Goal: Task Accomplishment & Management: Manage account settings

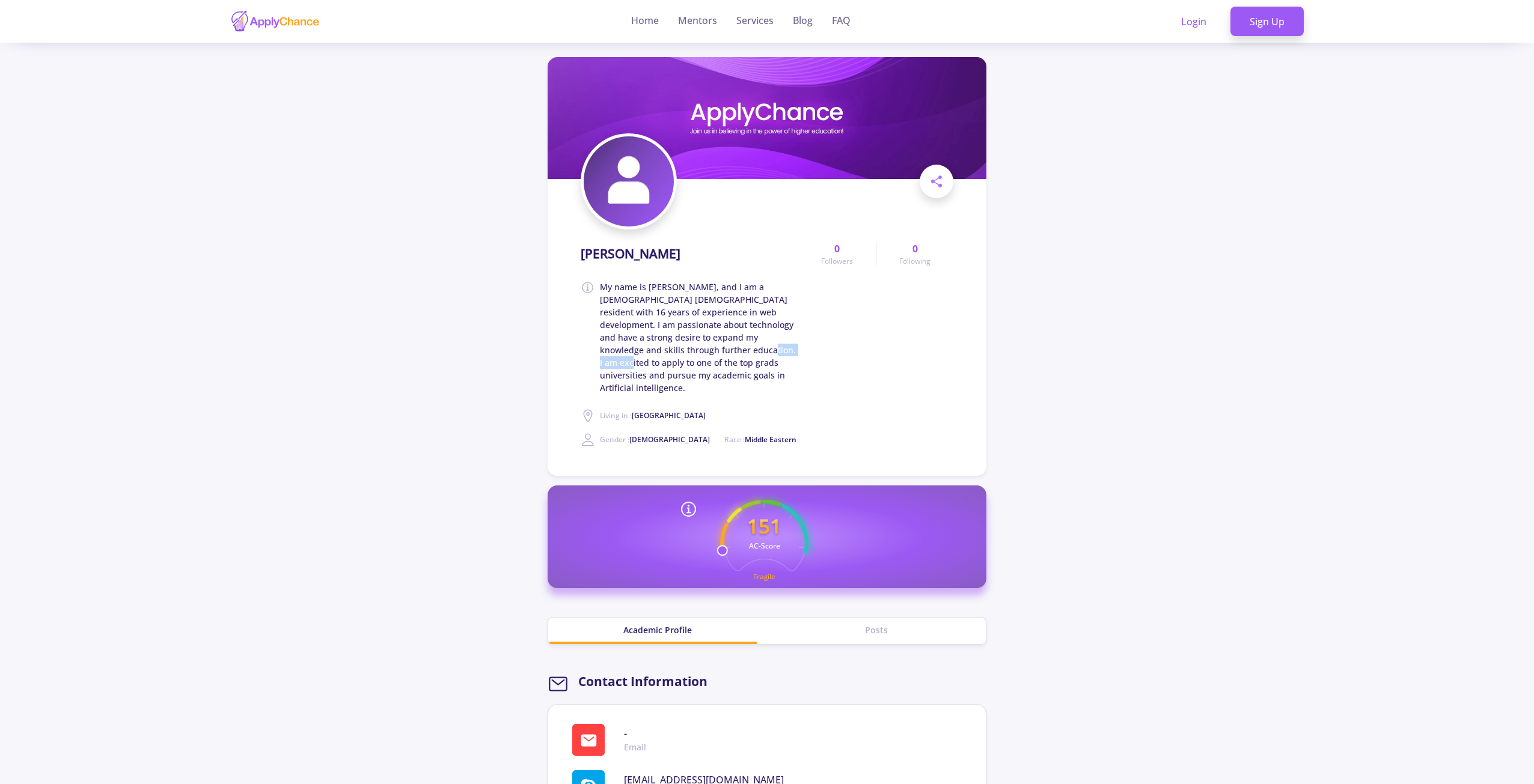
drag, startPoint x: 660, startPoint y: 352, endPoint x: 711, endPoint y: 352, distance: 51.0
click at [711, 352] on span "My name is Dalir Bajelani, and I am a 33-year-old UK resident with 16 years of …" at bounding box center [699, 337] width 198 height 113
click at [689, 366] on span "My name is Dalir Bajelani, and I am a 33-year-old UK resident with 16 years of …" at bounding box center [699, 337] width 198 height 113
drag, startPoint x: 603, startPoint y: 374, endPoint x: 664, endPoint y: 371, distance: 61.1
click at [664, 371] on span "My name is Dalir Bajelani, and I am a 33-year-old UK resident with 16 years of …" at bounding box center [699, 337] width 198 height 113
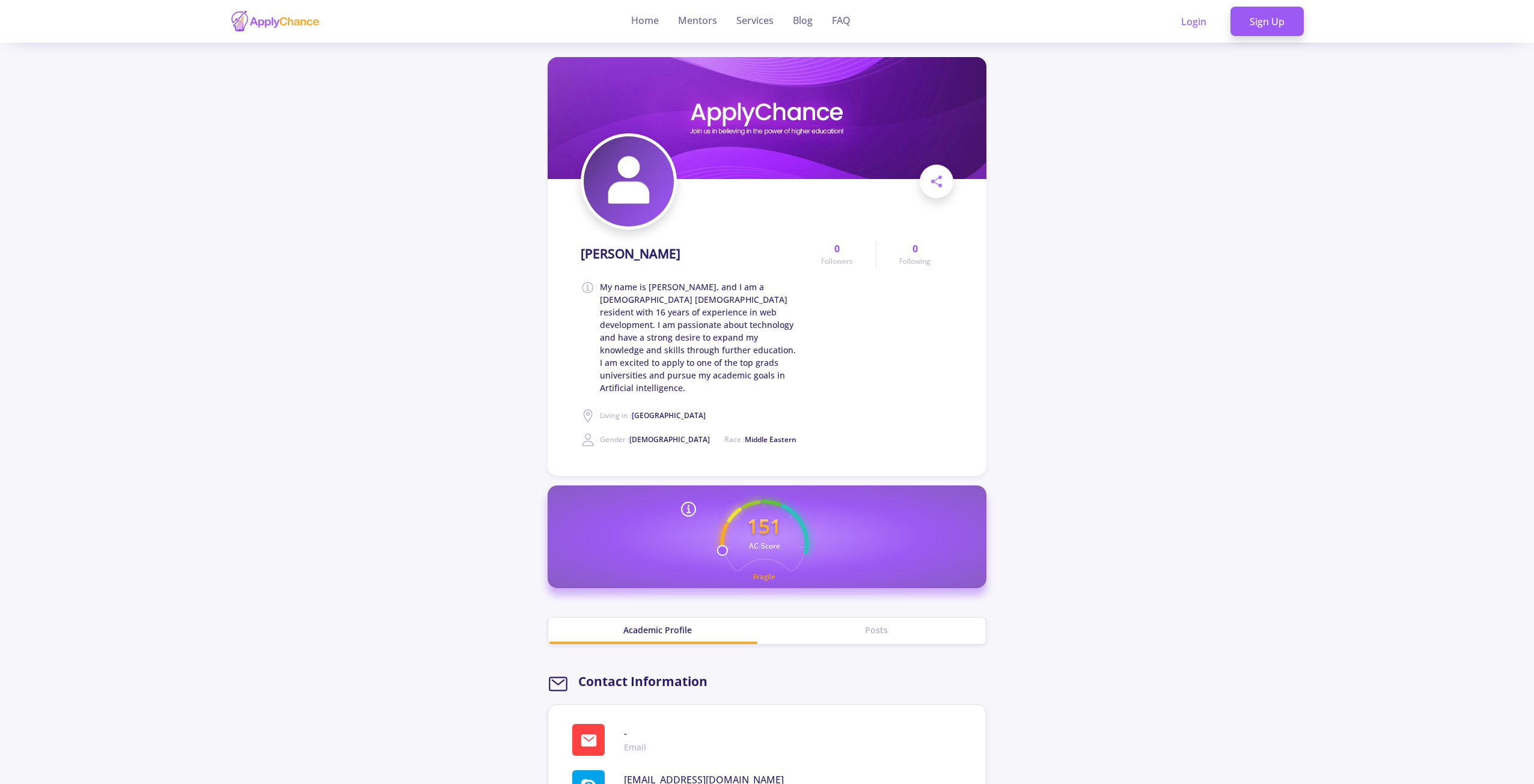
click at [694, 500] on icon at bounding box center [688, 509] width 19 height 19
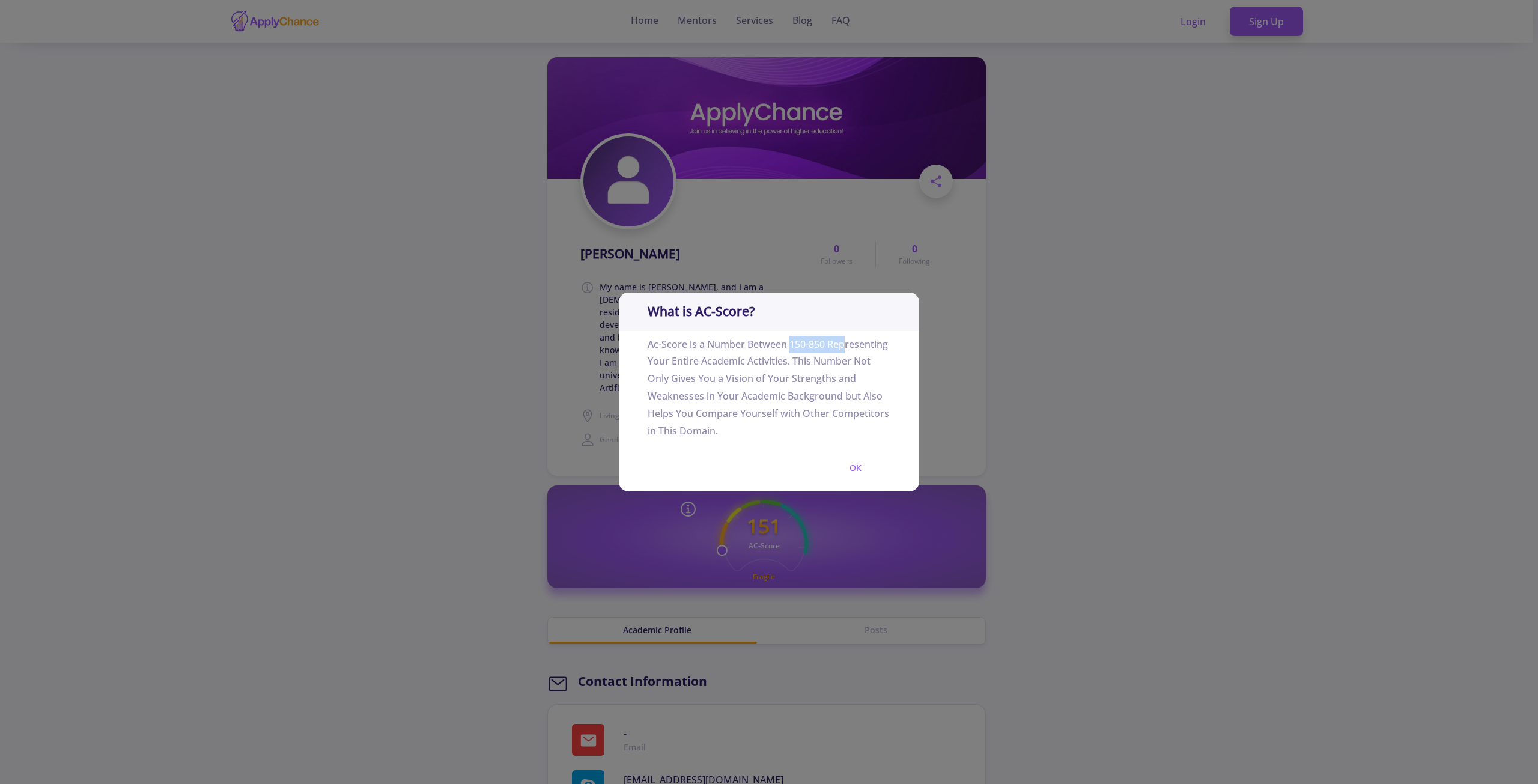
drag, startPoint x: 787, startPoint y: 341, endPoint x: 848, endPoint y: 343, distance: 61.0
click at [846, 343] on p "Ac-Score is a Number Between 150-850 Representing Your Entire Academic Activiti…" at bounding box center [769, 388] width 243 height 113
click at [961, 422] on div "What is AC-Score? Ac-Score is a Number Between 150-850 Representing Your Entire…" at bounding box center [769, 392] width 1538 height 784
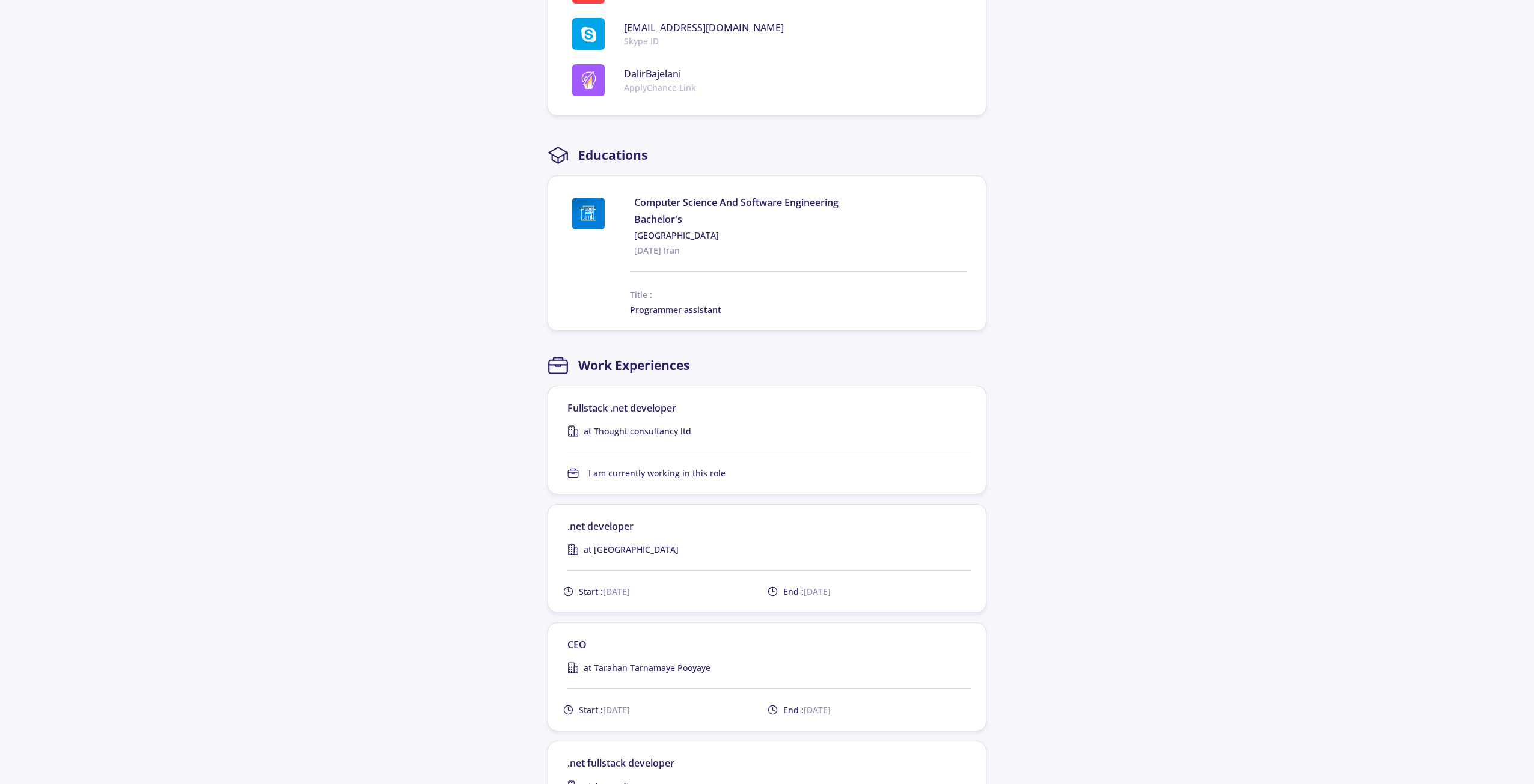
scroll to position [841, 0]
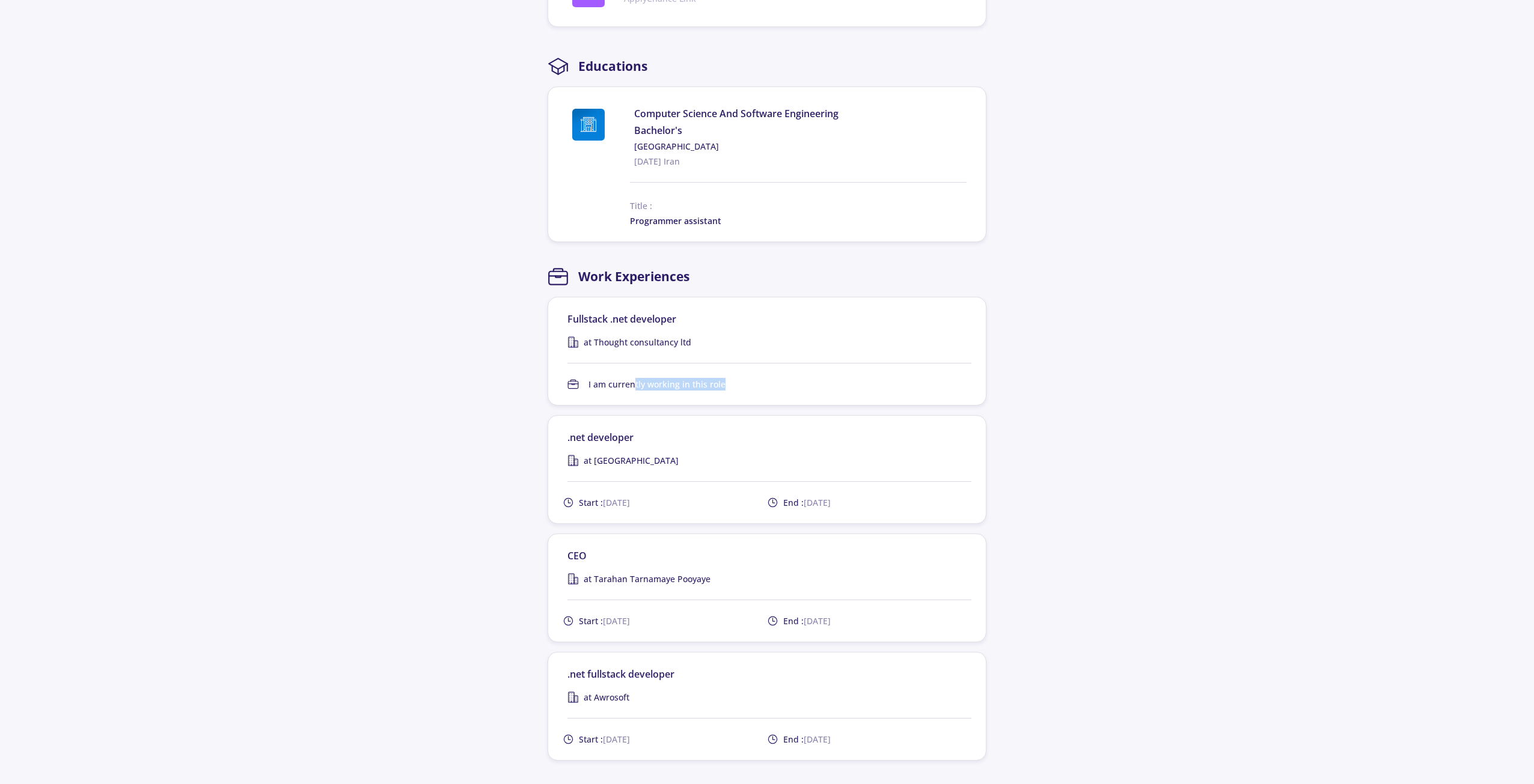
drag, startPoint x: 638, startPoint y: 370, endPoint x: 759, endPoint y: 378, distance: 121.3
click at [748, 378] on div "I am currently working in this role" at bounding box center [769, 384] width 404 height 12
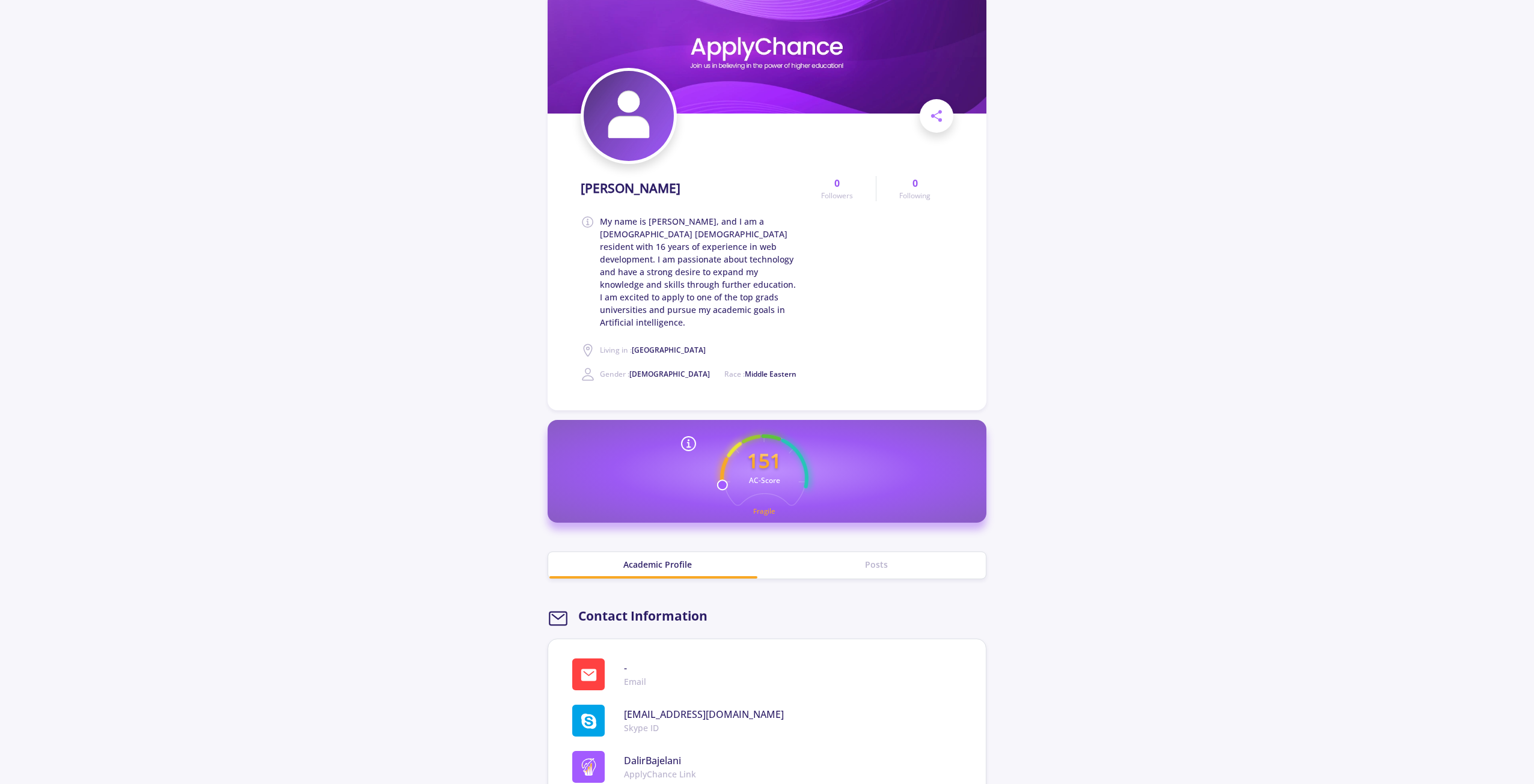
scroll to position [0, 0]
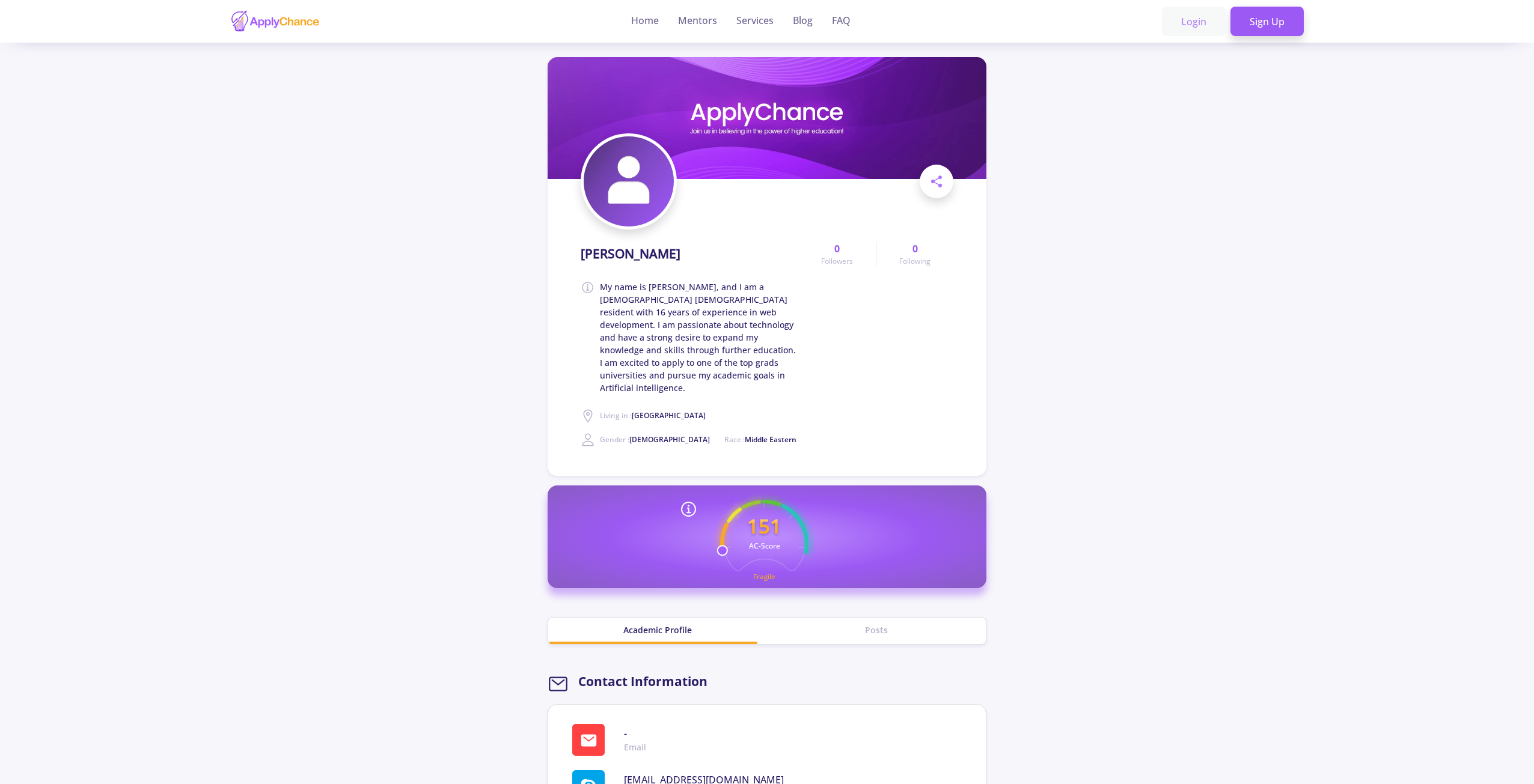
click at [1201, 30] on link "Login" at bounding box center [1194, 22] width 64 height 30
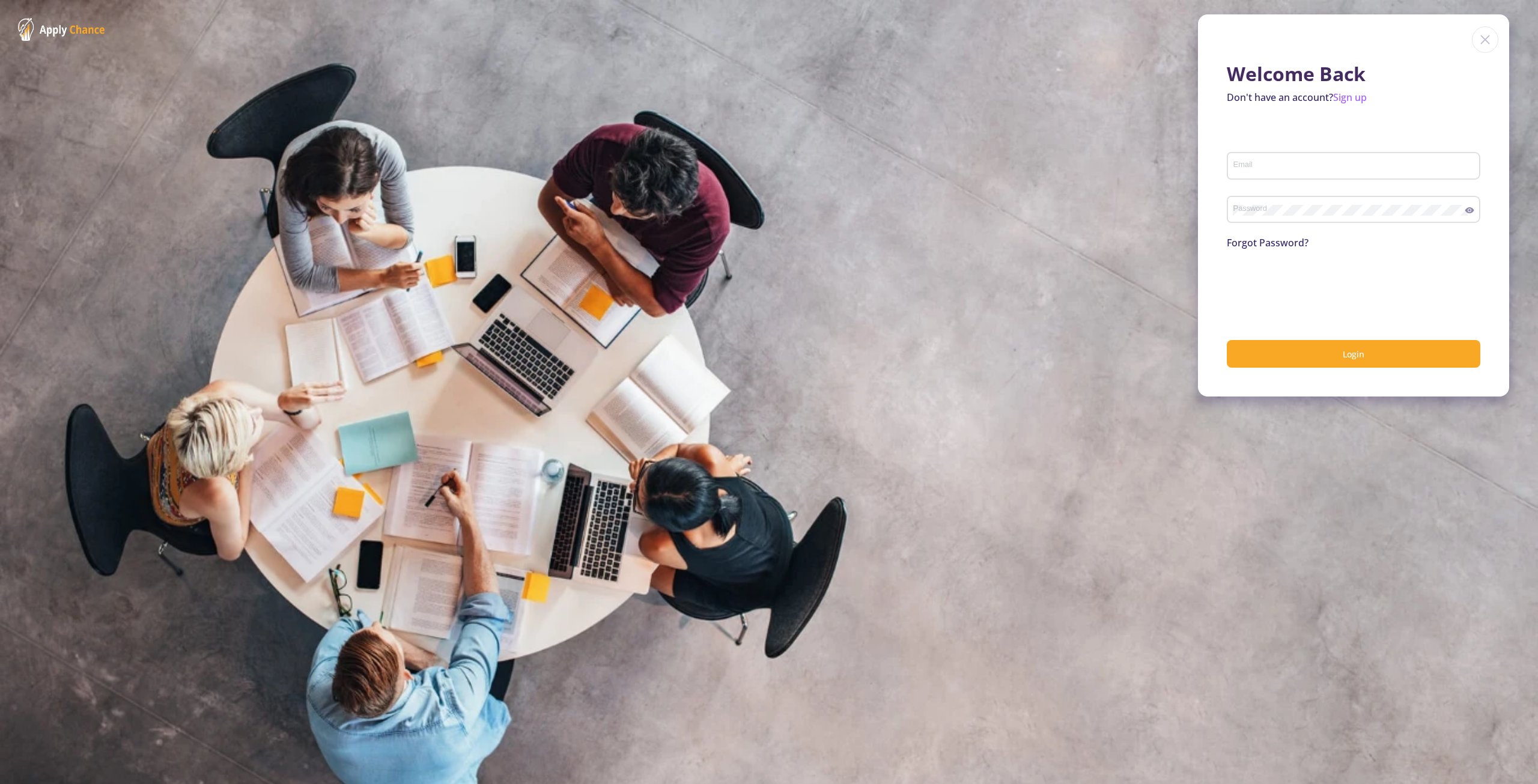
click at [1262, 160] on div "Email" at bounding box center [1353, 164] width 242 height 31
type input "[EMAIL_ADDRESS][DOMAIN_NAME]"
click at [1304, 350] on button "Login" at bounding box center [1353, 354] width 254 height 28
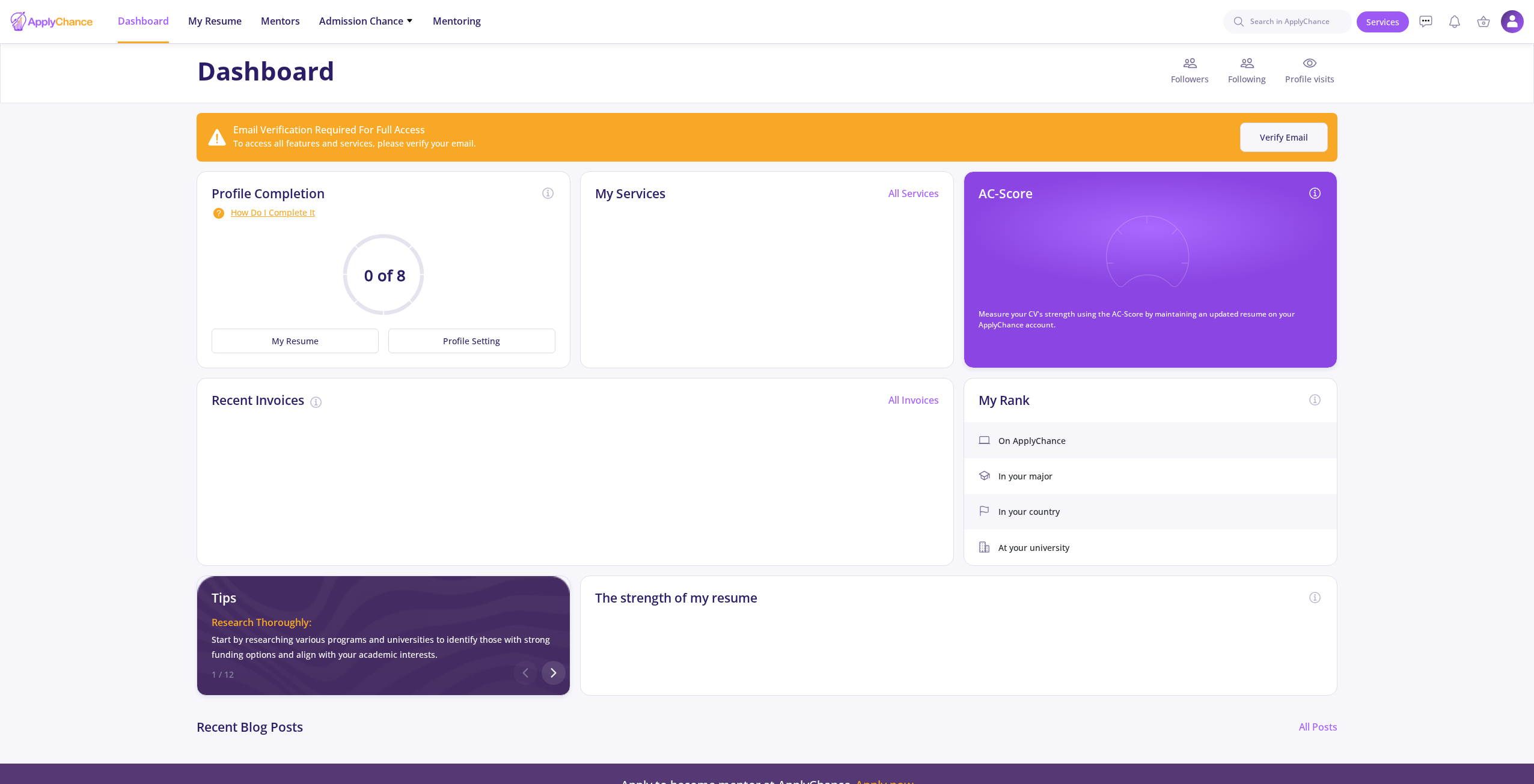
click at [1297, 138] on button "Verify Email" at bounding box center [1283, 137] width 87 height 29
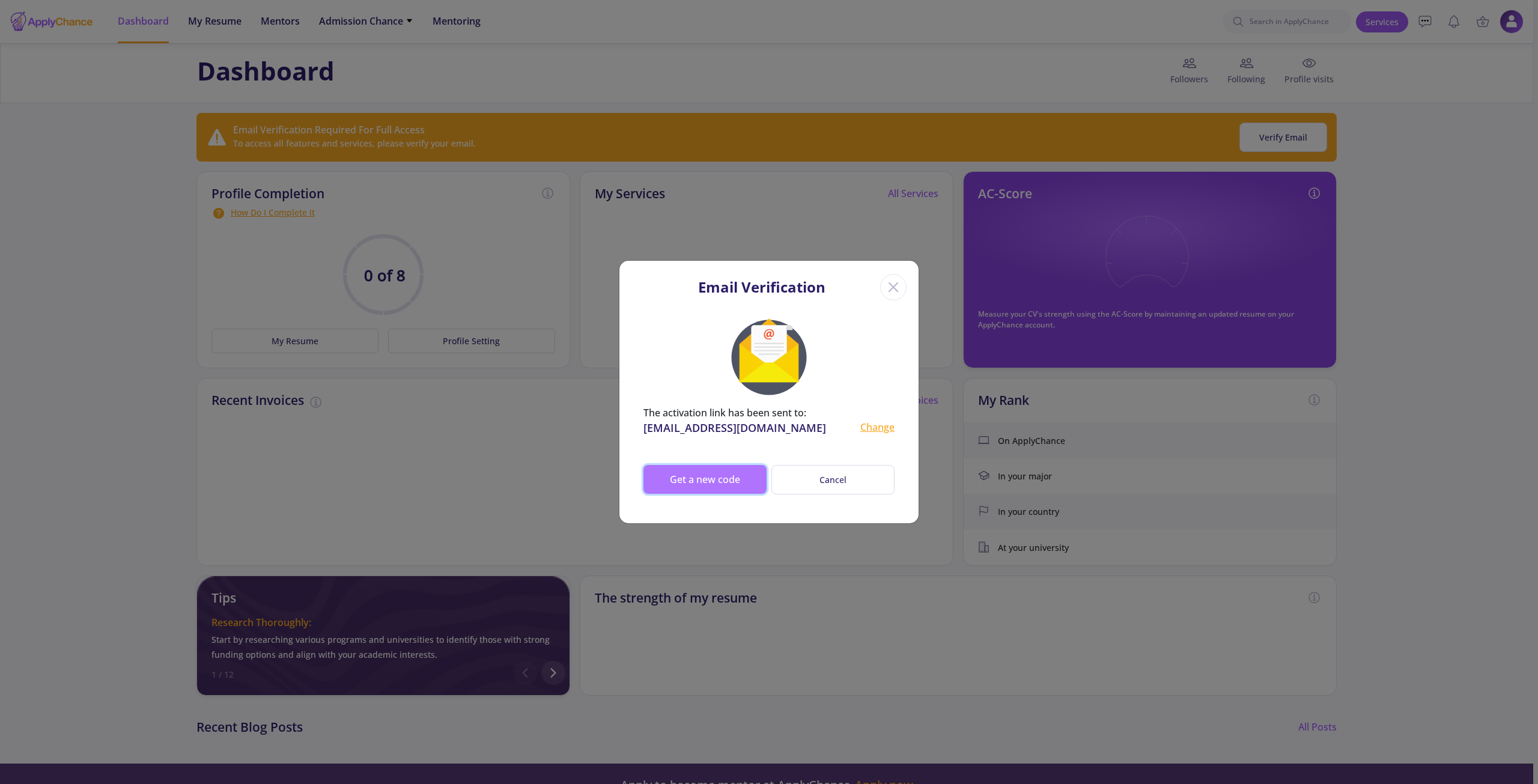
click at [696, 475] on button "Get a new code" at bounding box center [705, 479] width 123 height 29
click at [131, 37] on span "NotAllowed" at bounding box center [134, 42] width 153 height 12
click at [788, 434] on div "dalir.bajelani@outlook.com Change" at bounding box center [769, 428] width 251 height 16
click at [837, 554] on div "Email Verification The activation link has been sent to: dalir.bajelani@outlook…" at bounding box center [769, 392] width 1538 height 784
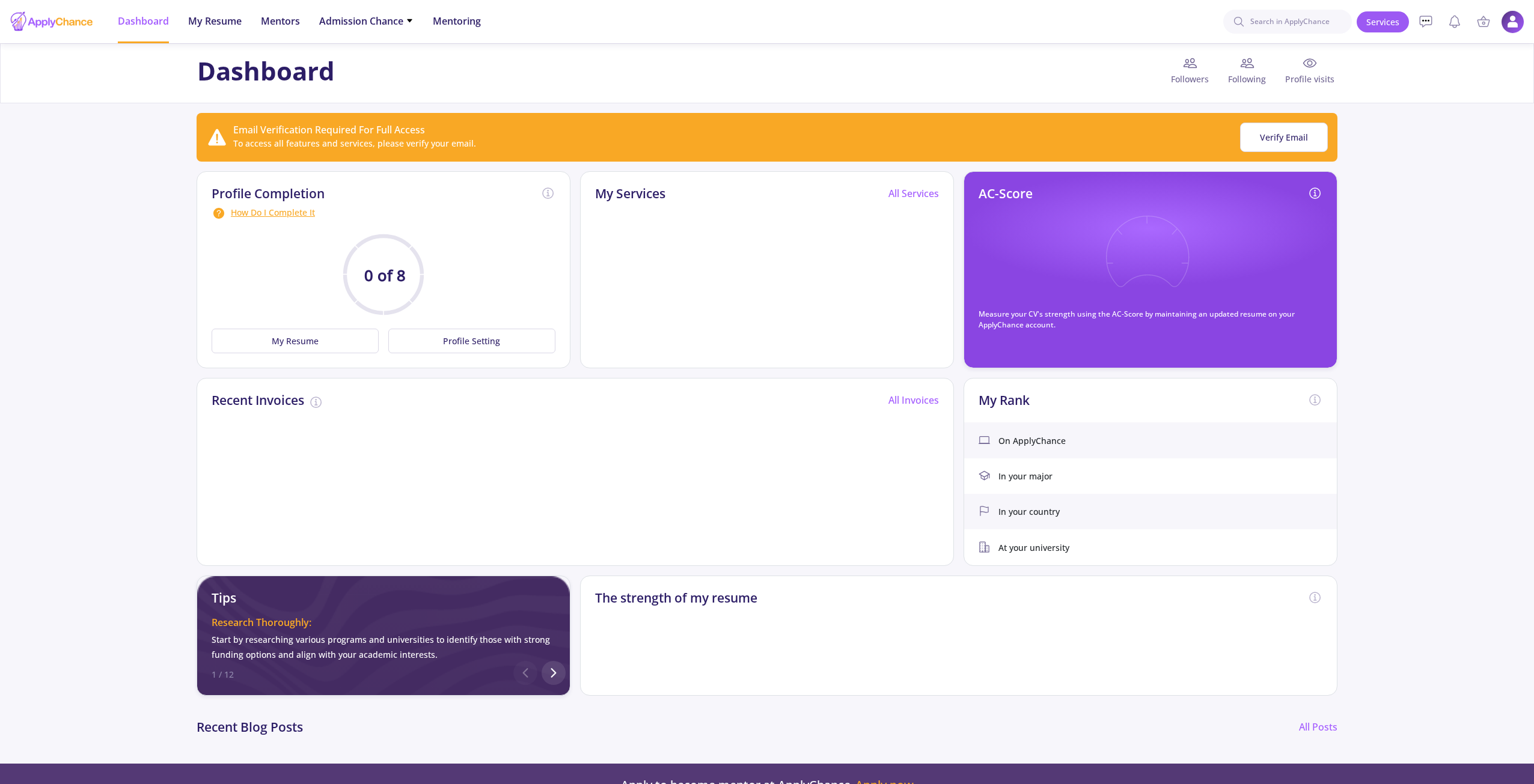
click at [1512, 14] on img at bounding box center [1512, 22] width 23 height 23
click at [1453, 139] on link "My Public Profile" at bounding box center [1437, 142] width 91 height 14
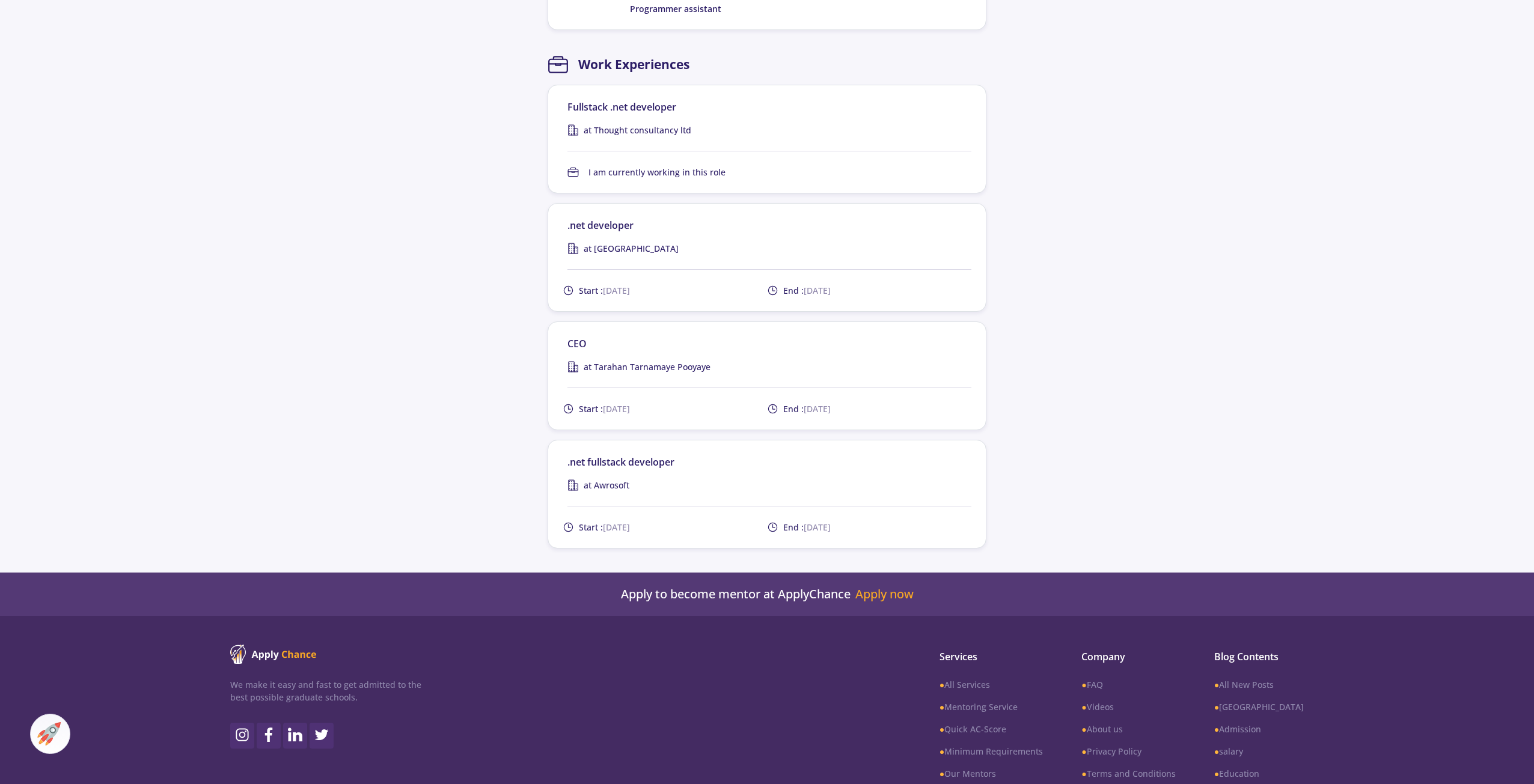
scroll to position [972, 0]
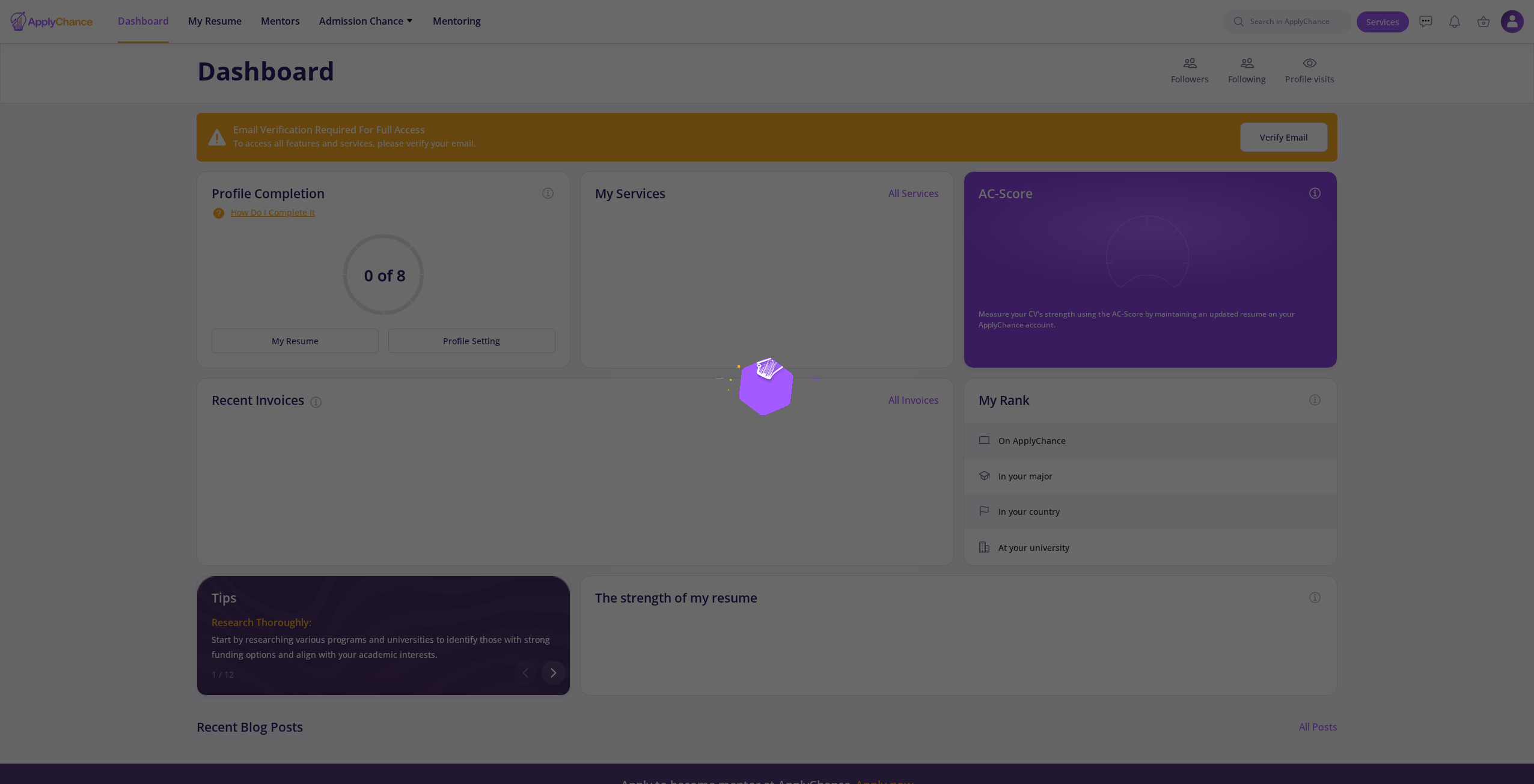
click at [1368, 97] on div at bounding box center [767, 392] width 1534 height 784
click at [746, 382] on img at bounding box center [767, 392] width 150 height 150
click at [784, 298] on div at bounding box center [767, 392] width 1534 height 784
click at [802, 279] on div at bounding box center [767, 392] width 1534 height 784
click at [970, 252] on div at bounding box center [767, 392] width 1534 height 784
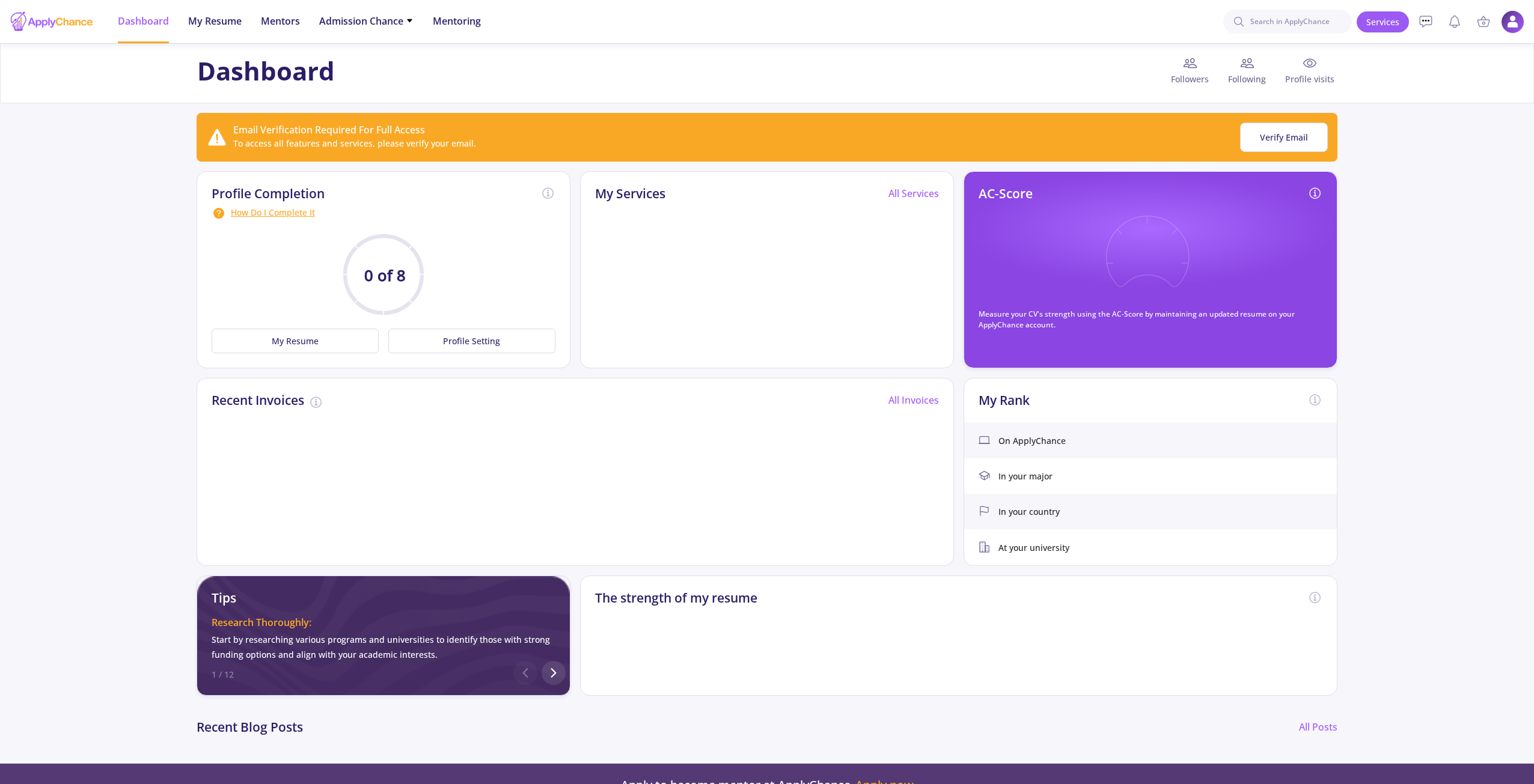
click at [1509, 23] on img at bounding box center [1512, 22] width 23 height 23
click at [1454, 117] on link "Profile Settings" at bounding box center [1452, 116] width 143 height 24
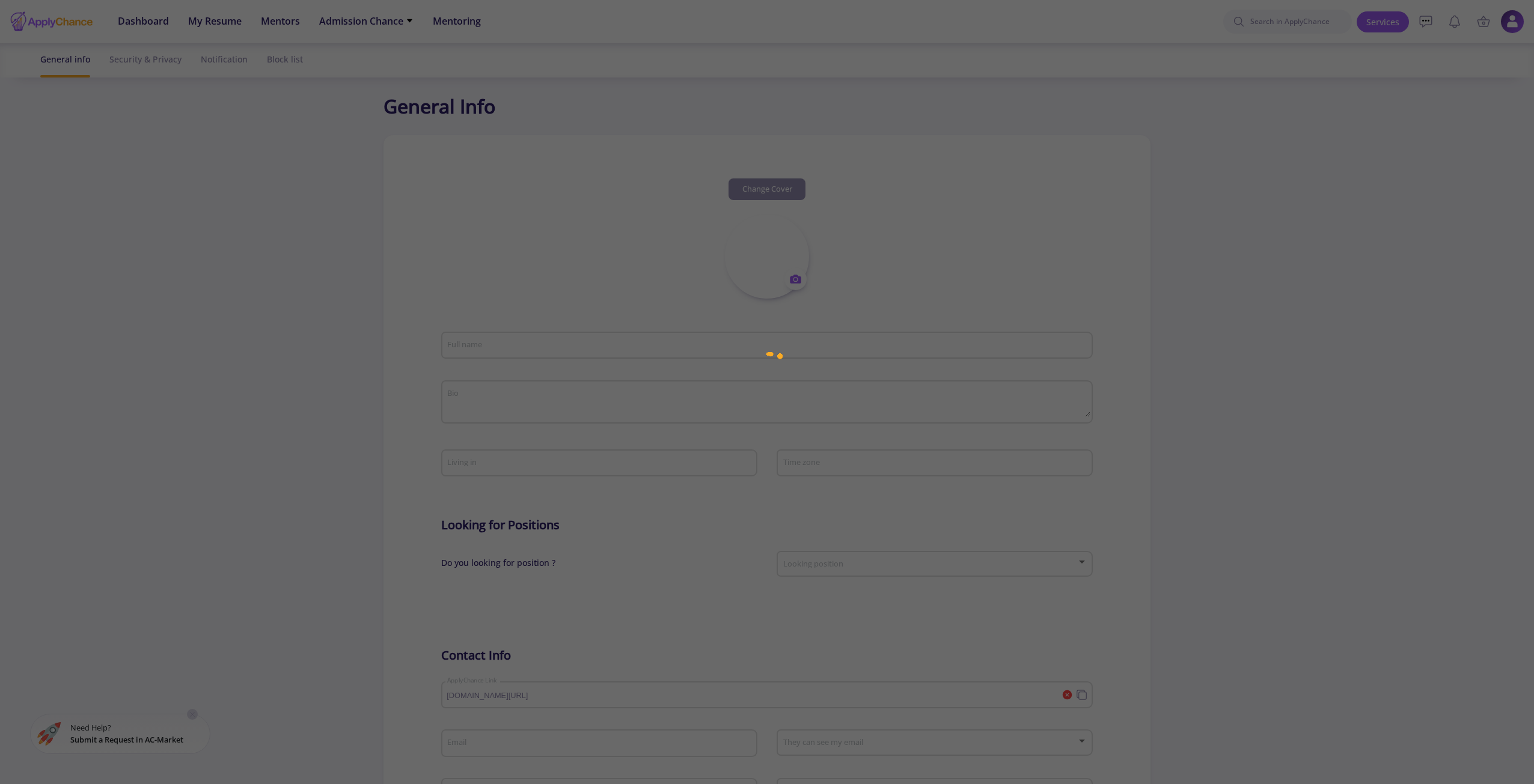
type input "Dalir Bajelani"
type textarea "My name is Dalir Bajelani, and I am a 33-year-old UK resident with 16 years of …"
type input "[GEOGRAPHIC_DATA]"
type input "(UTC+00:00) Dublin, Edinburgh, Lisbon, London"
type input "DalirBajelani"
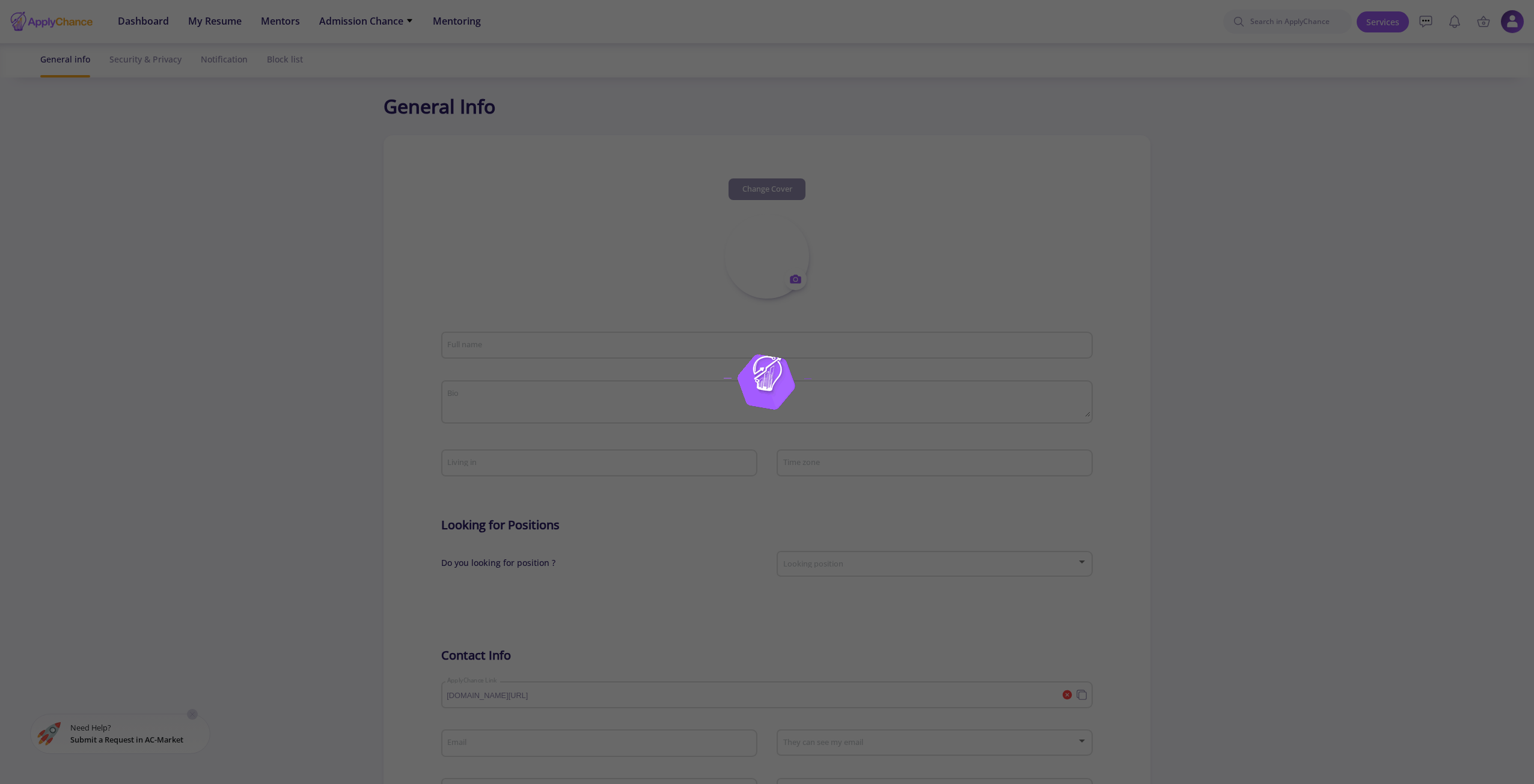
type input "[EMAIL_ADDRESS][DOMAIN_NAME]"
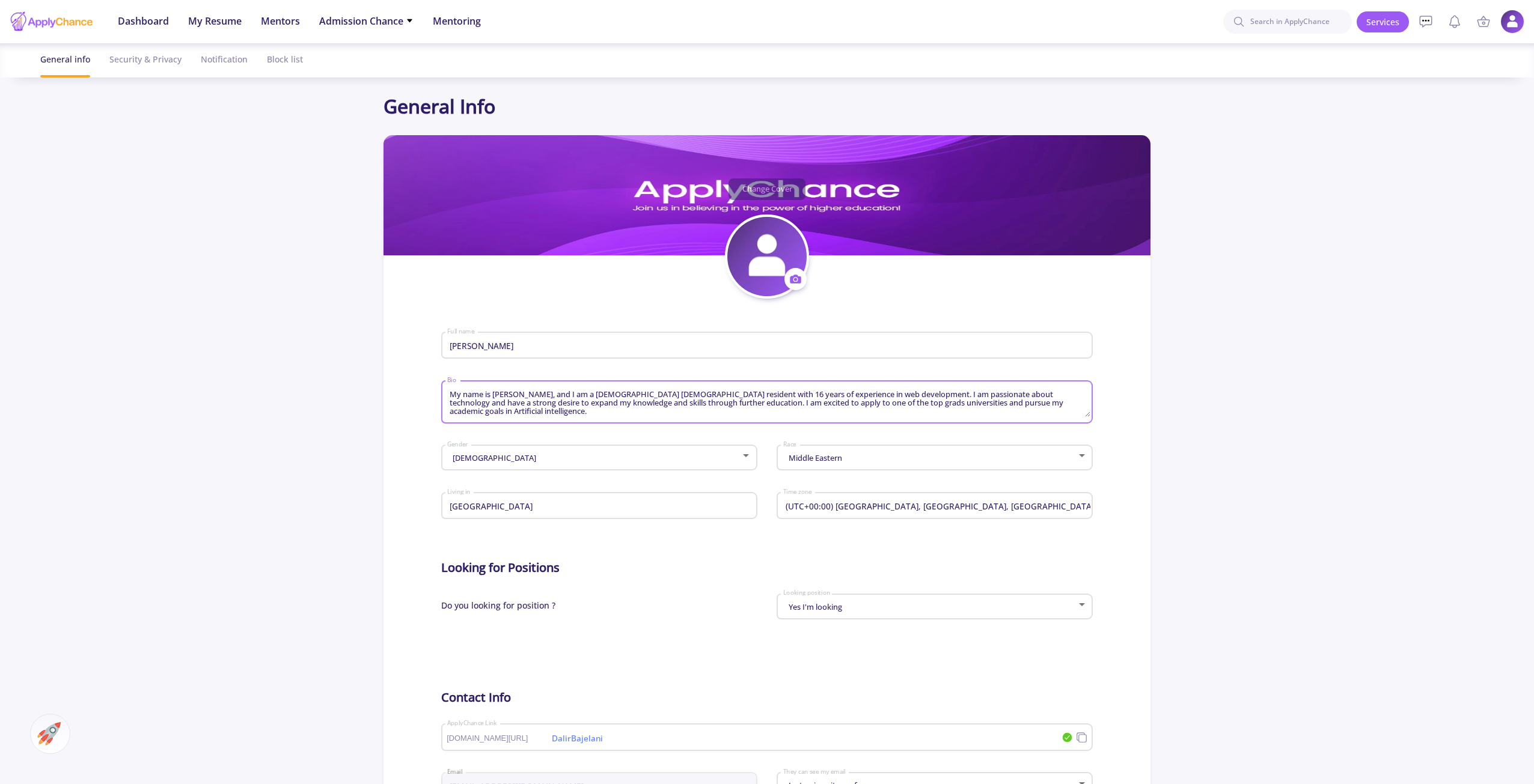
click at [632, 399] on textarea "My name is Dalir Bajelani, and I am a 33-year-old UK resident with 16 years of …" at bounding box center [768, 402] width 643 height 28
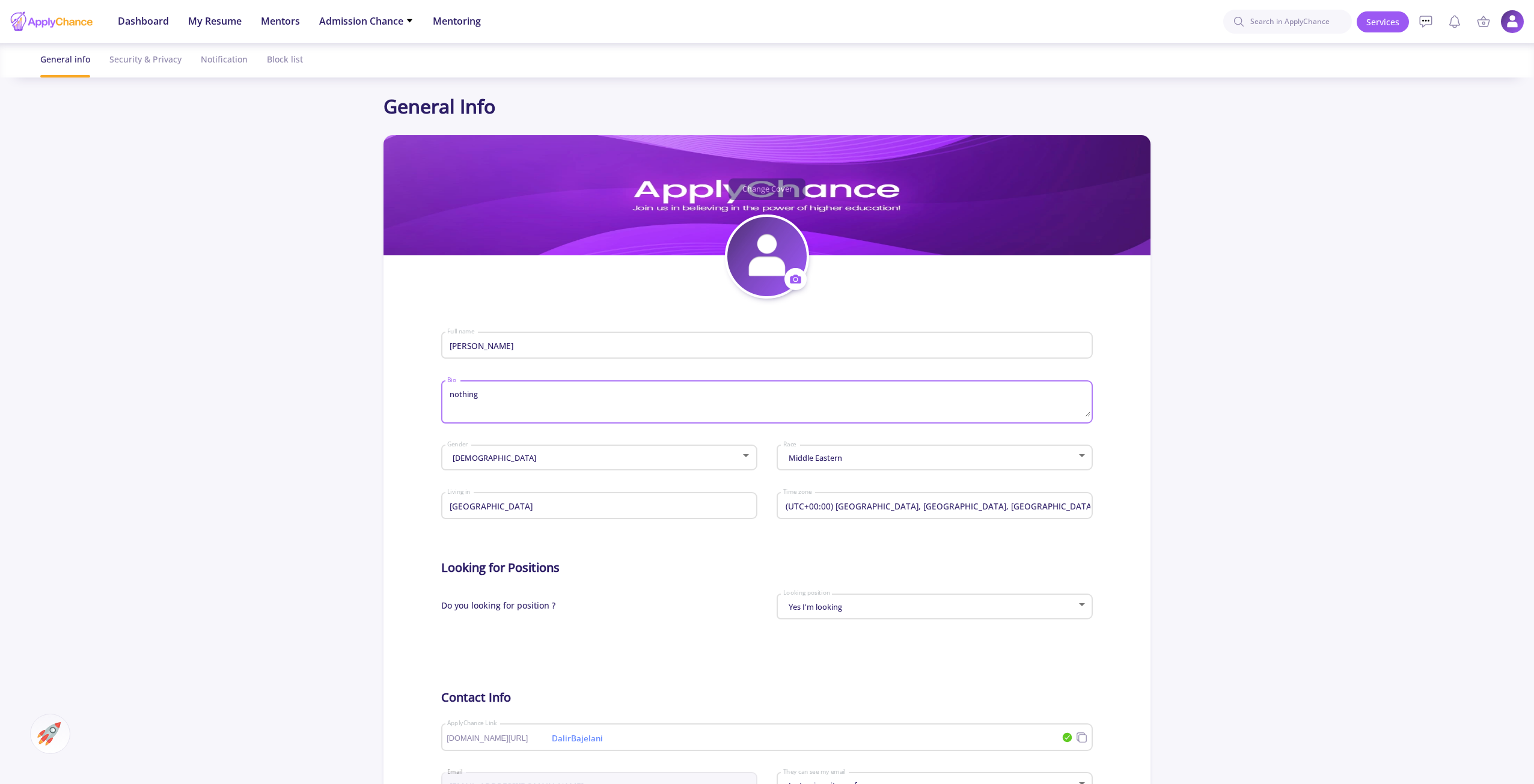
type textarea "nothing"
drag, startPoint x: 516, startPoint y: 340, endPoint x: 446, endPoint y: 345, distance: 70.2
click at [421, 342] on section "Change Cover Change cover Remove cover Change photo Remove photo Dalir Bajelani…" at bounding box center [767, 540] width 767 height 811
click at [459, 350] on input "Dalir Bajelani" at bounding box center [768, 346] width 643 height 11
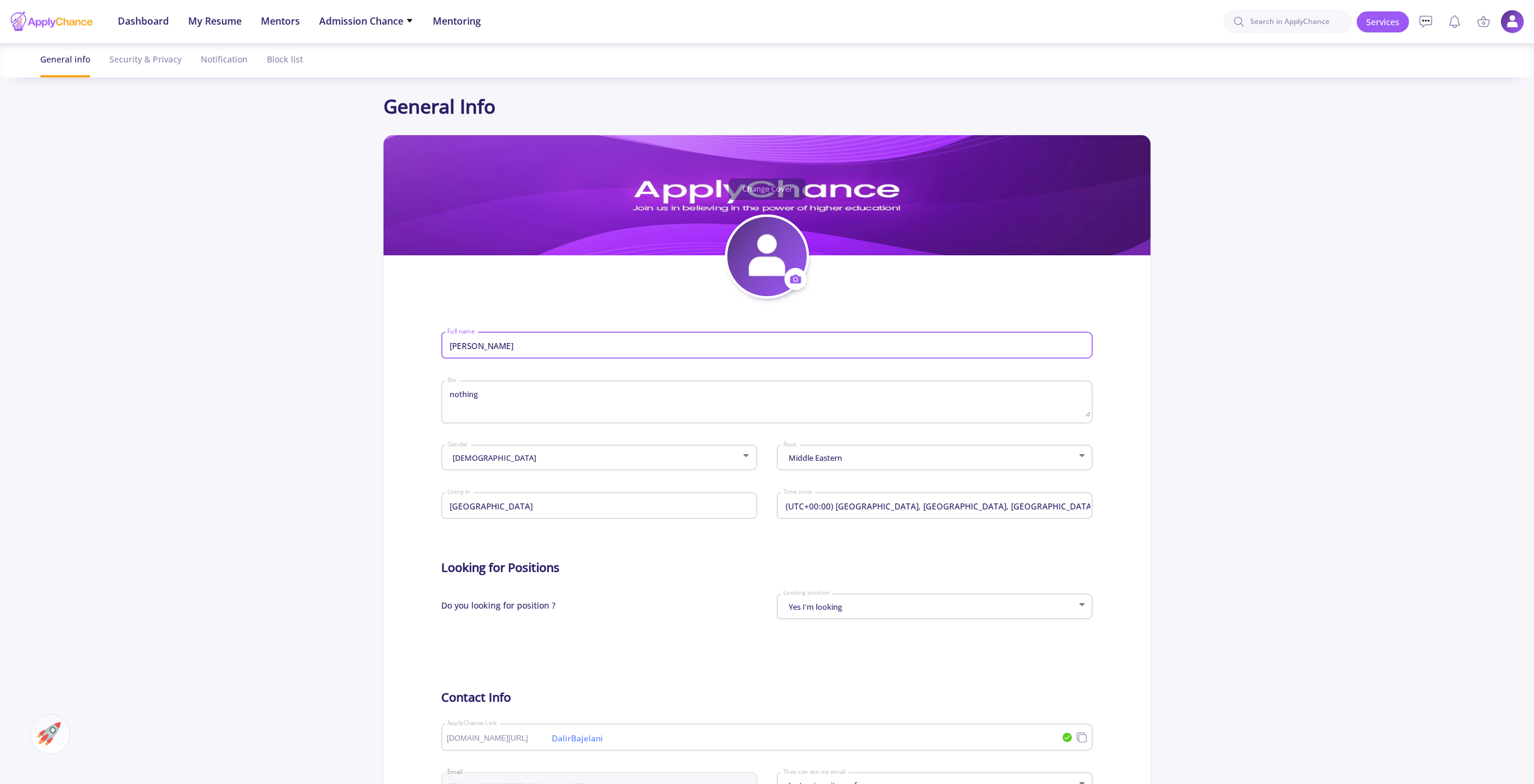
click at [459, 350] on input "Dalir Bajelani" at bounding box center [768, 346] width 643 height 11
type input "[PERSON_NAME]"
click at [382, 411] on app-general-setting "General Info Change Cover Change cover Remove cover Change photo Remove photo J…" at bounding box center [767, 519] width 1534 height 854
click at [643, 448] on div "Male Gender" at bounding box center [598, 455] width 305 height 30
click at [799, 457] on div at bounding box center [767, 392] width 1534 height 784
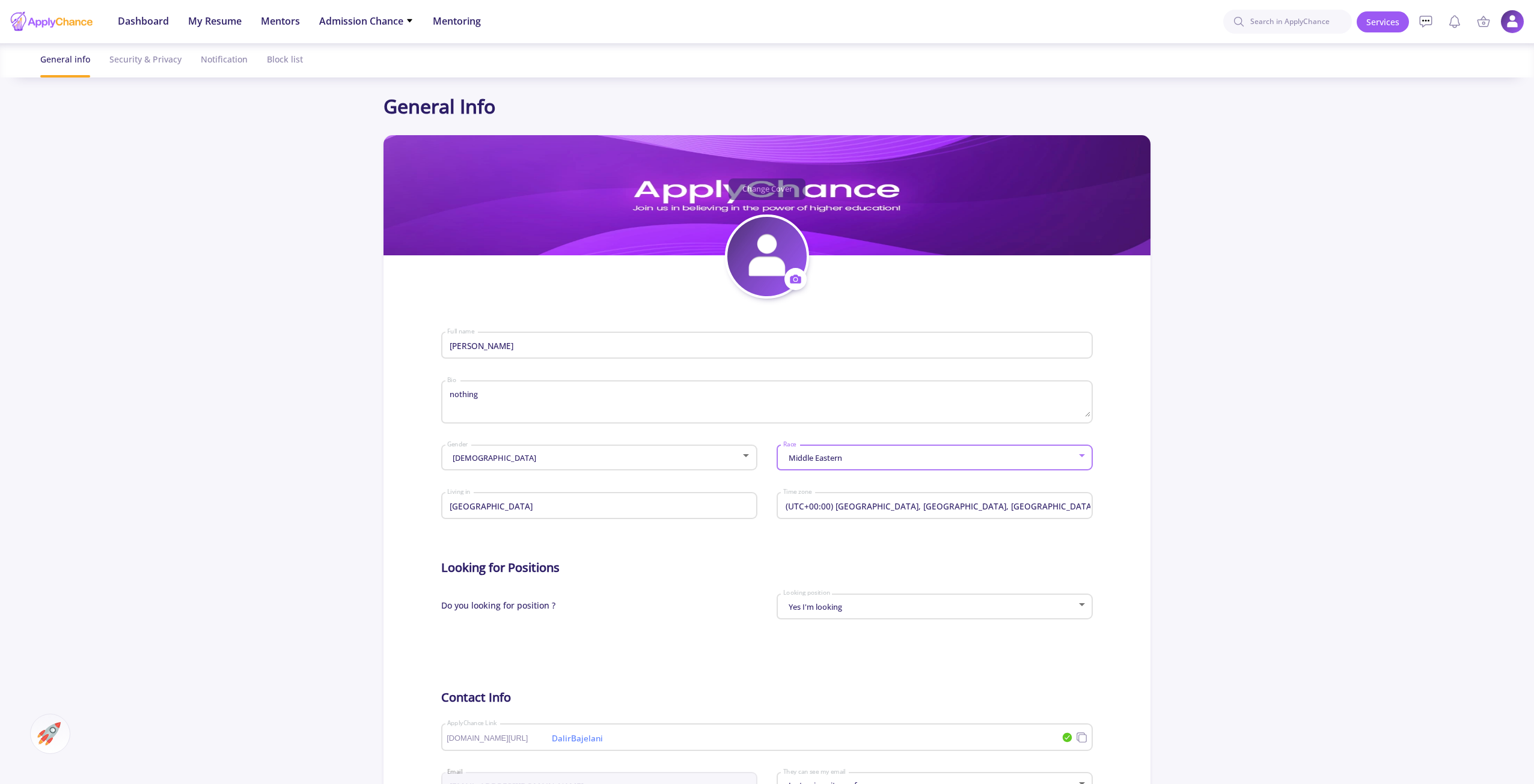
click at [799, 457] on span "Middle Eastern" at bounding box center [814, 458] width 57 height 11
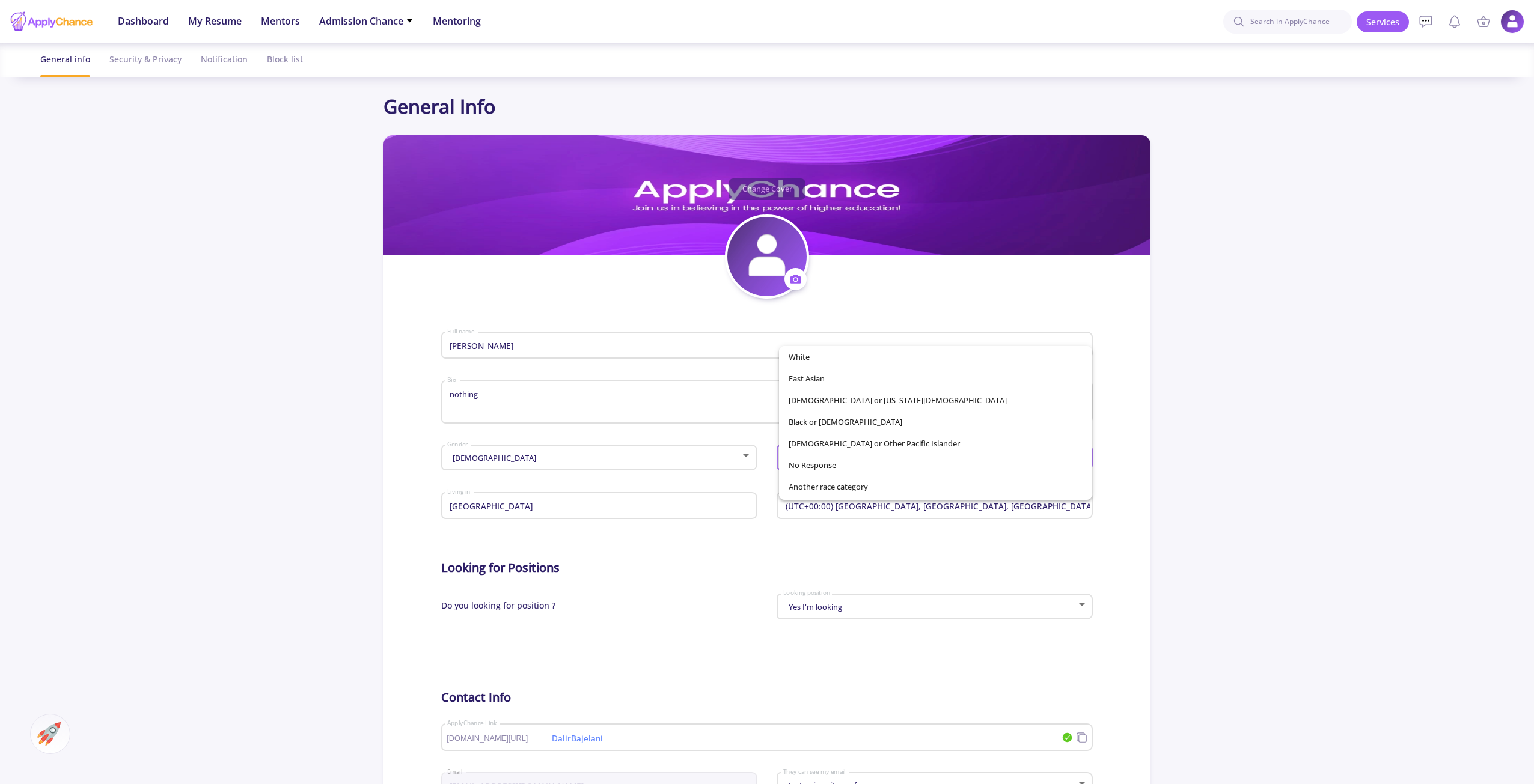
scroll to position [84, 0]
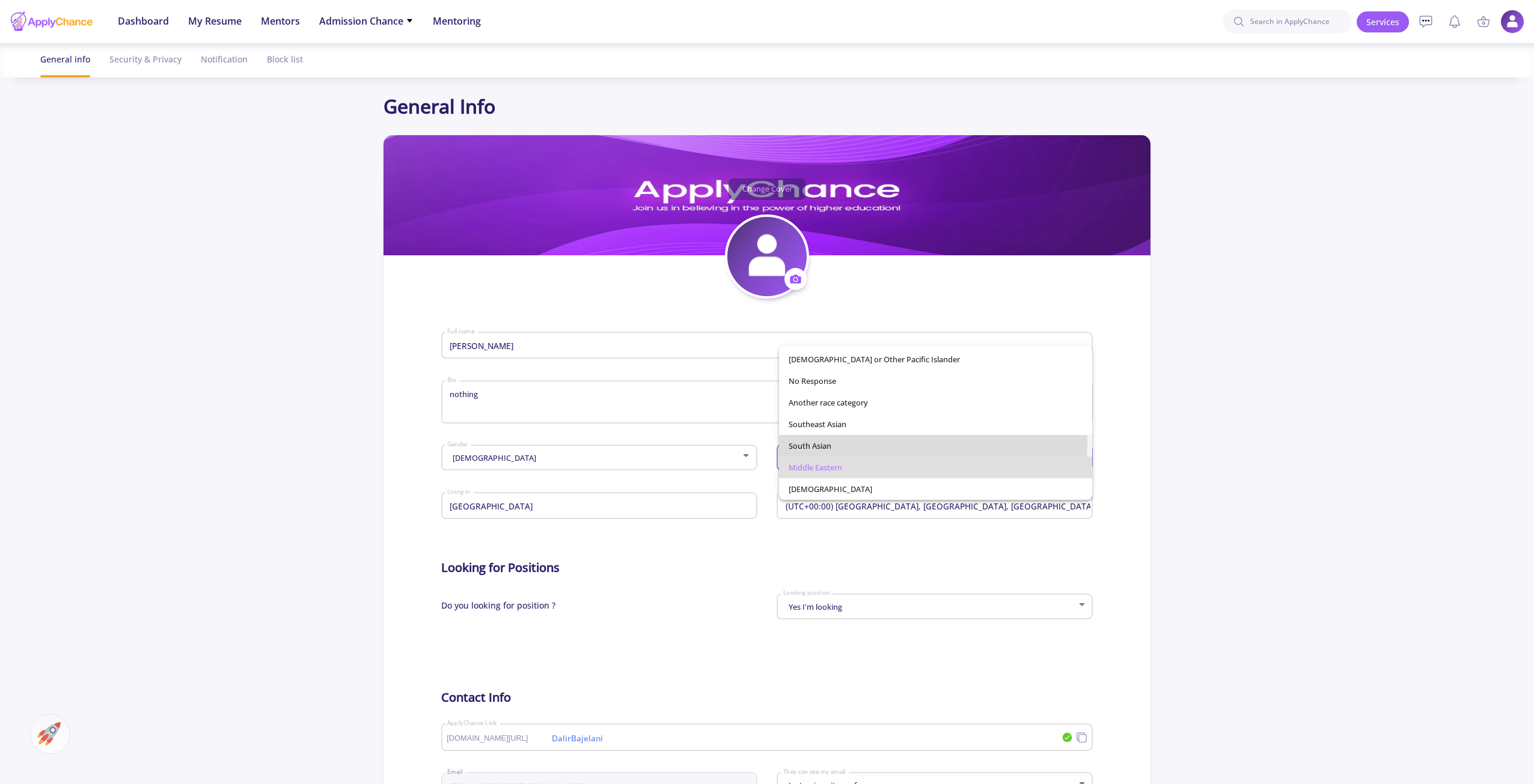
click at [812, 442] on span "South Asian" at bounding box center [936, 445] width 294 height 22
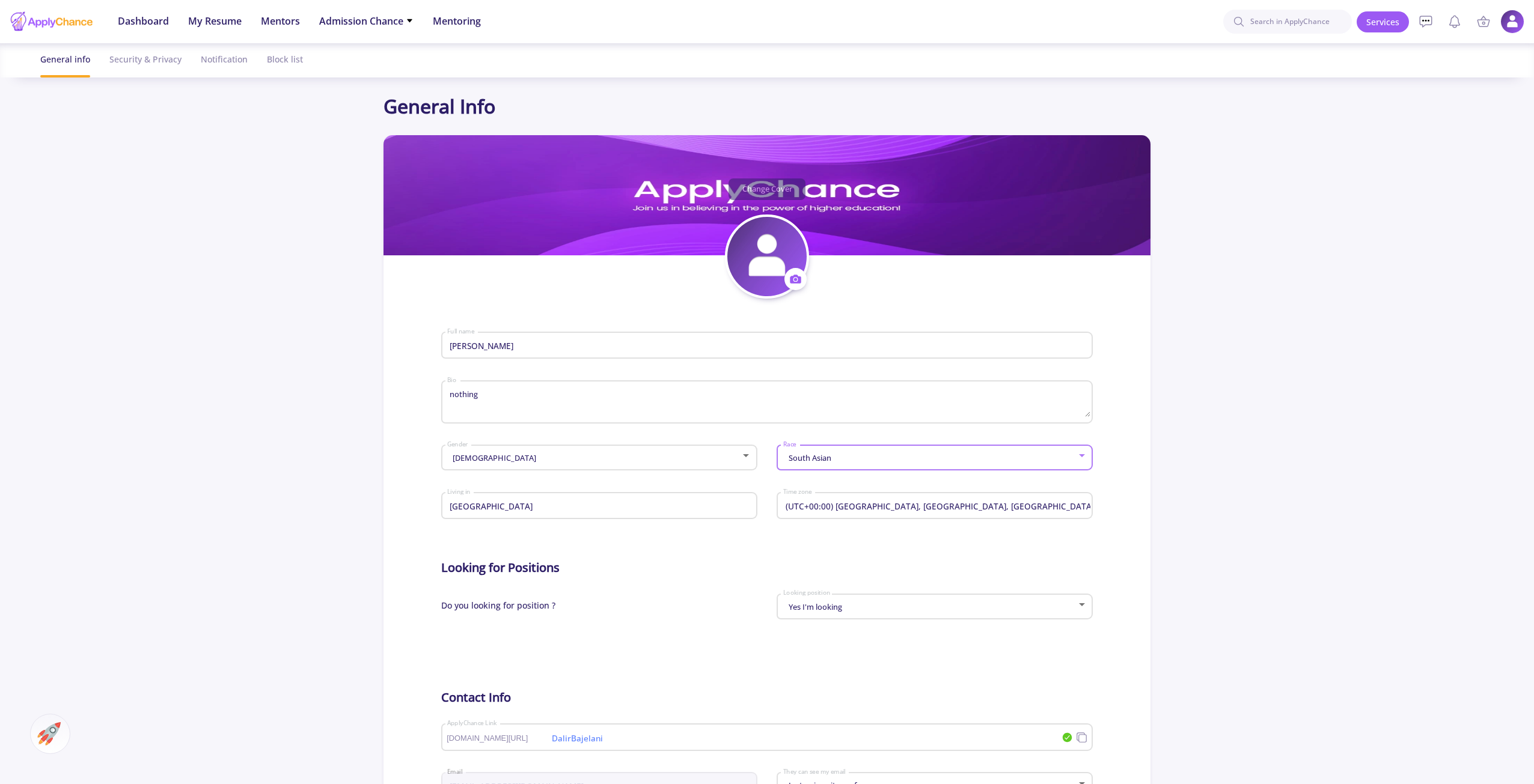
click at [820, 449] on div "South Asian Race" at bounding box center [934, 455] width 305 height 30
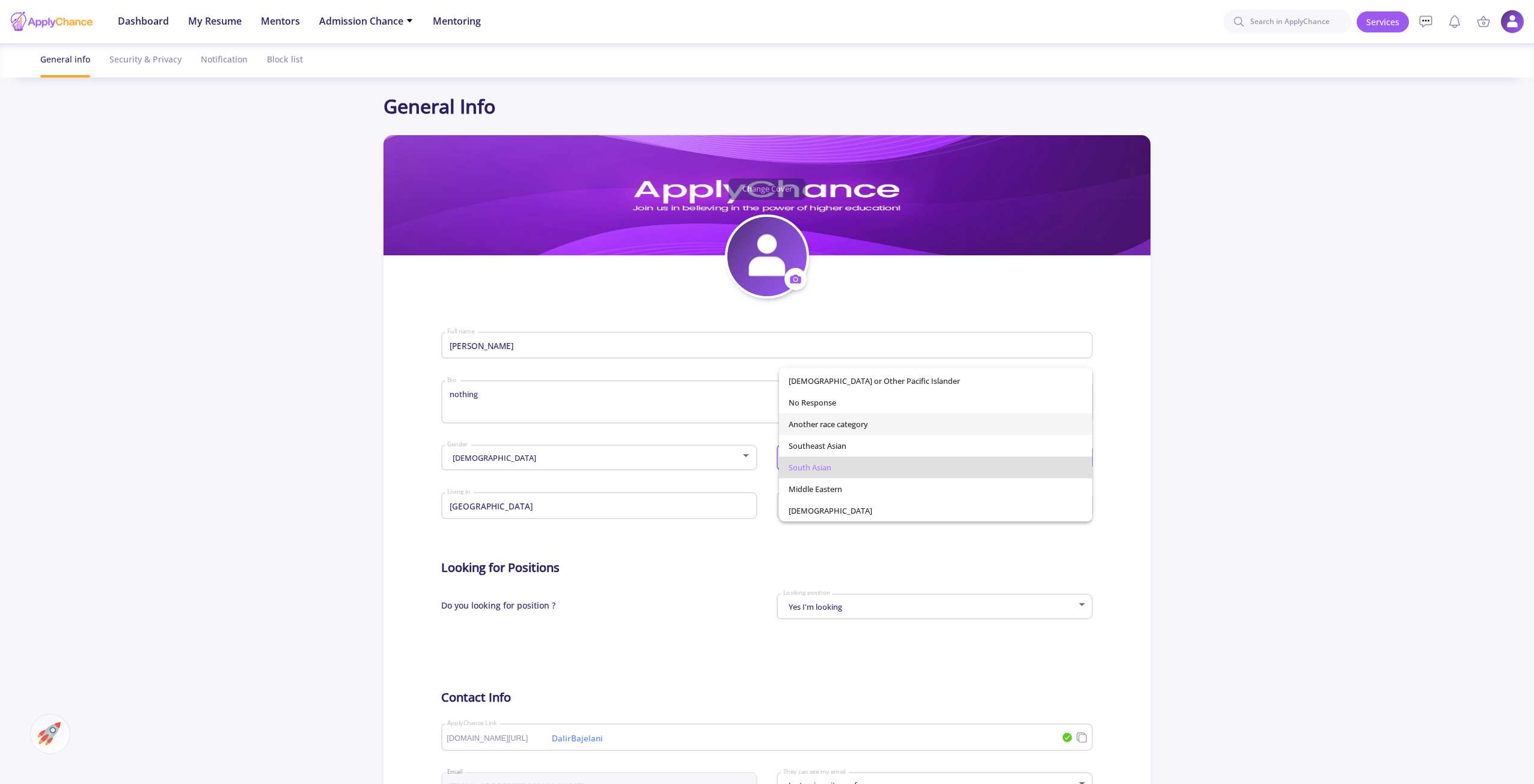
click at [831, 423] on span "Another race category" at bounding box center [936, 424] width 294 height 22
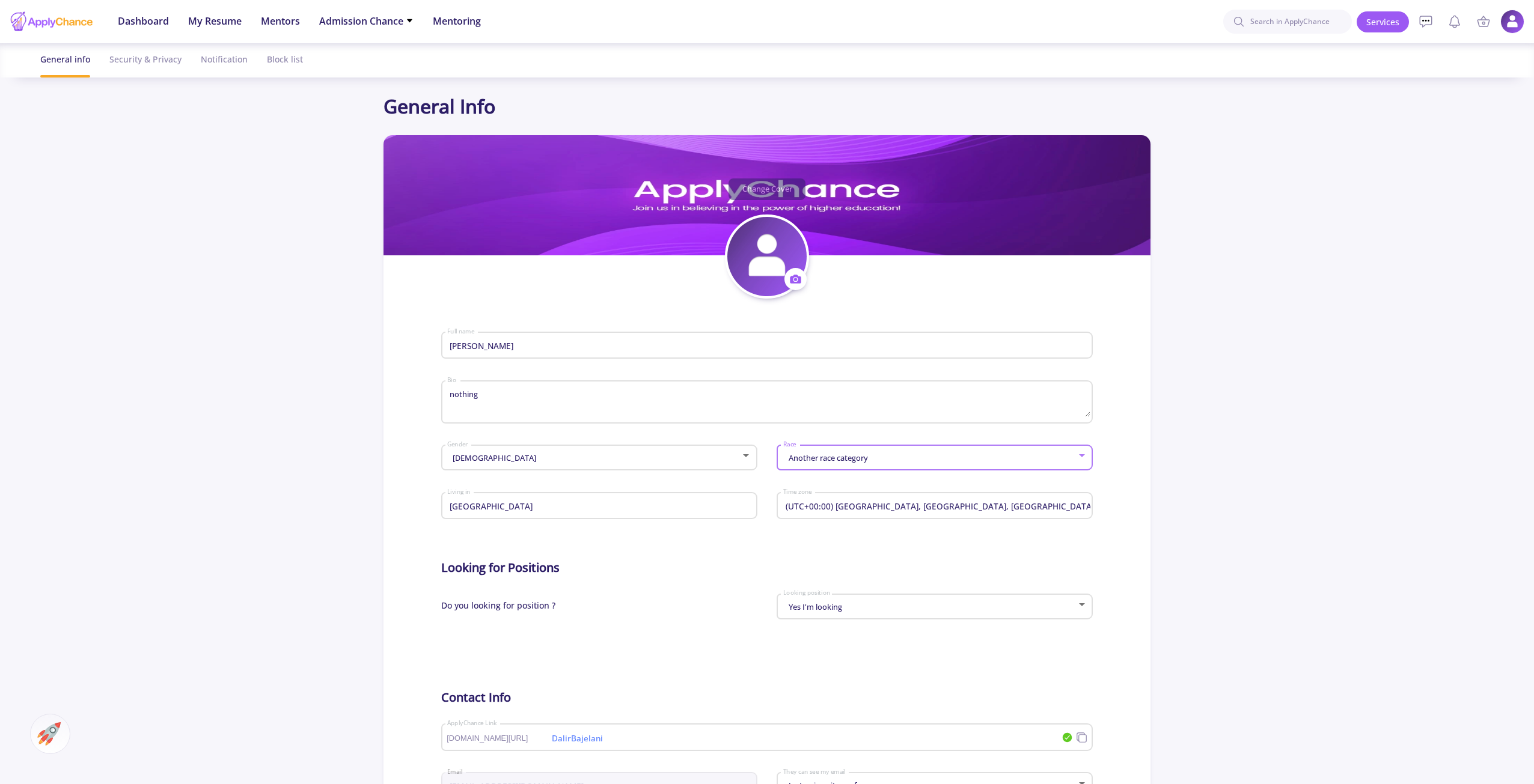
scroll to position [60, 0]
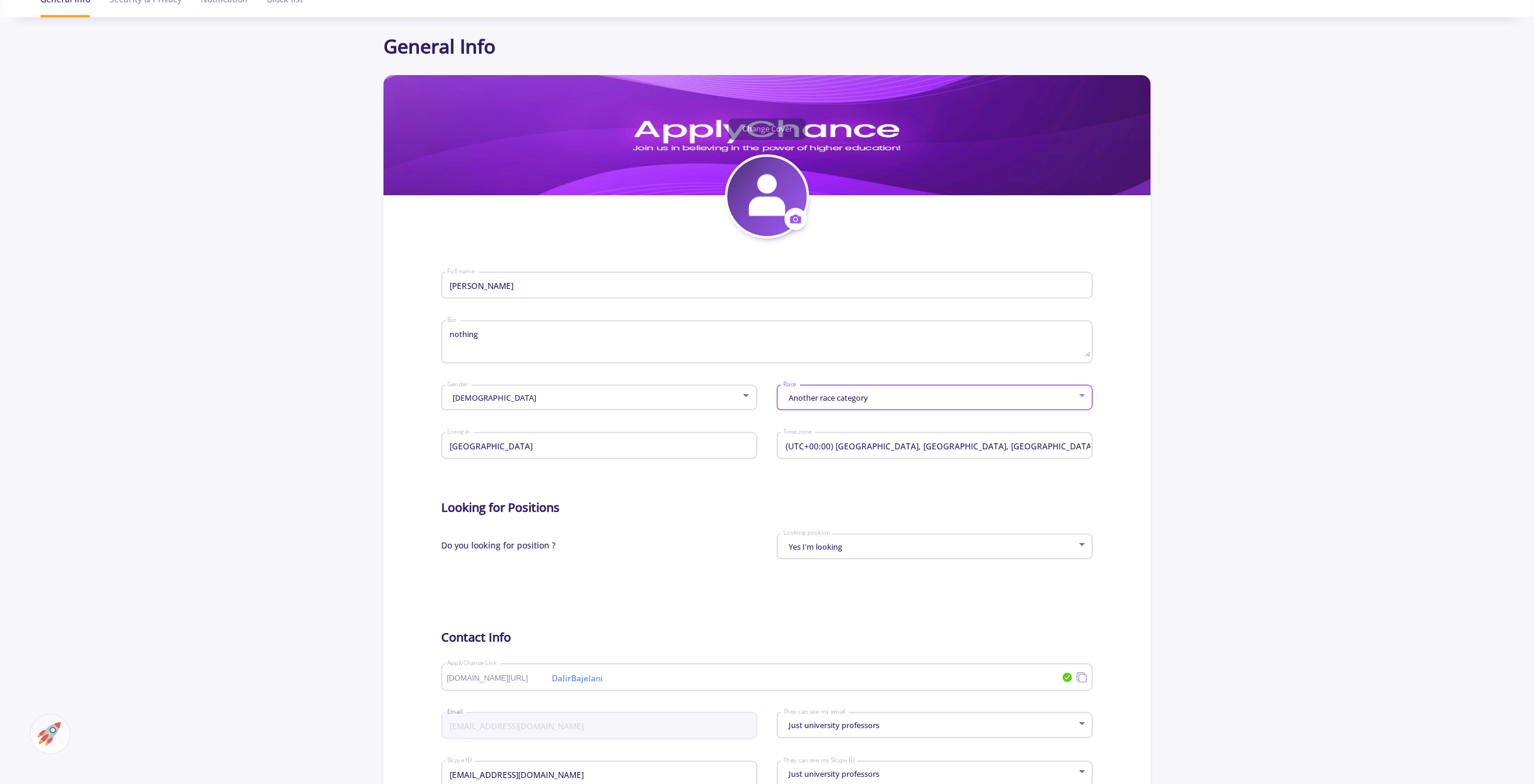
click at [855, 444] on input "(UTC+00:00) Dublin, Edinburgh, Lisbon, London" at bounding box center [936, 446] width 308 height 11
click at [957, 449] on input "(UTC+00:00) Dublin, Edinburgh, Lisbon, London" at bounding box center [936, 446] width 308 height 11
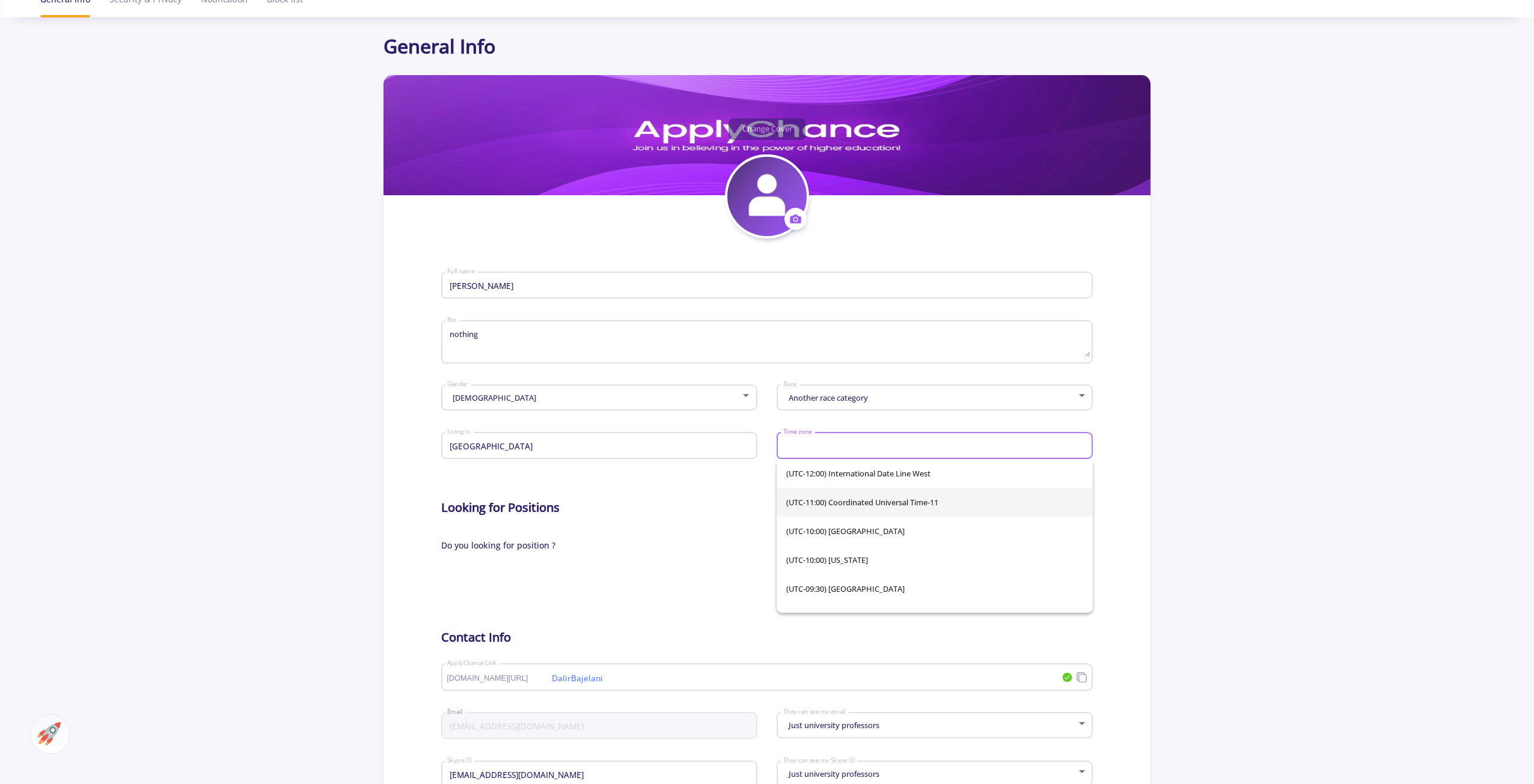
click at [1000, 515] on span "(UTC-11:00) Coordinated Universal Time-11" at bounding box center [934, 502] width 297 height 29
type input "(UTC-11:00) Coordinated Universal Time-11"
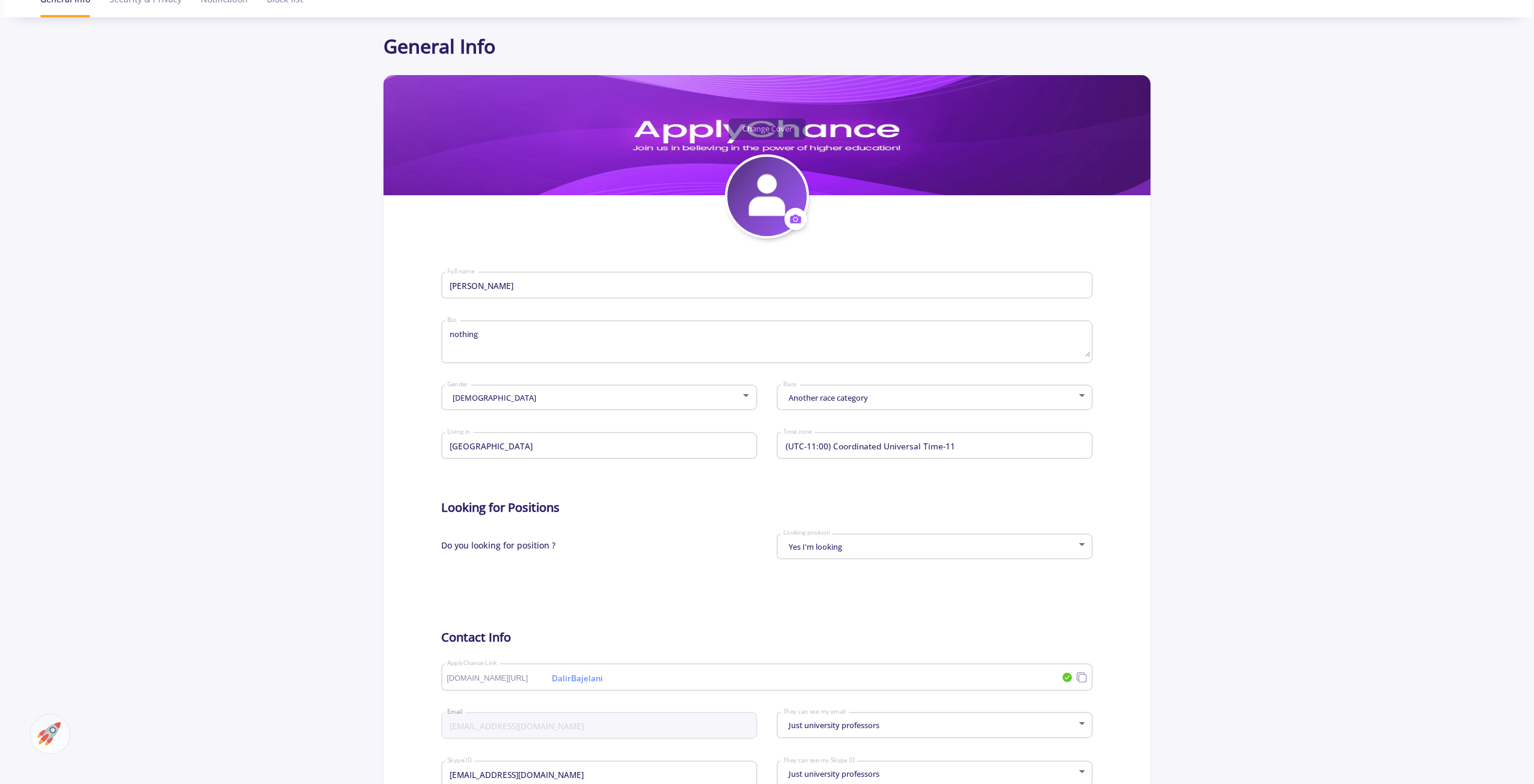
drag, startPoint x: 712, startPoint y: 564, endPoint x: 722, endPoint y: 562, distance: 10.2
click at [713, 564] on div "Do you looking for position ?" at bounding box center [604, 550] width 326 height 42
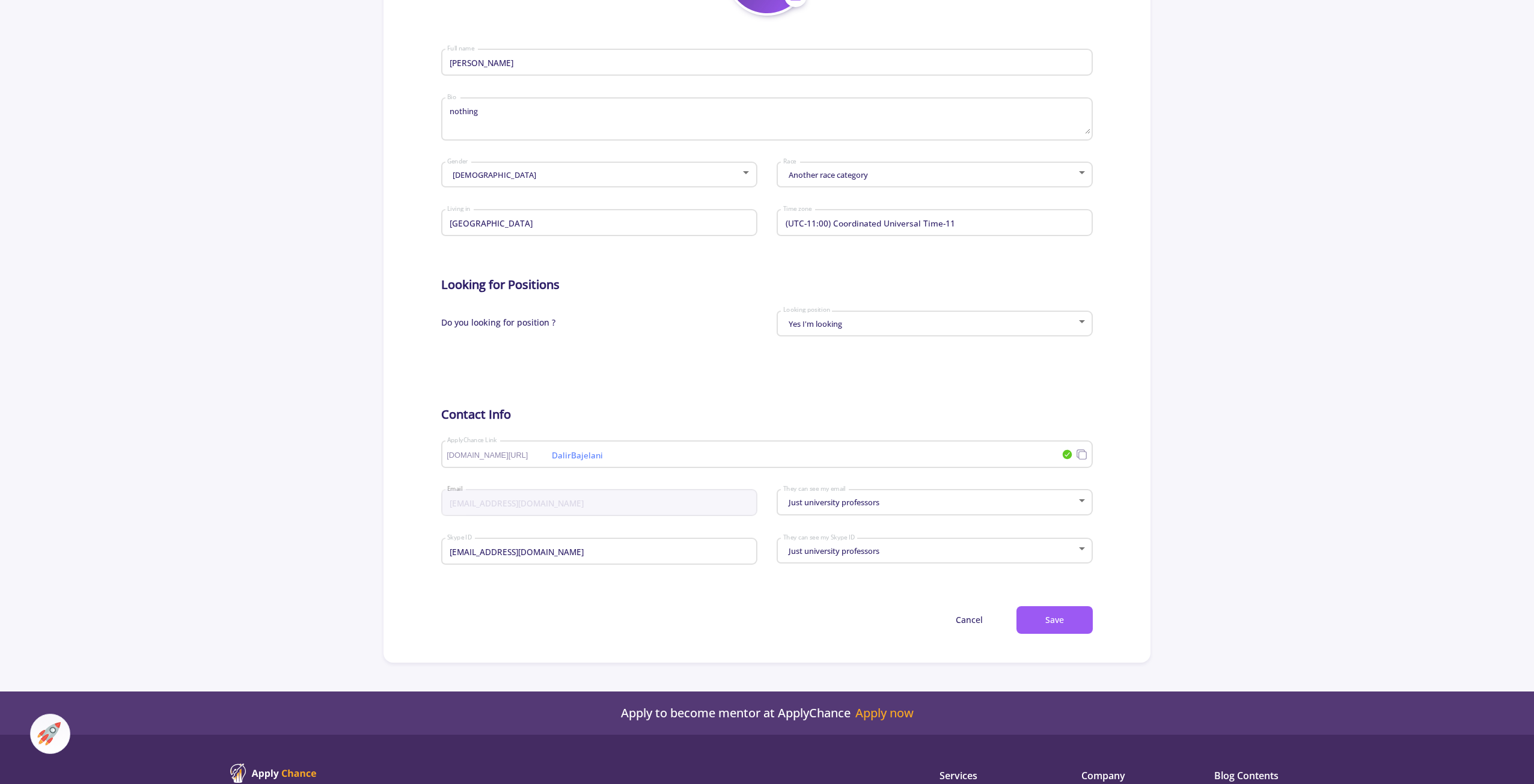
scroll to position [361, 0]
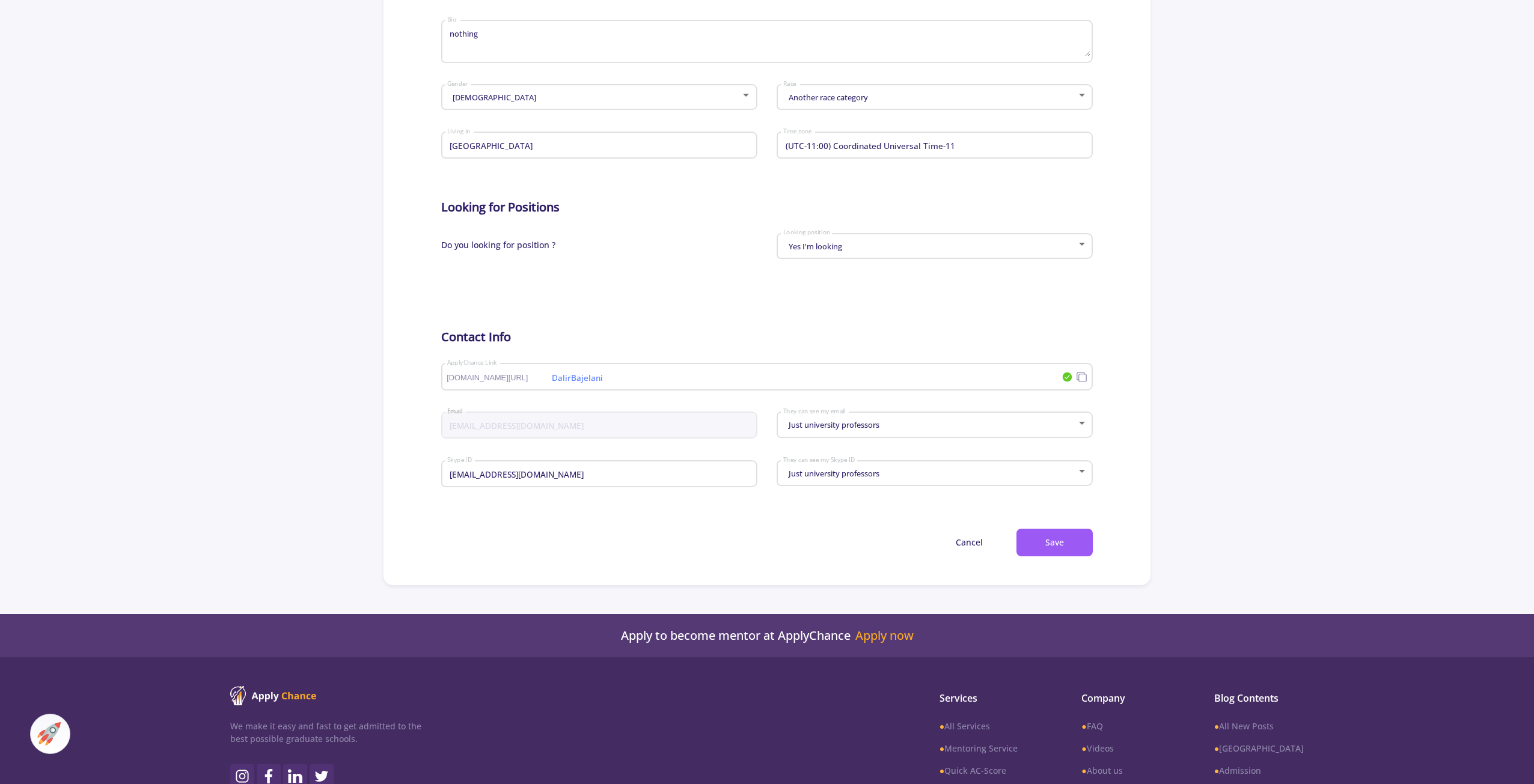
click at [782, 377] on input "DalirBajelani" at bounding box center [683, 377] width 474 height 11
drag, startPoint x: 736, startPoint y: 371, endPoint x: 564, endPoint y: 372, distance: 172.0
click at [564, 372] on div "DalirBajelani applychance.com/user-profile/ ApplyChance Link" at bounding box center [754, 374] width 615 height 31
click at [524, 374] on span "[DOMAIN_NAME][URL]" at bounding box center [498, 378] width 104 height 8
click at [574, 380] on input "DalirBajelani" at bounding box center [683, 377] width 474 height 11
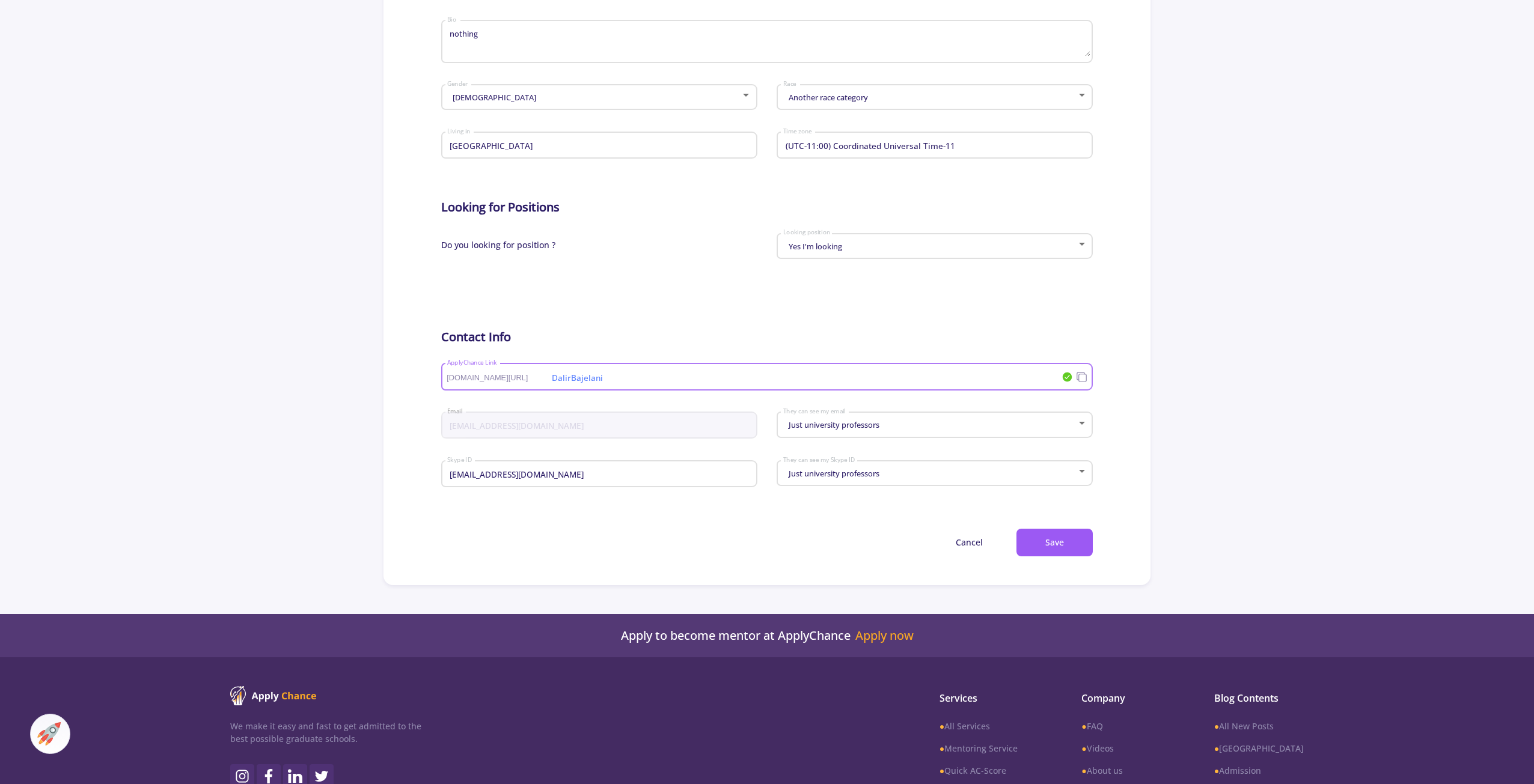
click at [574, 380] on input "DalirBajelani" at bounding box center [683, 377] width 474 height 11
type input "[PERSON_NAME]"
click at [667, 475] on input "[EMAIL_ADDRESS][DOMAIN_NAME]" at bounding box center [600, 474] width 308 height 11
click at [667, 475] on input "[EMAIL_ADDRESS][DOMAIN_NAME]" at bounding box center [600, 474] width 308 height 11
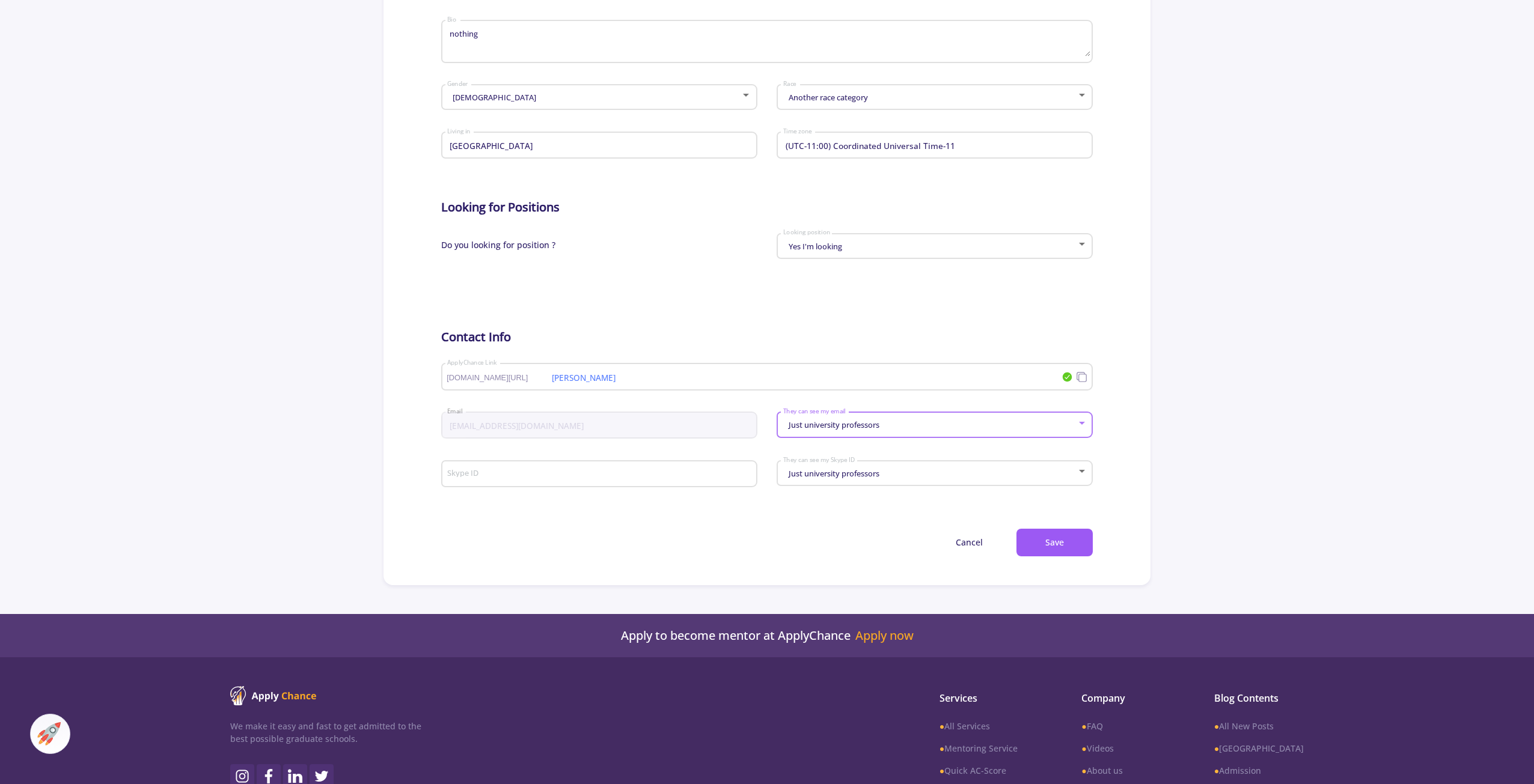
click at [876, 429] on span "Just university professors" at bounding box center [833, 425] width 94 height 11
drag, startPoint x: 872, startPoint y: 415, endPoint x: 802, endPoint y: 569, distance: 169.2
click at [802, 570] on div "Anyone can see Just university professors" at bounding box center [767, 392] width 1534 height 784
click at [803, 557] on div at bounding box center [767, 392] width 1534 height 784
click at [1034, 535] on button "Save" at bounding box center [1054, 543] width 76 height 28
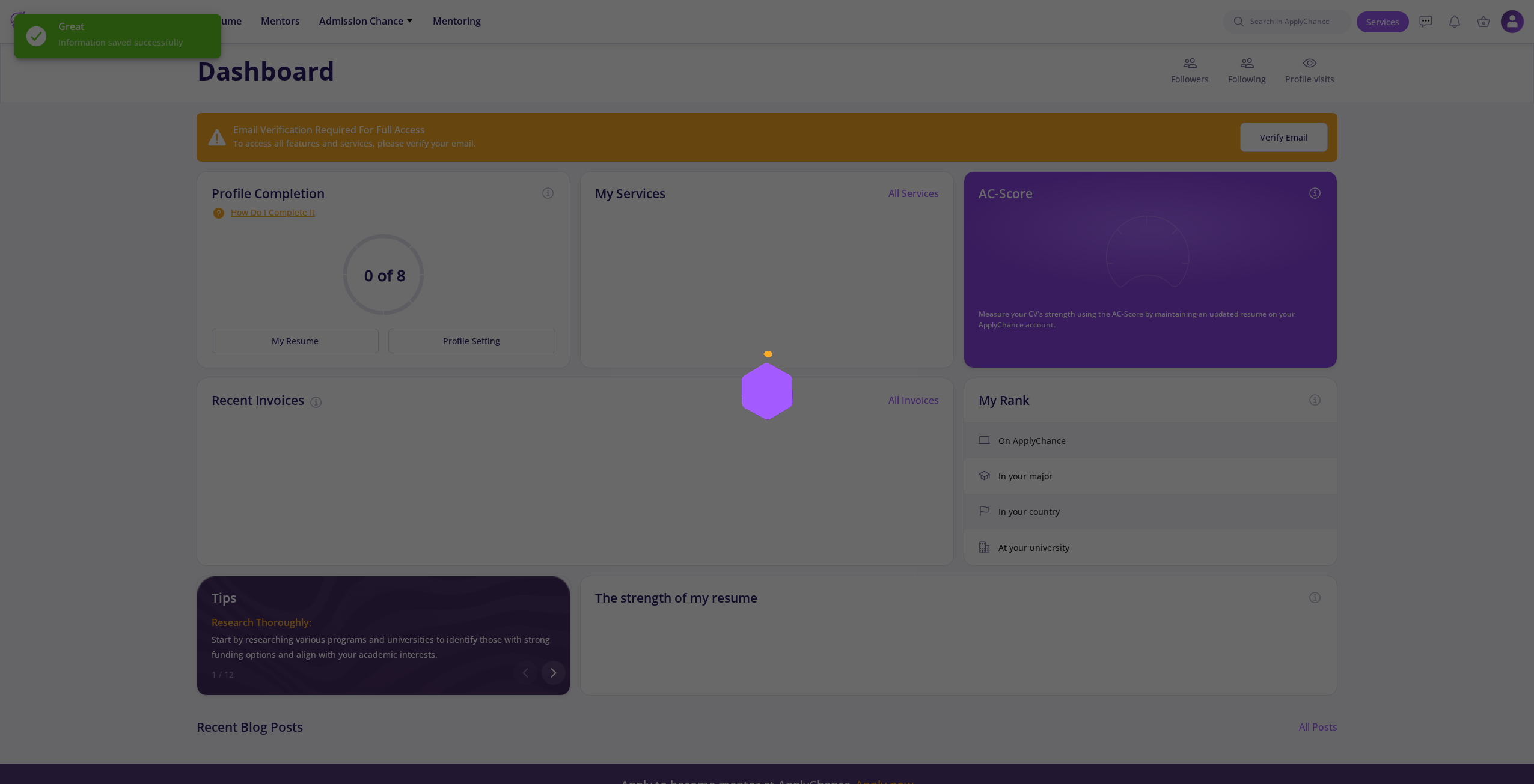
click at [832, 346] on img at bounding box center [767, 392] width 150 height 150
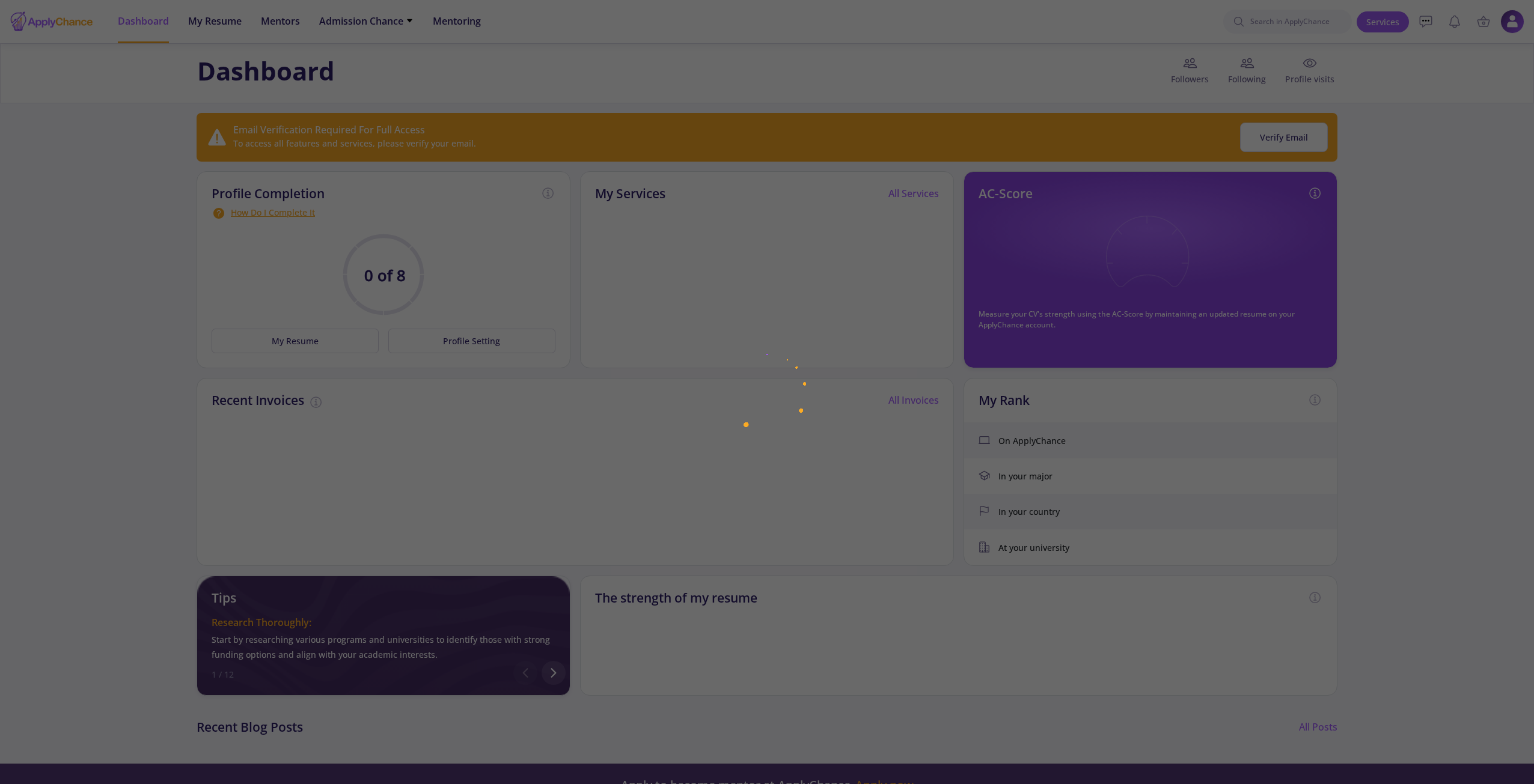
click at [953, 31] on div at bounding box center [767, 392] width 1534 height 784
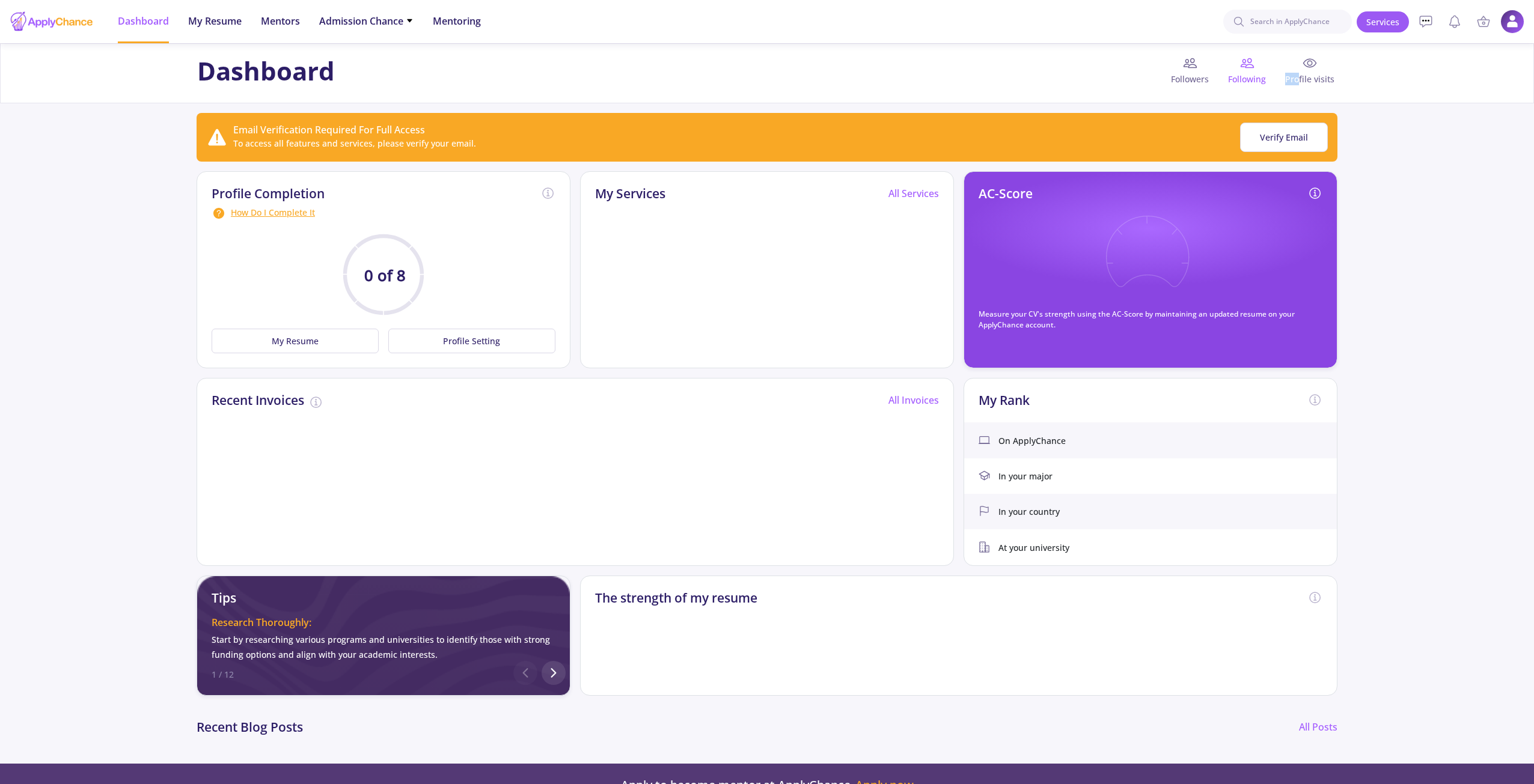
drag, startPoint x: 1299, startPoint y: 70, endPoint x: 1266, endPoint y: 71, distance: 33.0
click at [1266, 71] on div "Followers Following Profile visits" at bounding box center [1249, 73] width 176 height 35
click at [1512, 20] on img at bounding box center [1512, 22] width 23 height 23
click at [1497, 22] on ul "Services My Cart Empty Your Cart Is Empty Add your service to the cart right no…" at bounding box center [1440, 22] width 168 height 43
click at [1507, 20] on img at bounding box center [1512, 22] width 23 height 23
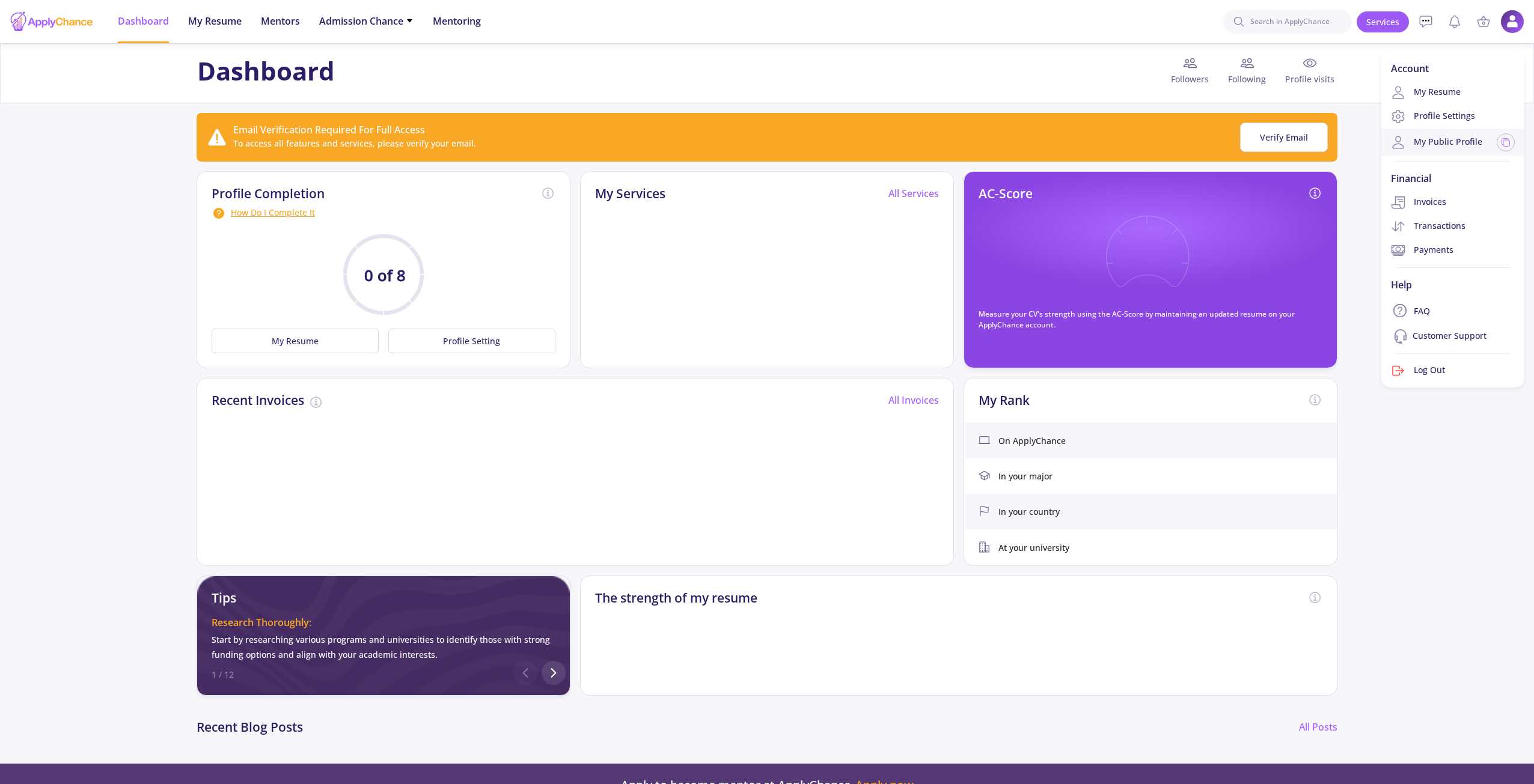
click at [1444, 145] on link "My Public Profile" at bounding box center [1437, 142] width 91 height 14
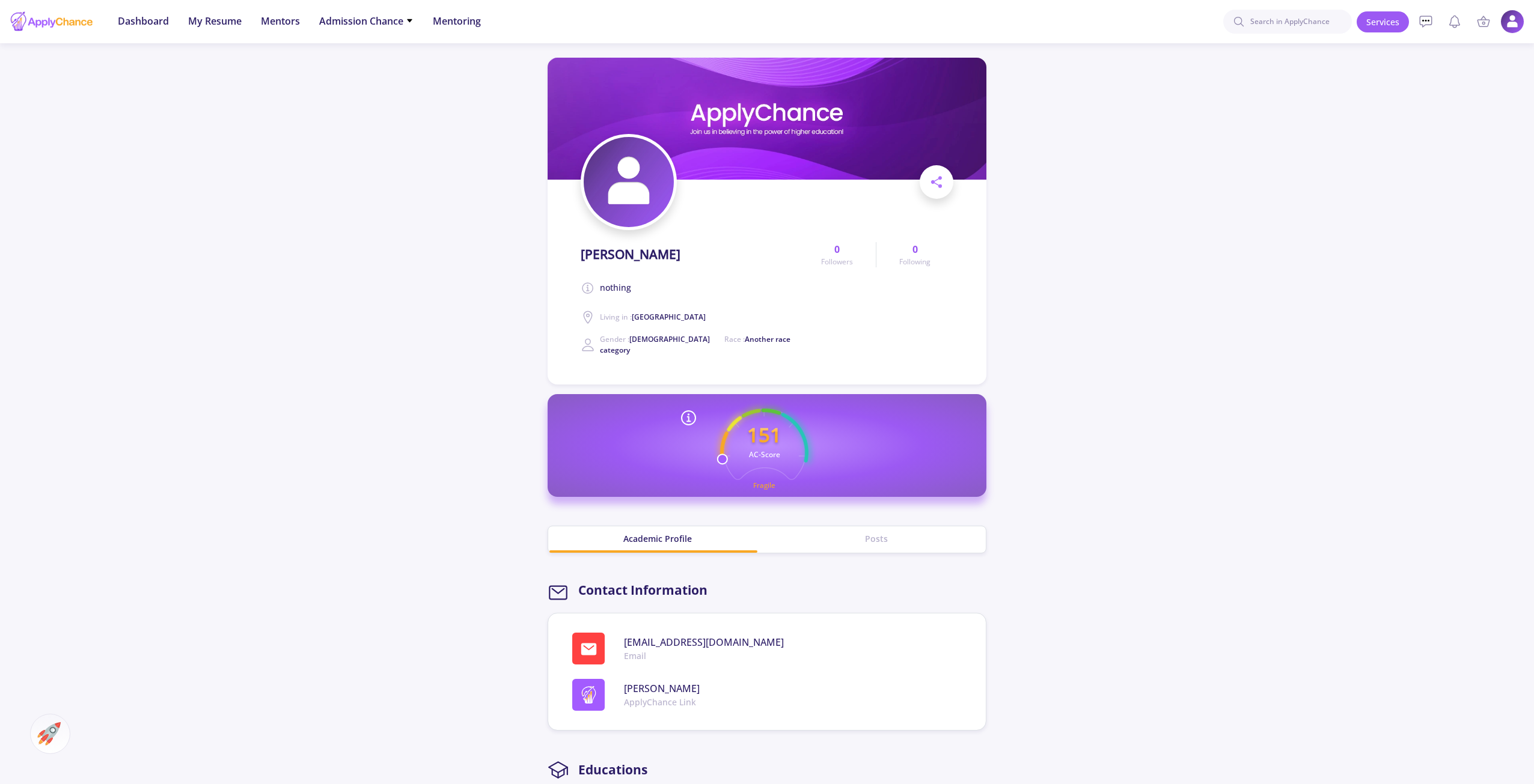
click at [1528, 19] on header "Dashboard My Resume Services Mentors Admission Chance With Minimum Requirements…" at bounding box center [767, 22] width 1534 height 43
click at [1524, 18] on img at bounding box center [1512, 22] width 23 height 23
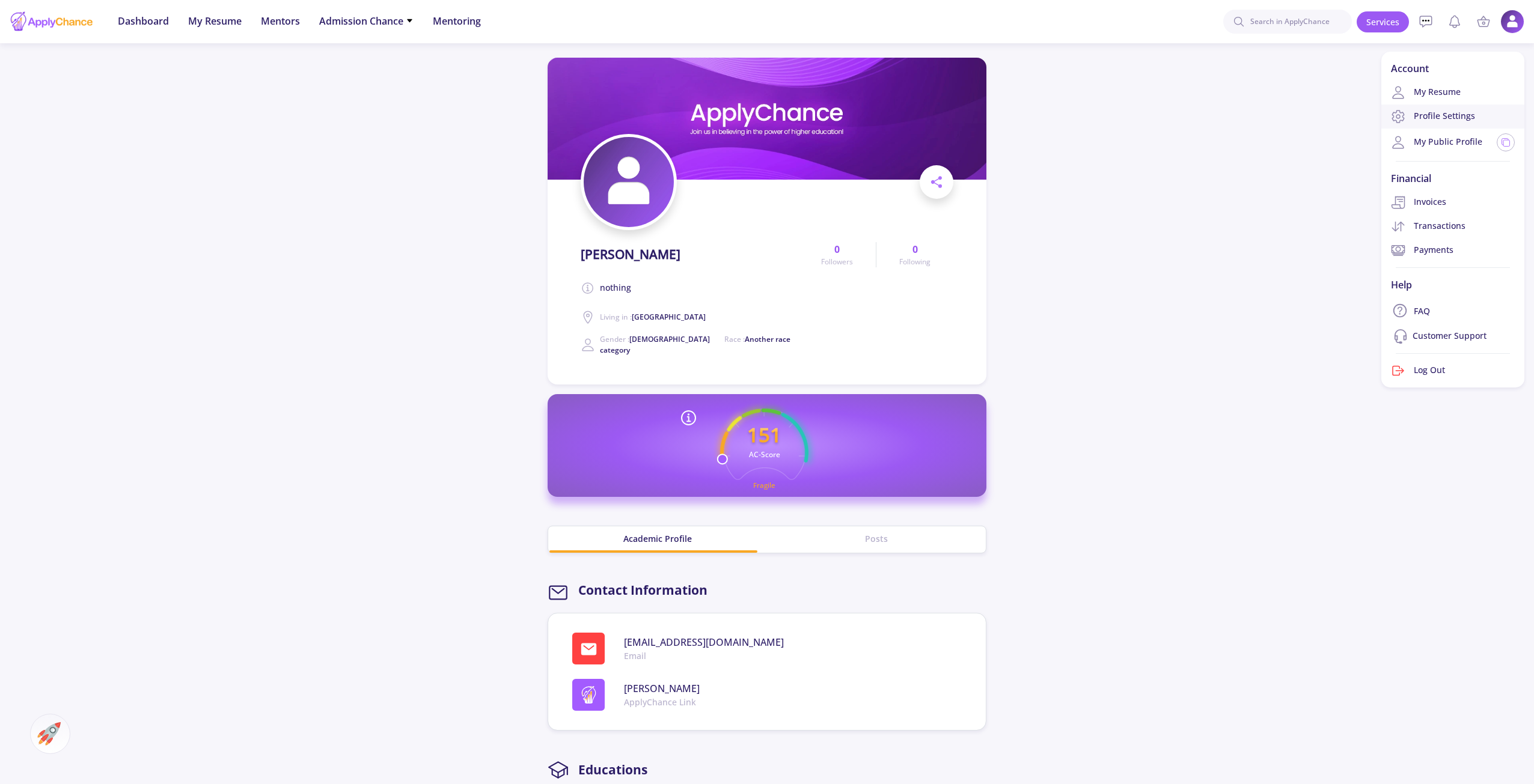
click at [1439, 112] on link "Profile Settings" at bounding box center [1452, 116] width 143 height 24
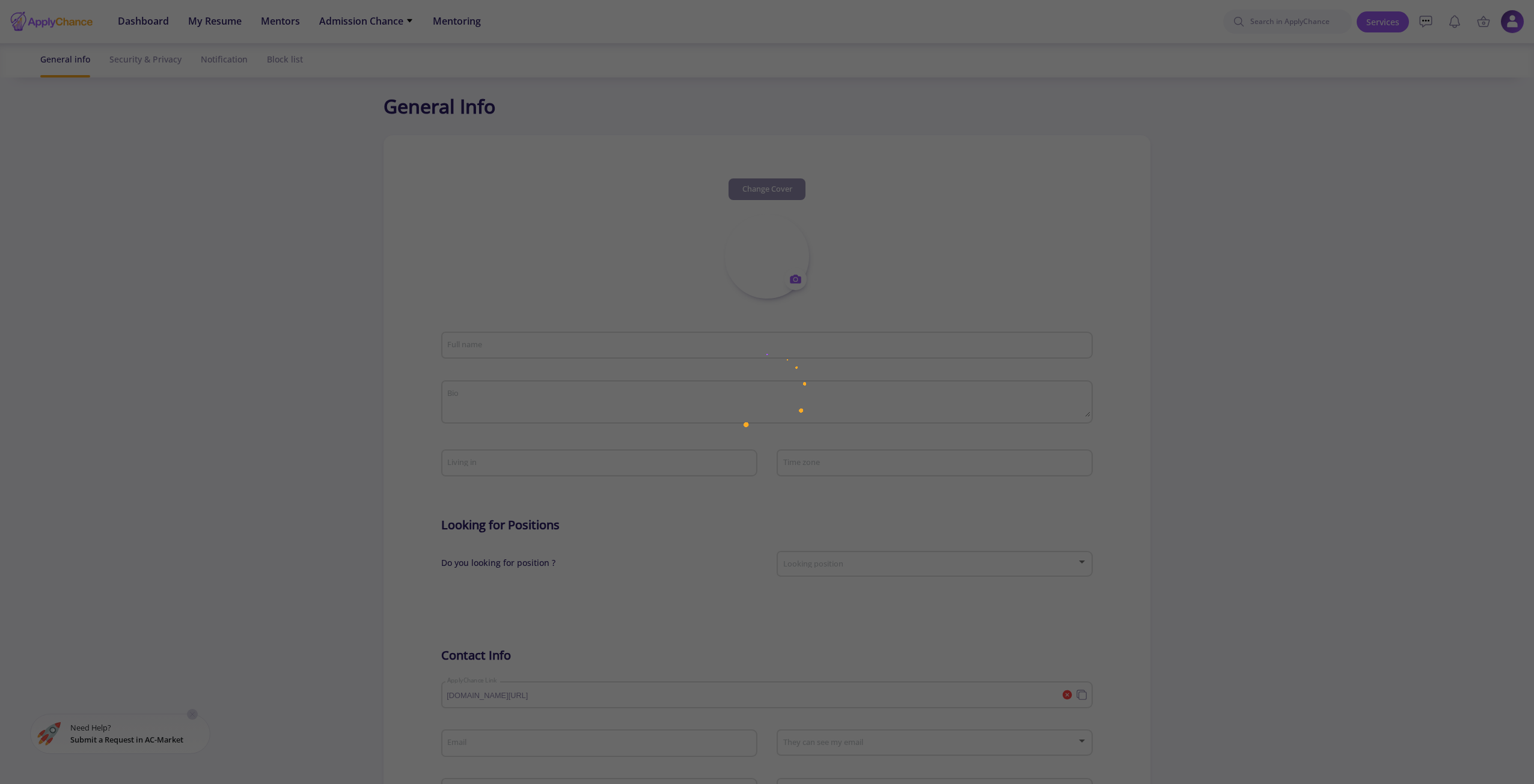
type input "[PERSON_NAME]"
type textarea "nothing"
type input "(UTC-11:00) Coordinated Universal Time-11"
type input "[PERSON_NAME]"
type input "[EMAIL_ADDRESS][DOMAIN_NAME]"
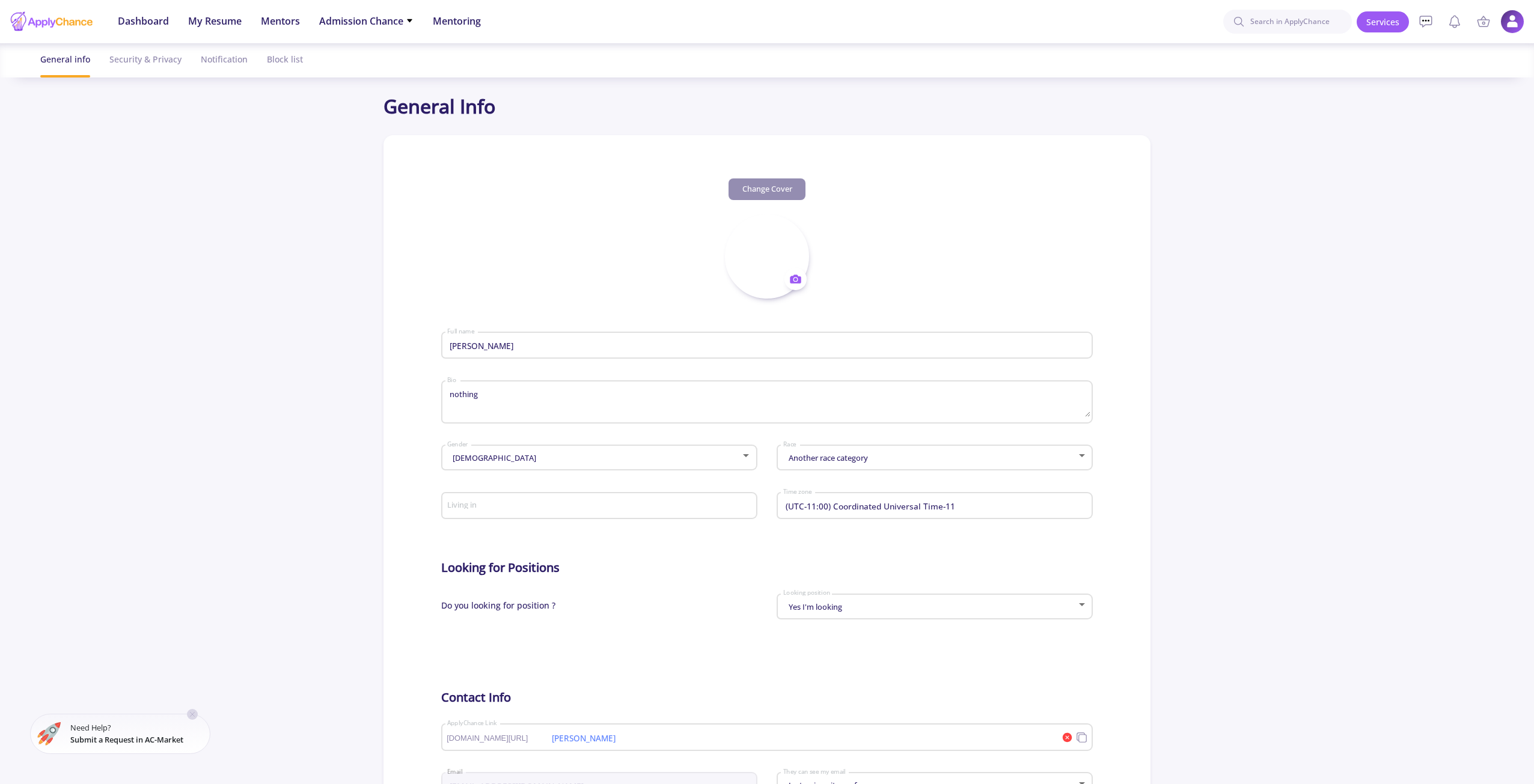
type input "[GEOGRAPHIC_DATA]"
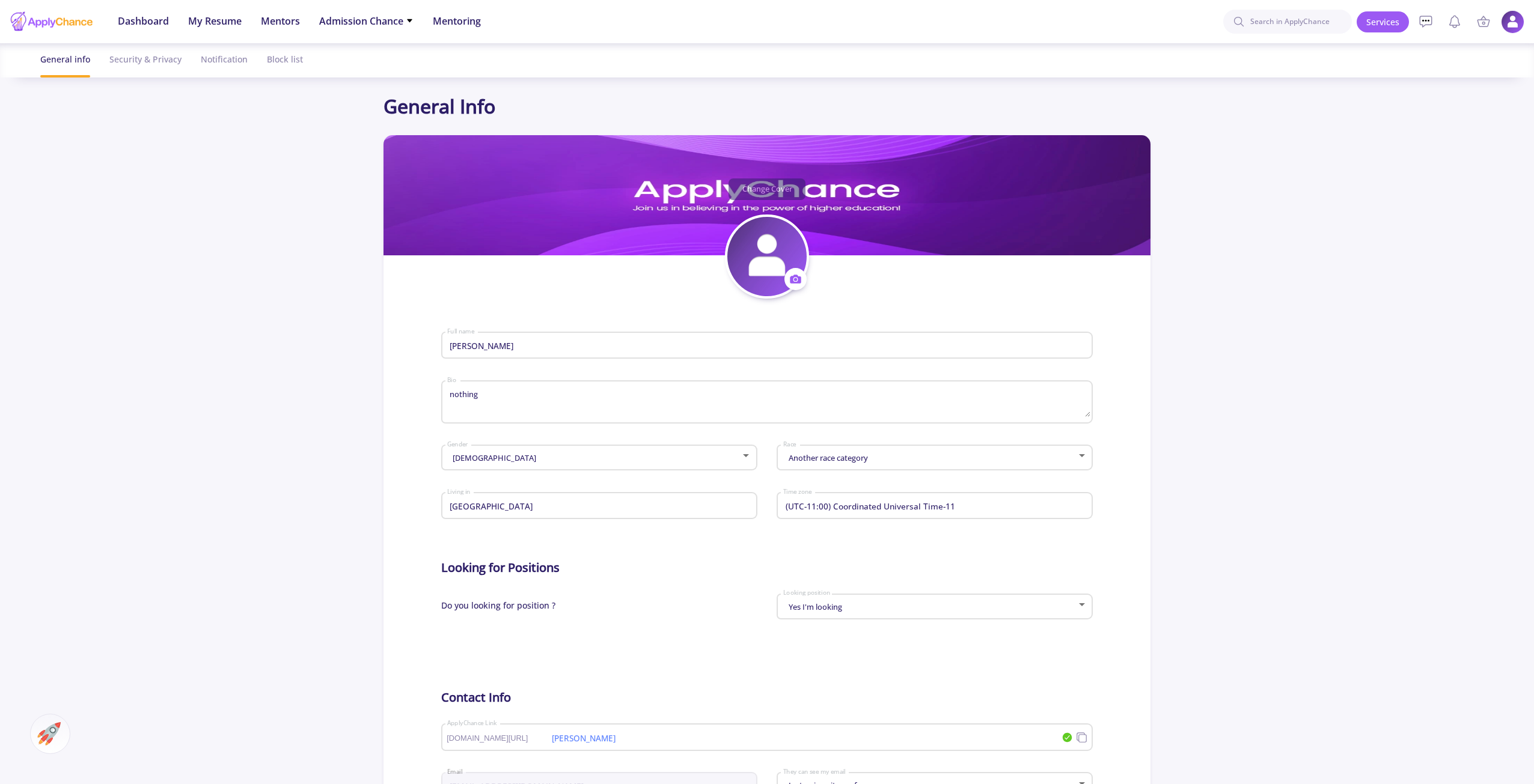
click at [1509, 24] on img at bounding box center [1512, 22] width 23 height 23
click at [1459, 119] on link "Profile Settings" at bounding box center [1452, 116] width 143 height 24
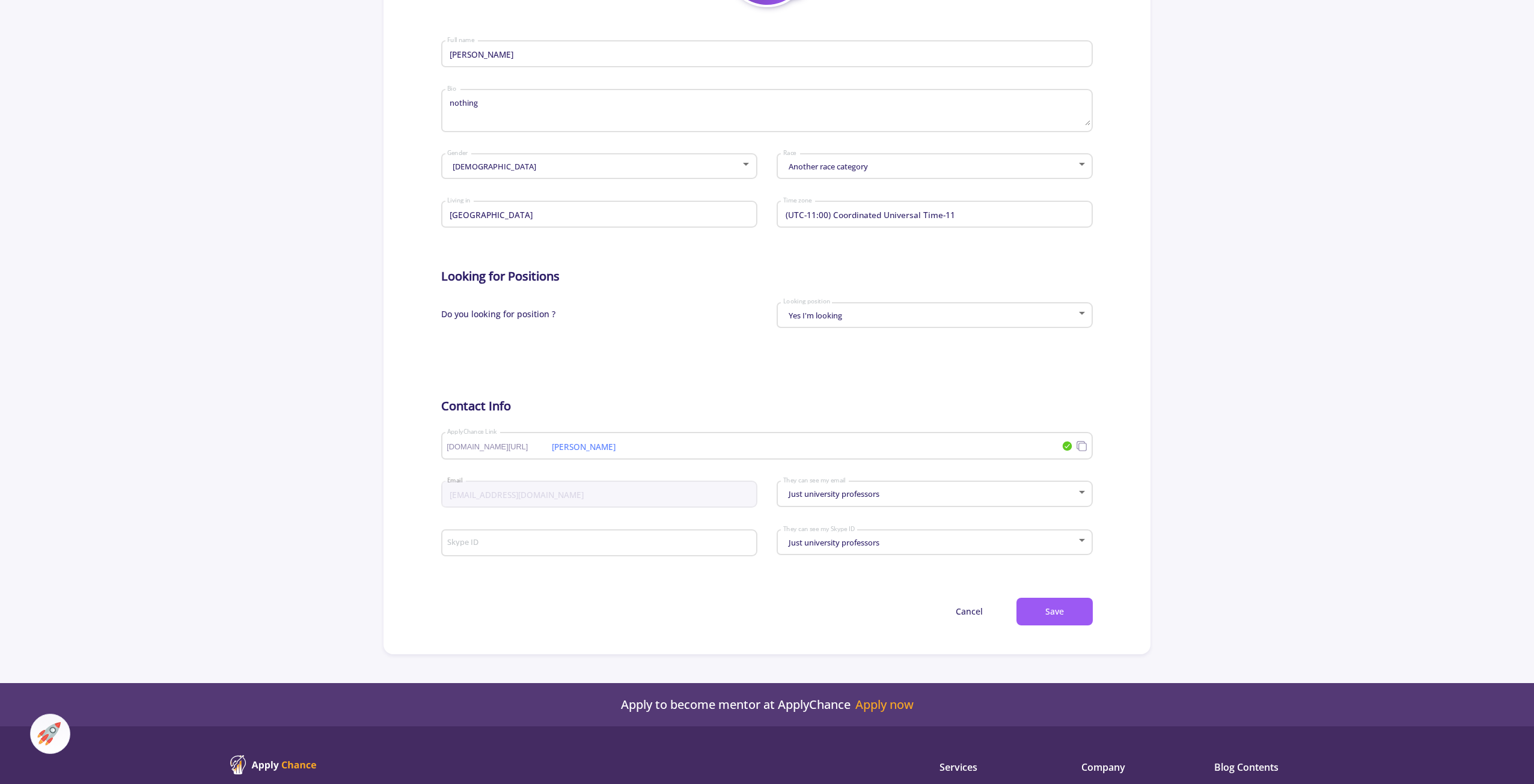
scroll to position [301, 0]
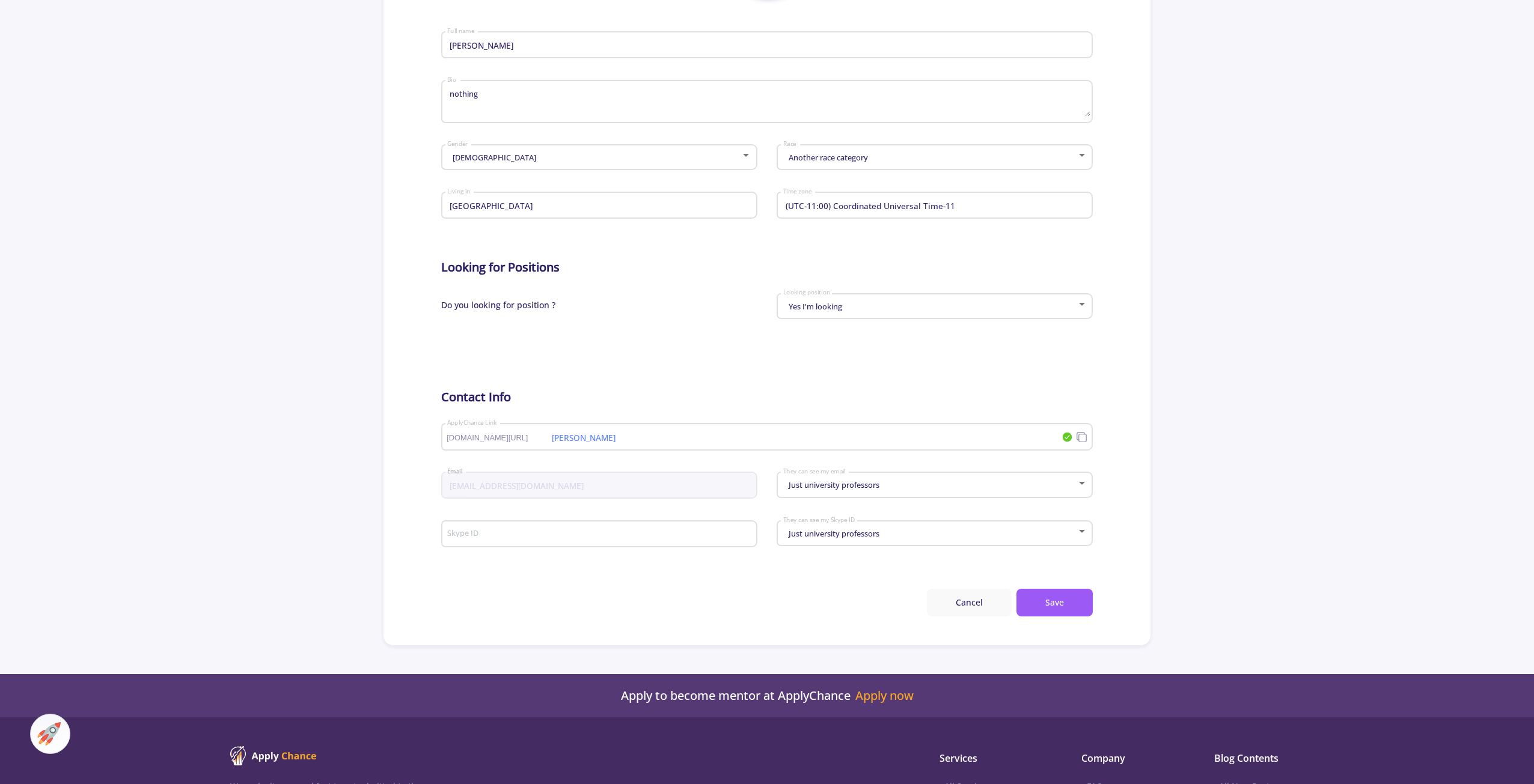
click at [985, 610] on button "Cancel" at bounding box center [969, 603] width 85 height 28
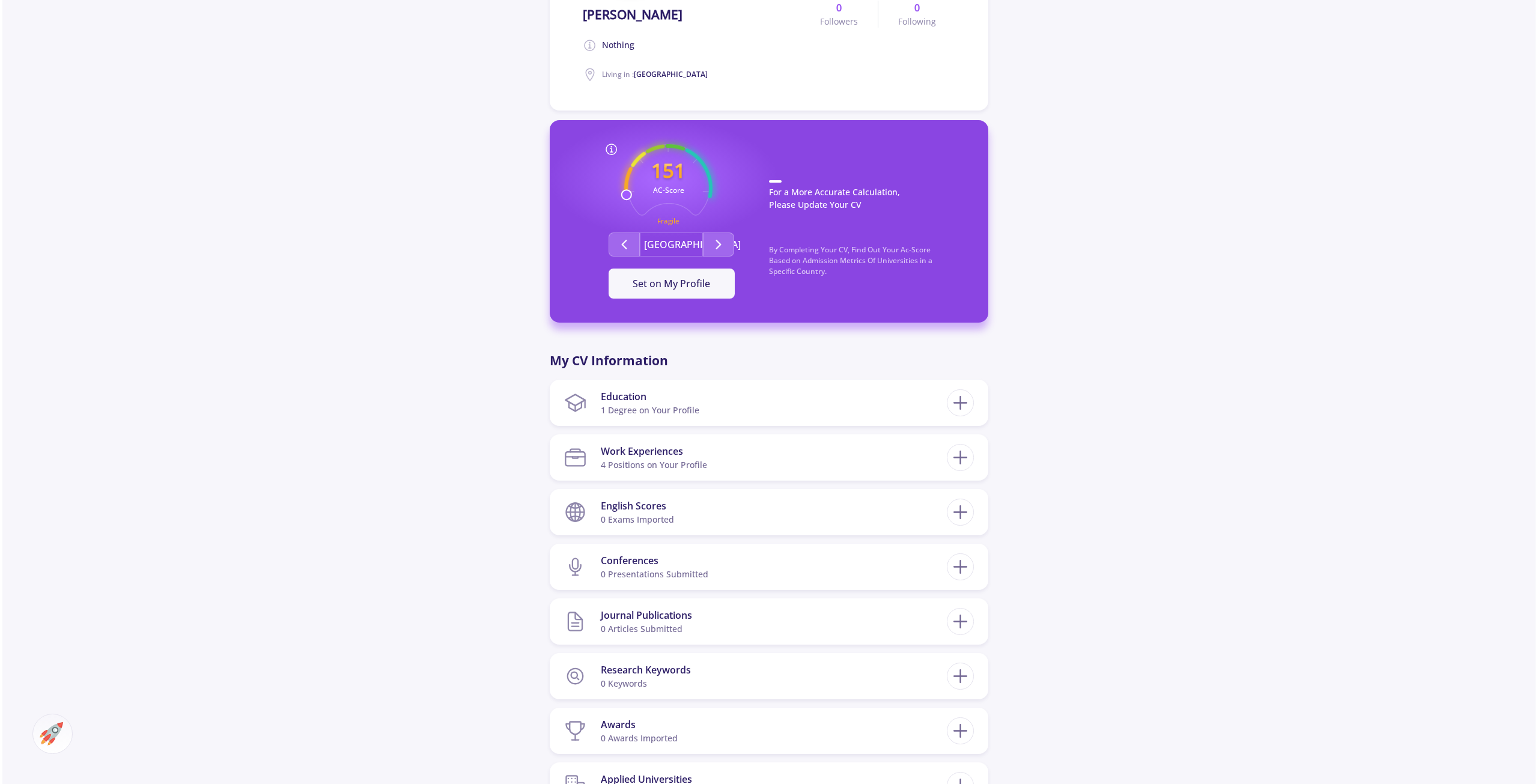
scroll to position [421, 0]
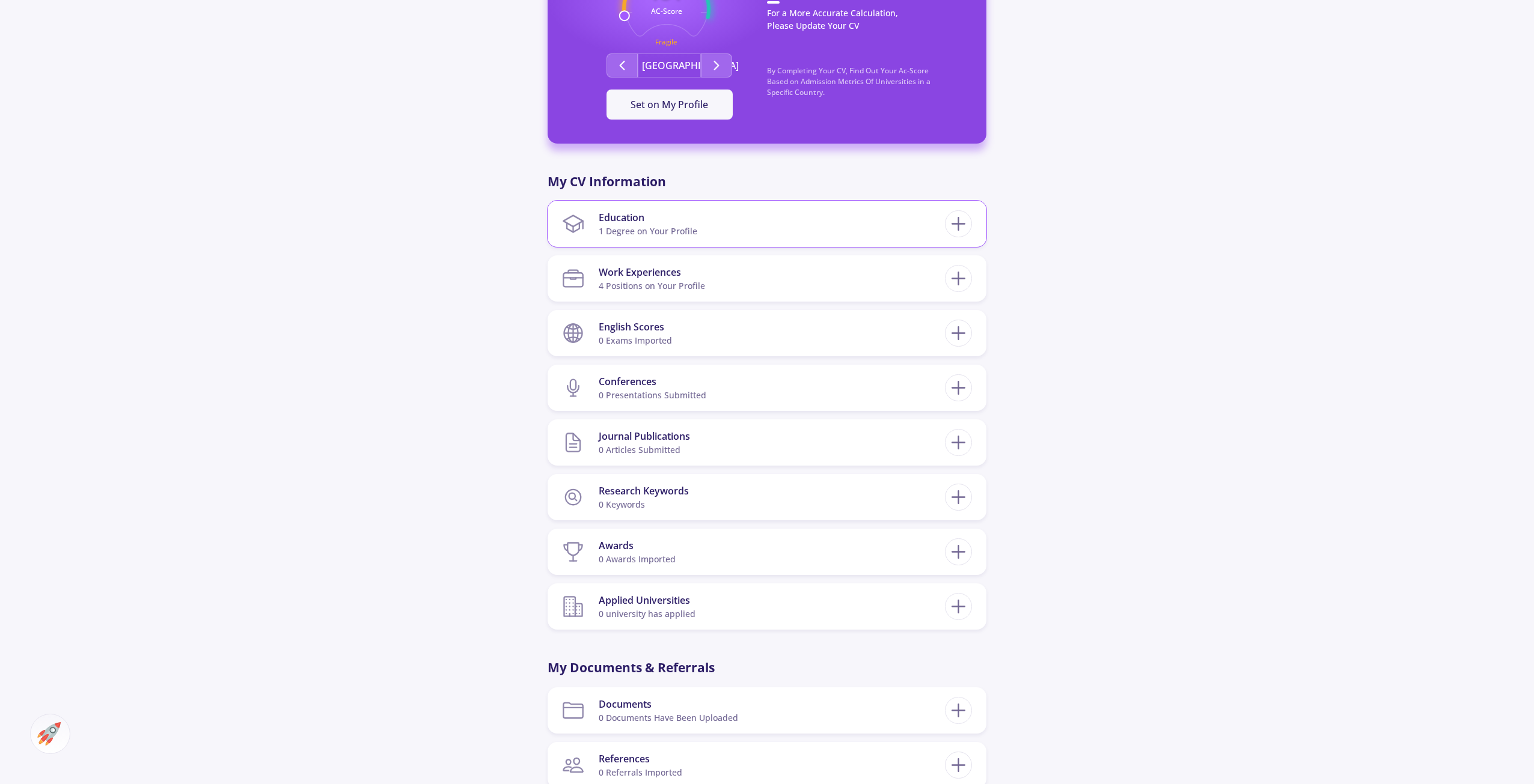
click at [927, 228] on section "Education 1 Degree on Your Profile" at bounding box center [753, 224] width 383 height 37
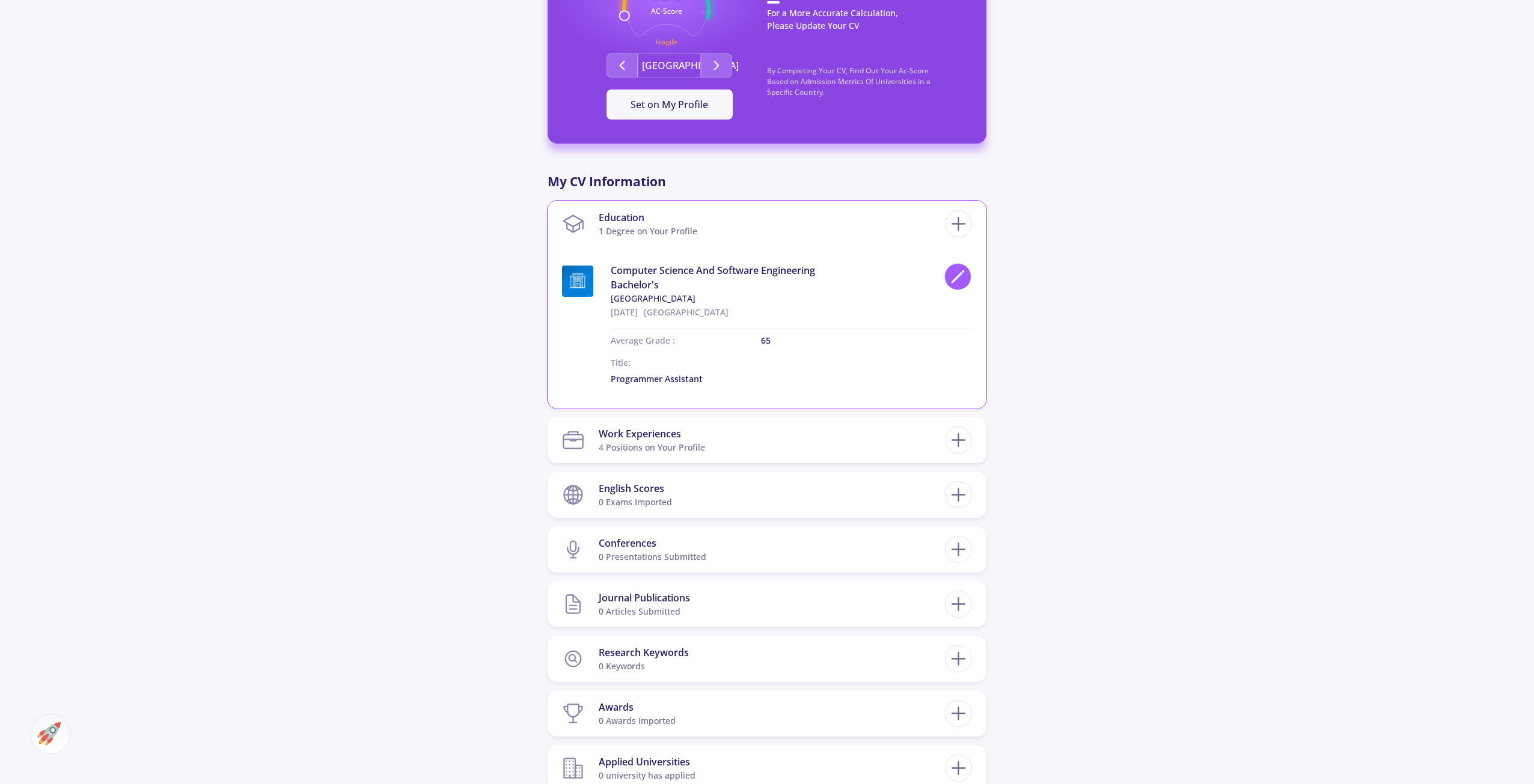
click at [959, 286] on div at bounding box center [957, 276] width 27 height 27
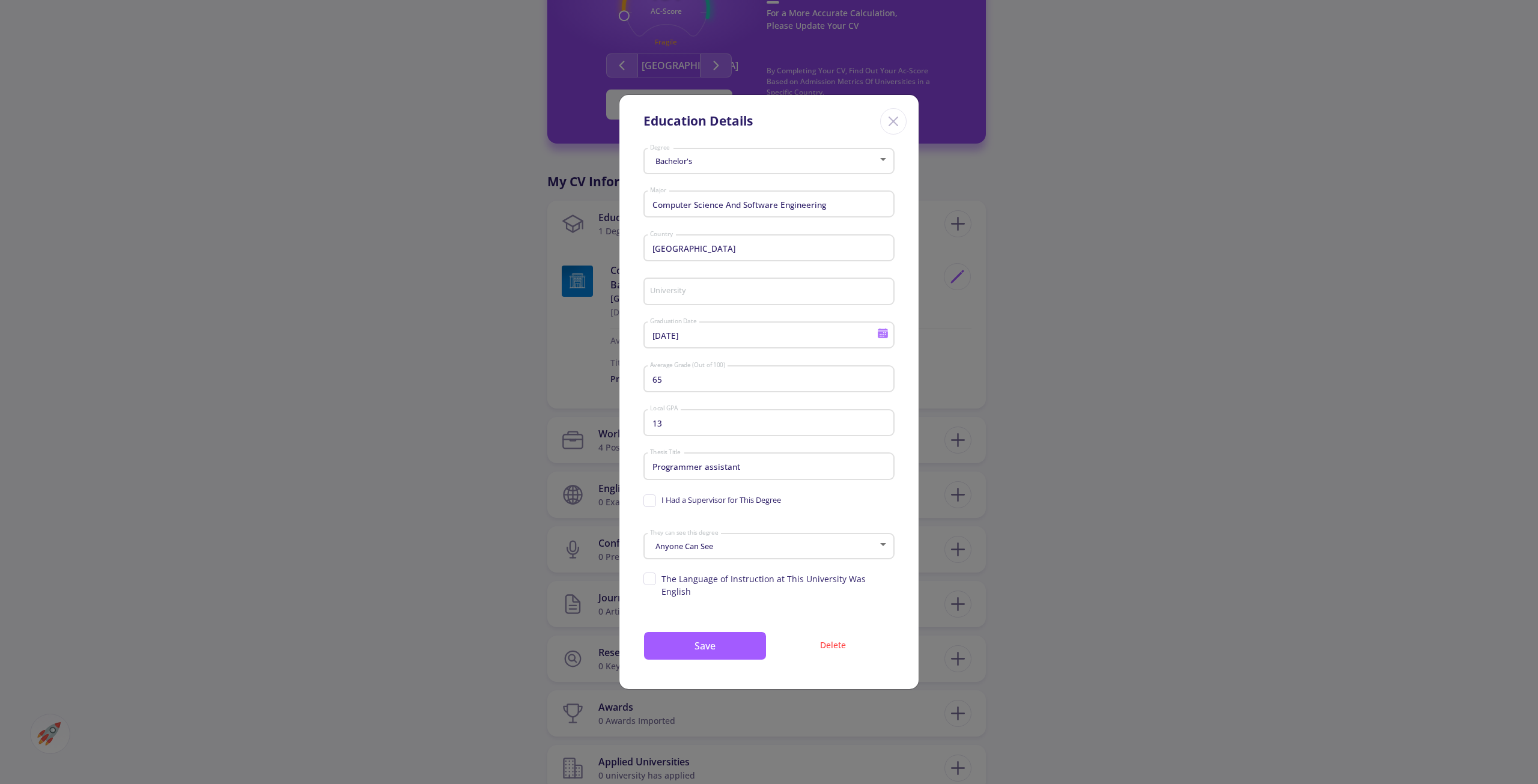
type input "[GEOGRAPHIC_DATA]"
click at [829, 633] on button "Delete" at bounding box center [833, 644] width 123 height 27
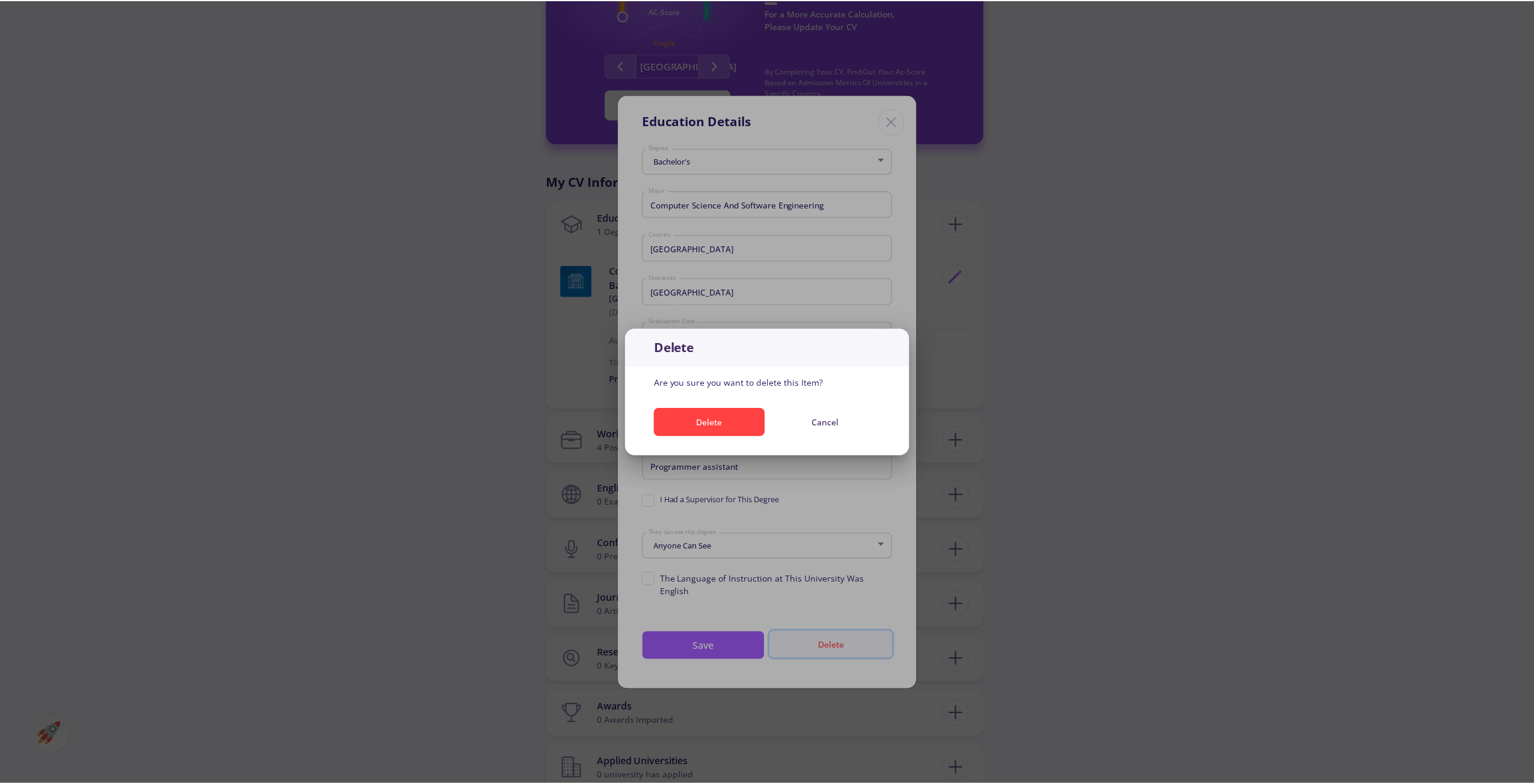
scroll to position [0, 0]
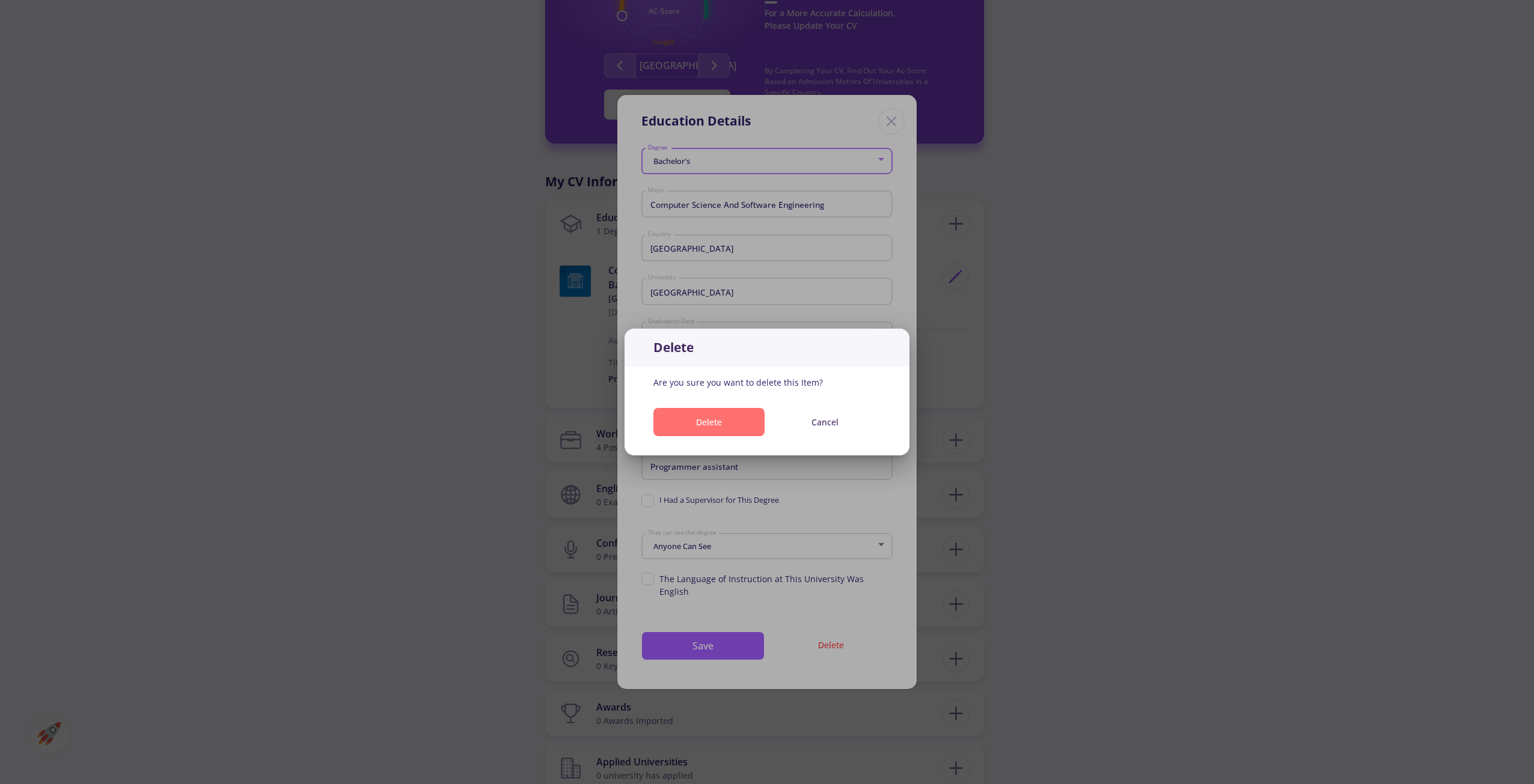
click at [752, 423] on button "Delete" at bounding box center [709, 421] width 111 height 28
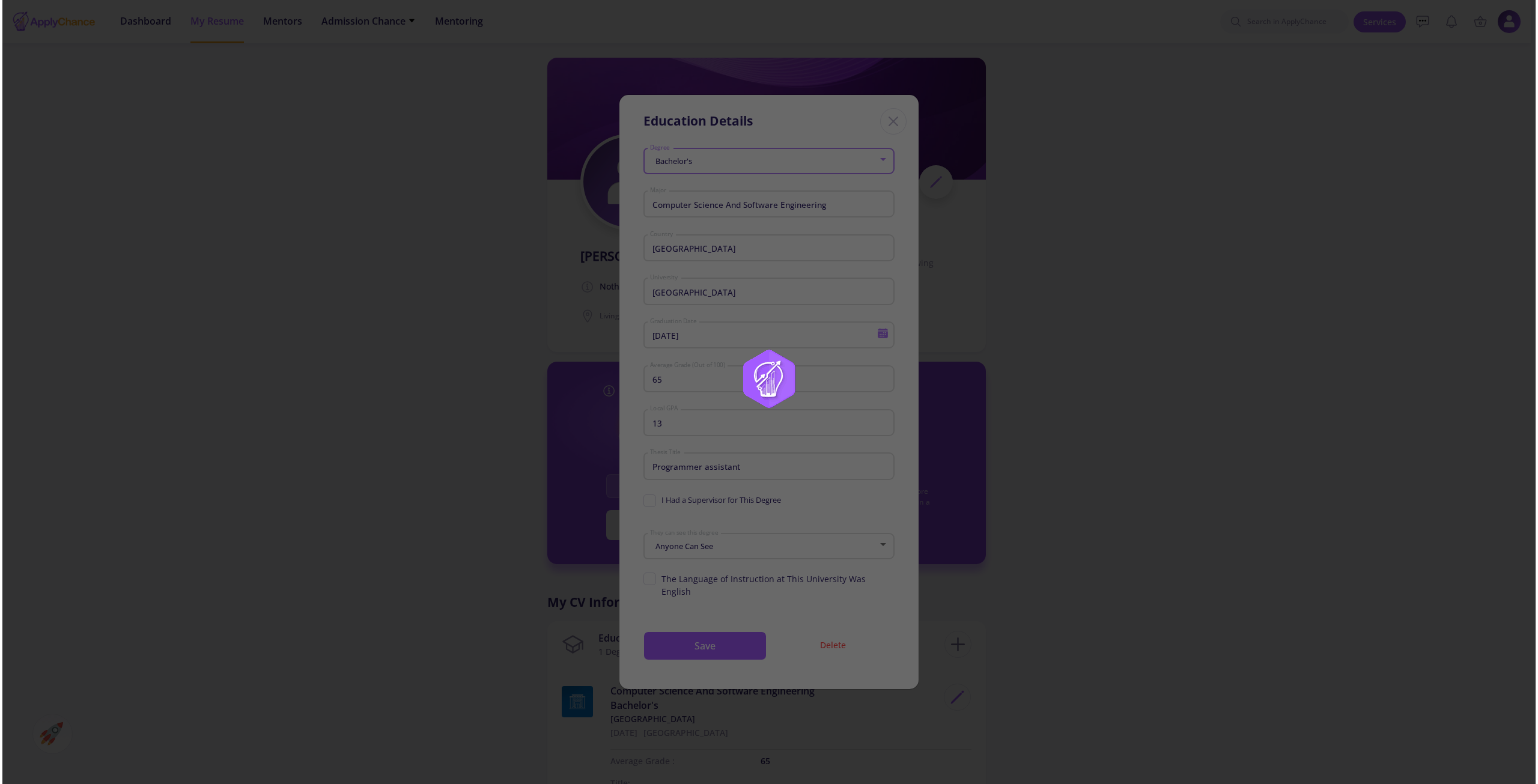
scroll to position [421, 0]
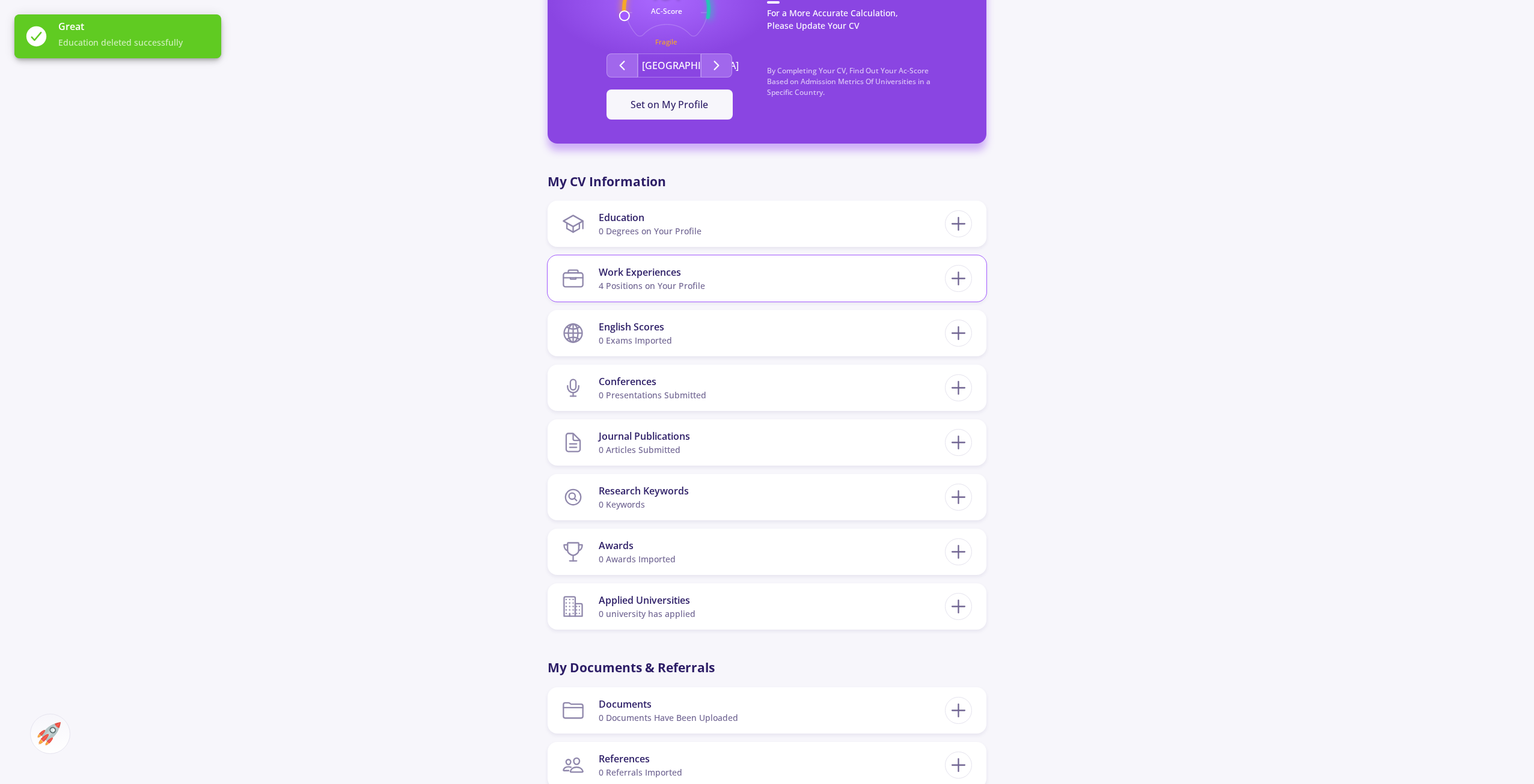
click at [908, 280] on section "Work Experiences 4 Positions on Your Profile" at bounding box center [753, 279] width 383 height 37
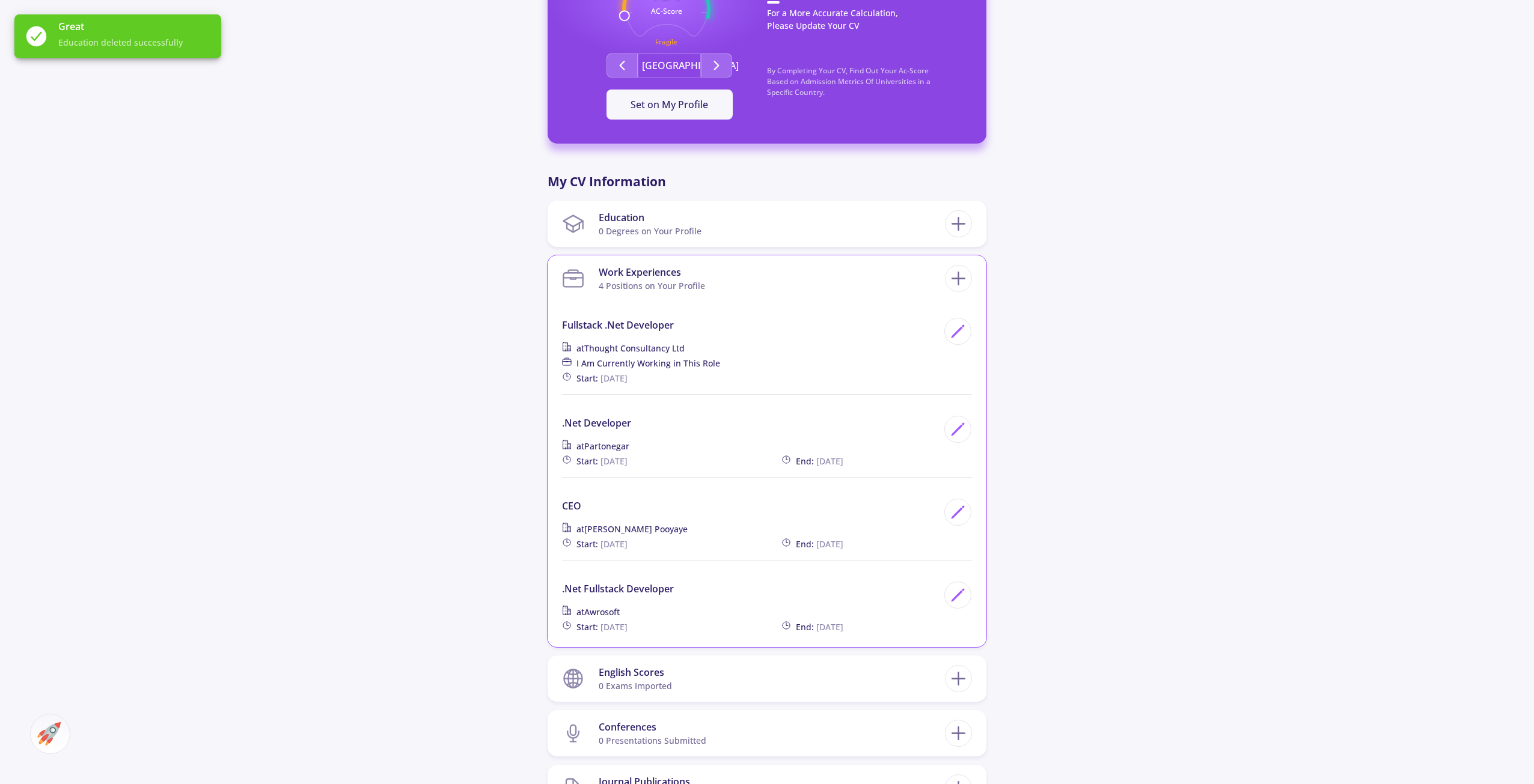
click at [958, 581] on div "Fullstack .net developer at Thought consultancy ltd I Am Currently Working in T…" at bounding box center [767, 475] width 410 height 316
click at [959, 592] on icon at bounding box center [957, 595] width 16 height 16
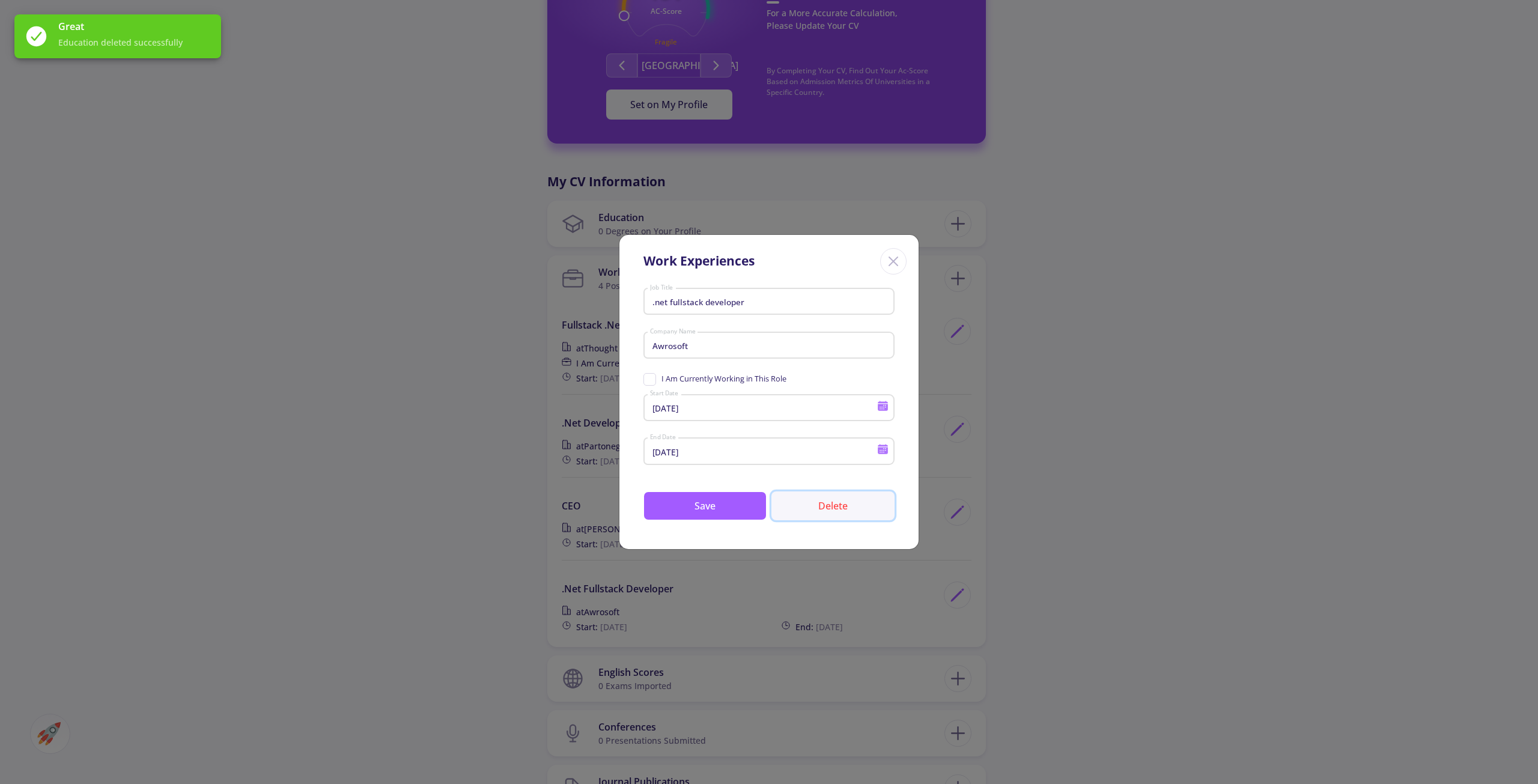
click at [828, 509] on button "Delete" at bounding box center [833, 506] width 123 height 29
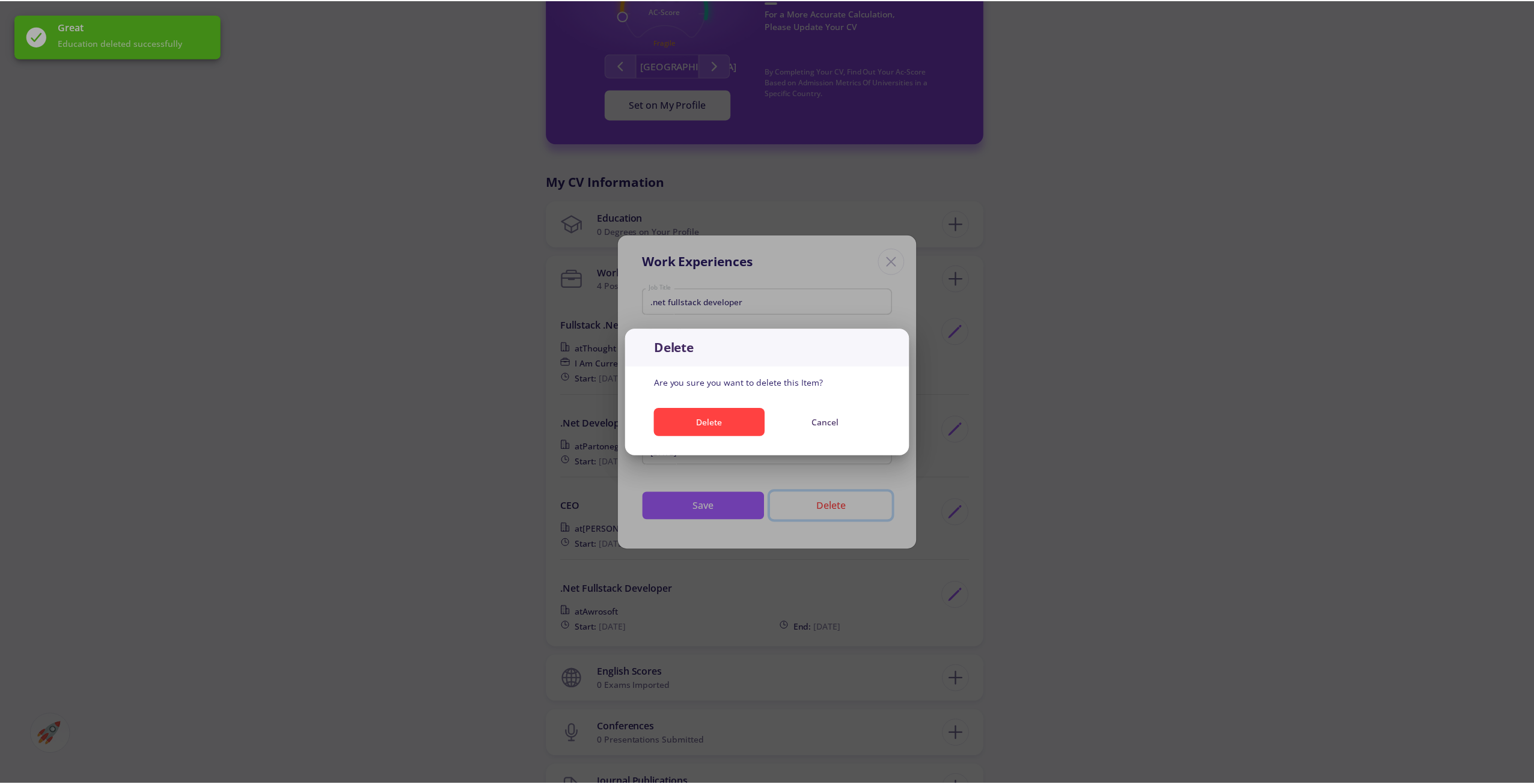
scroll to position [0, 0]
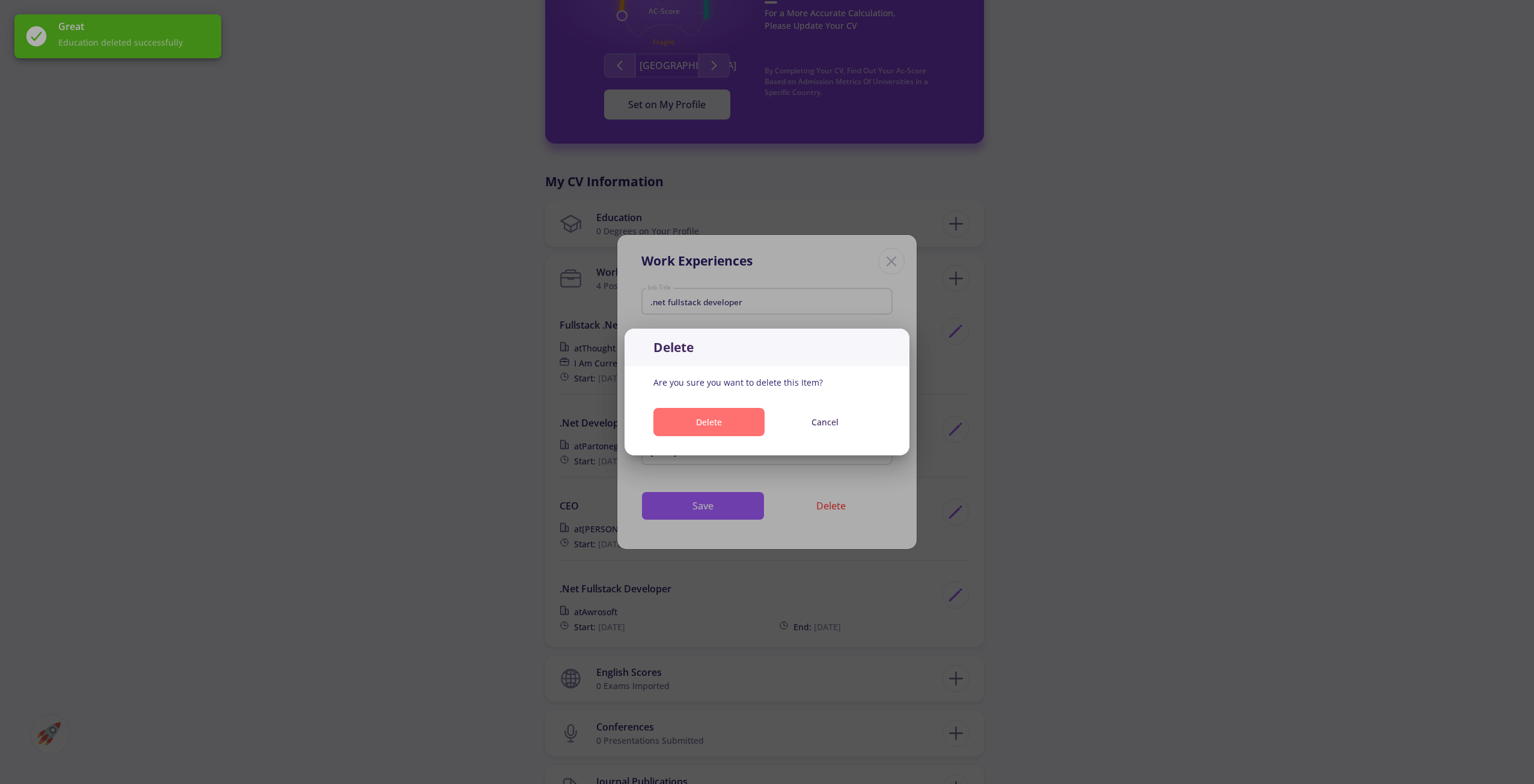
click at [764, 422] on span "Delete" at bounding box center [710, 421] width 114 height 28
click at [752, 424] on button "Delete" at bounding box center [709, 421] width 111 height 28
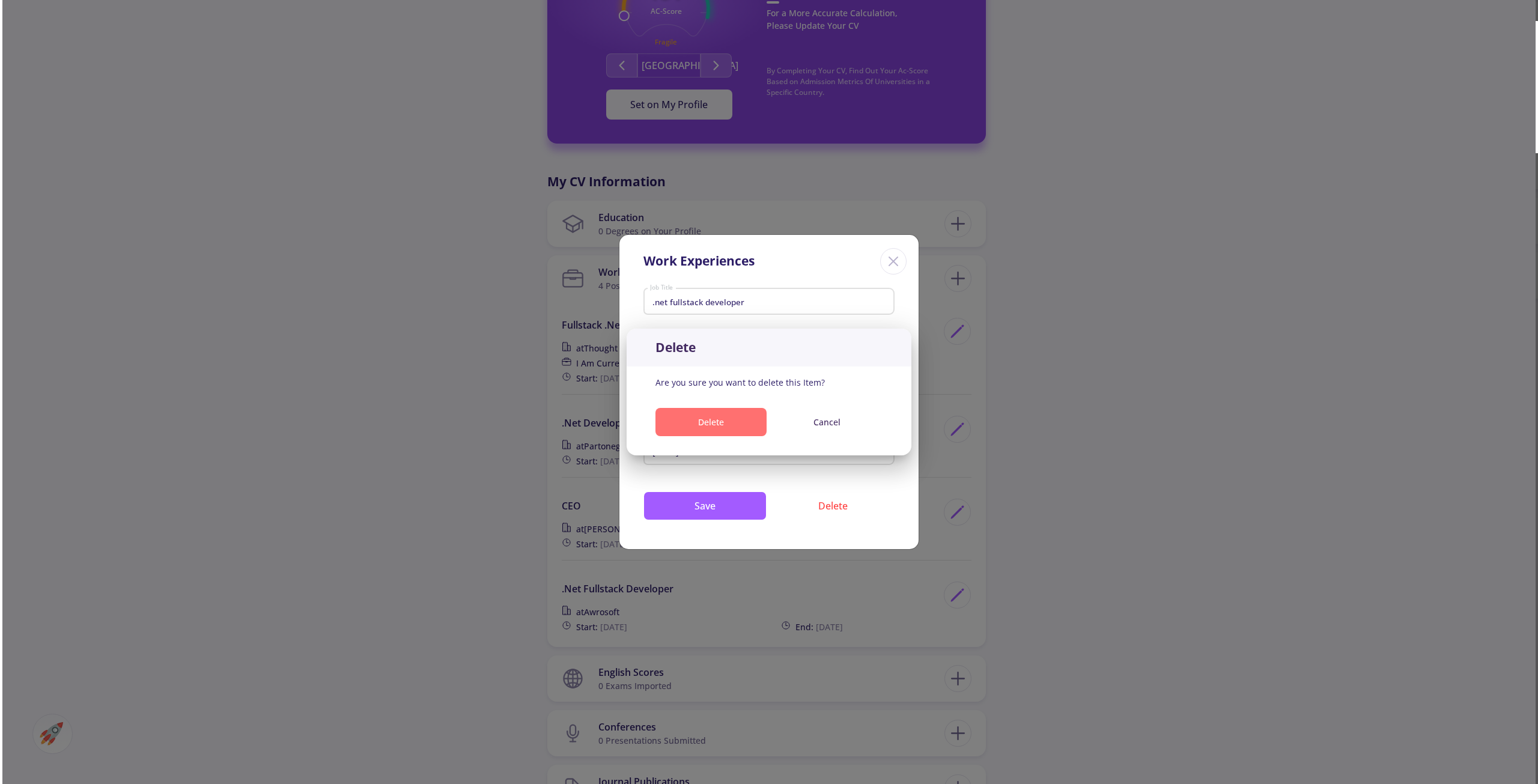
scroll to position [421, 0]
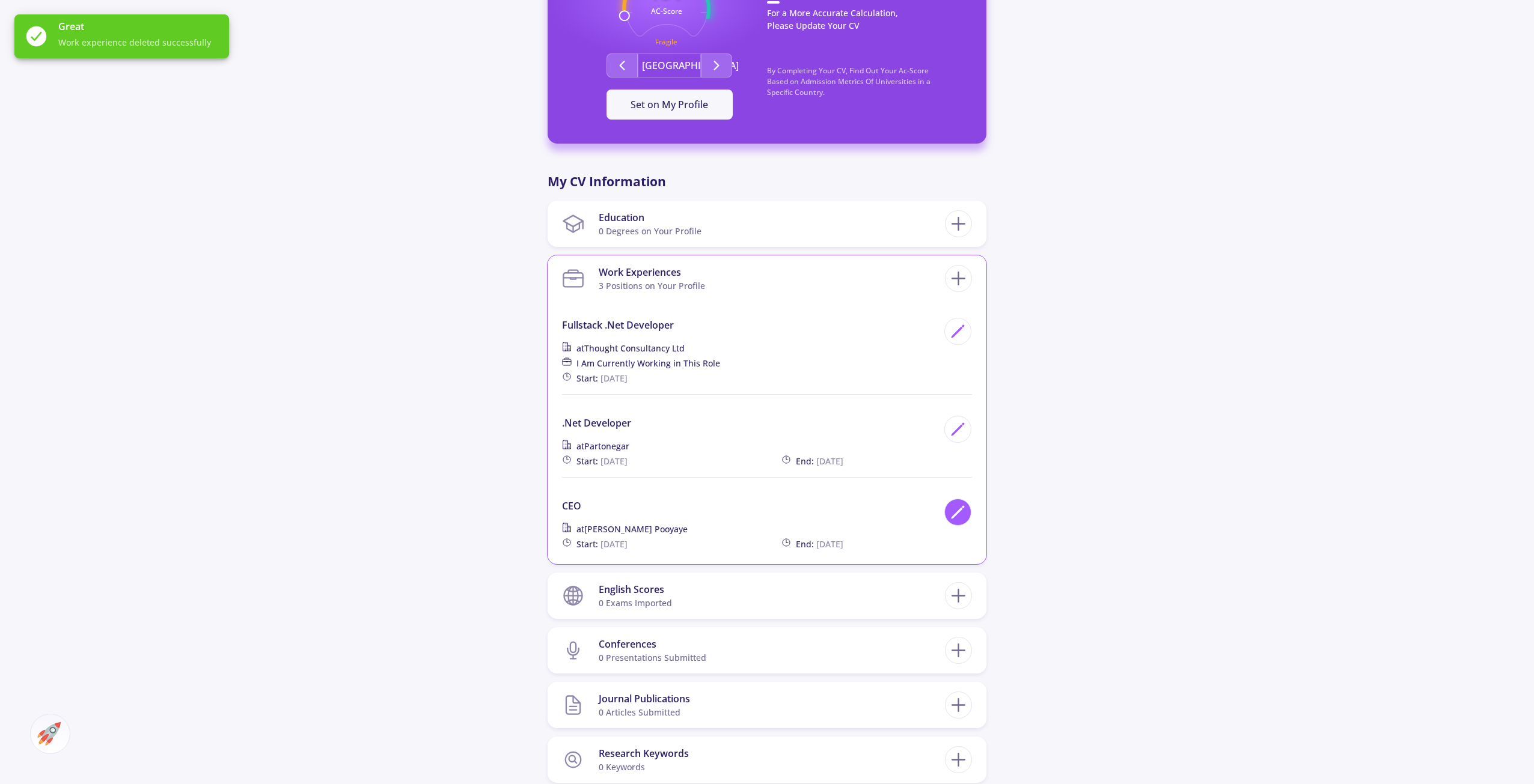
click at [952, 517] on polygon at bounding box center [957, 513] width 10 height 10
type input "CEO"
type input "Tarahan Tarnamaye Pooyaye"
type input "3/1/2015"
type input "8/31/2016"
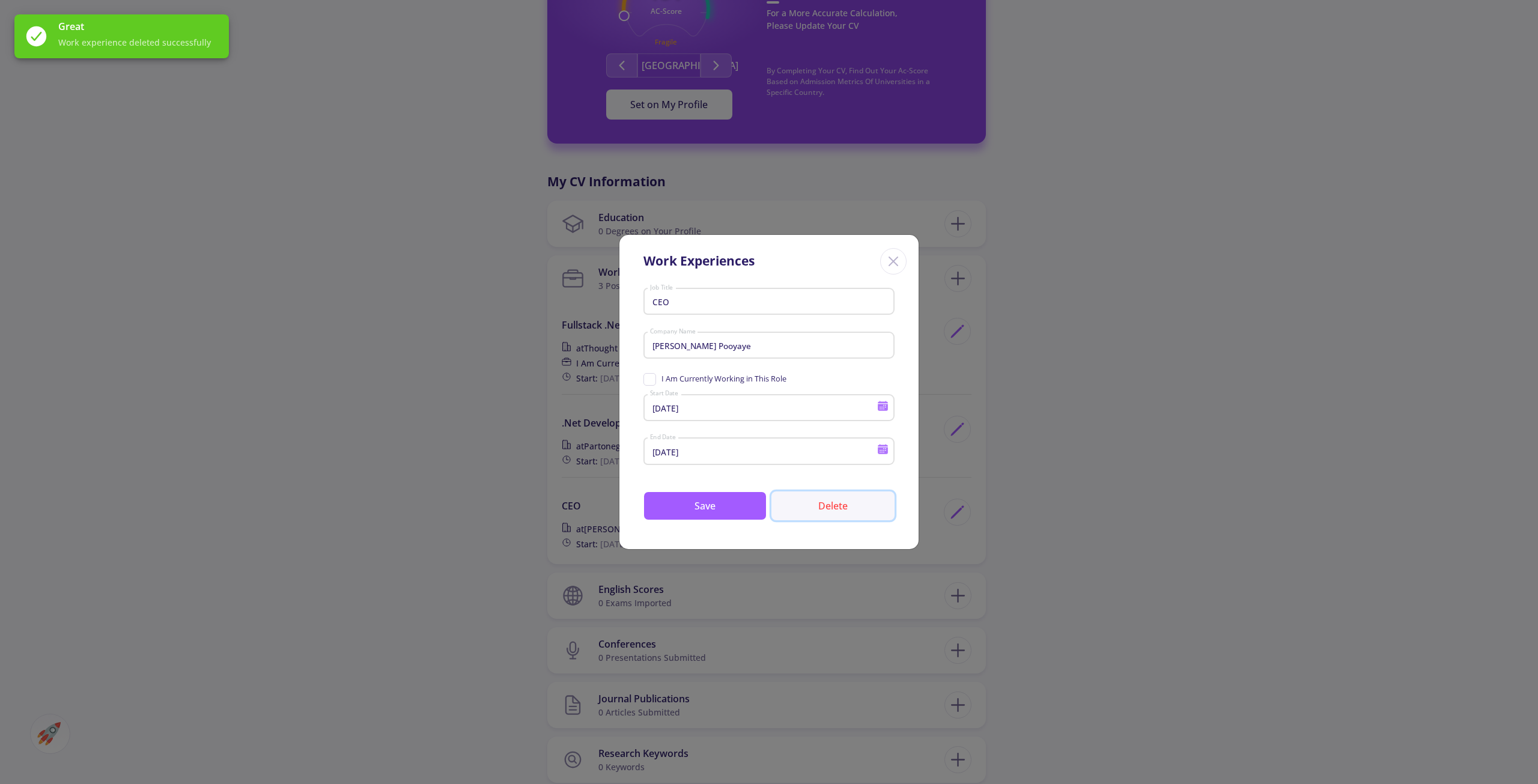
click at [826, 505] on button "Delete" at bounding box center [833, 506] width 123 height 29
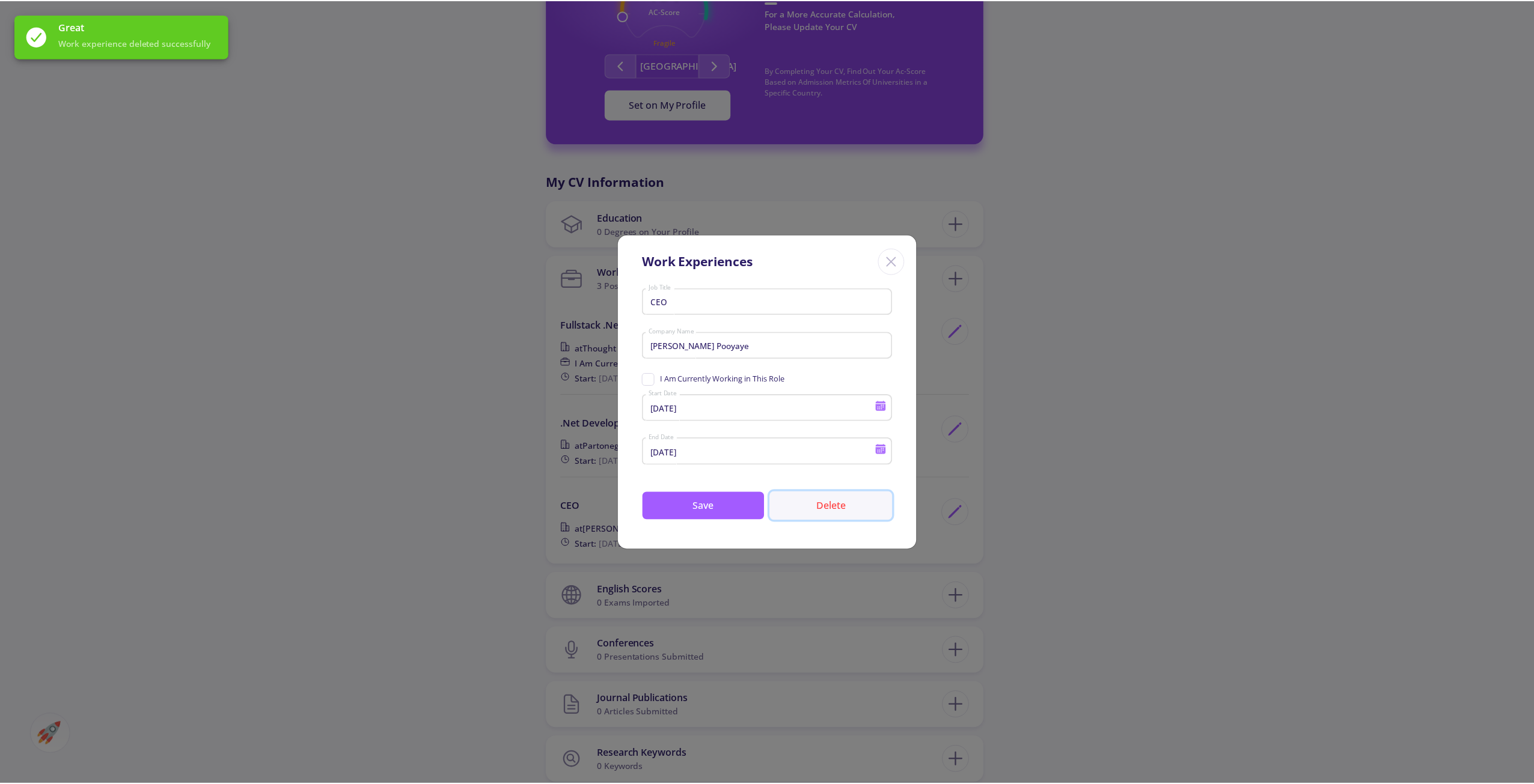
scroll to position [0, 0]
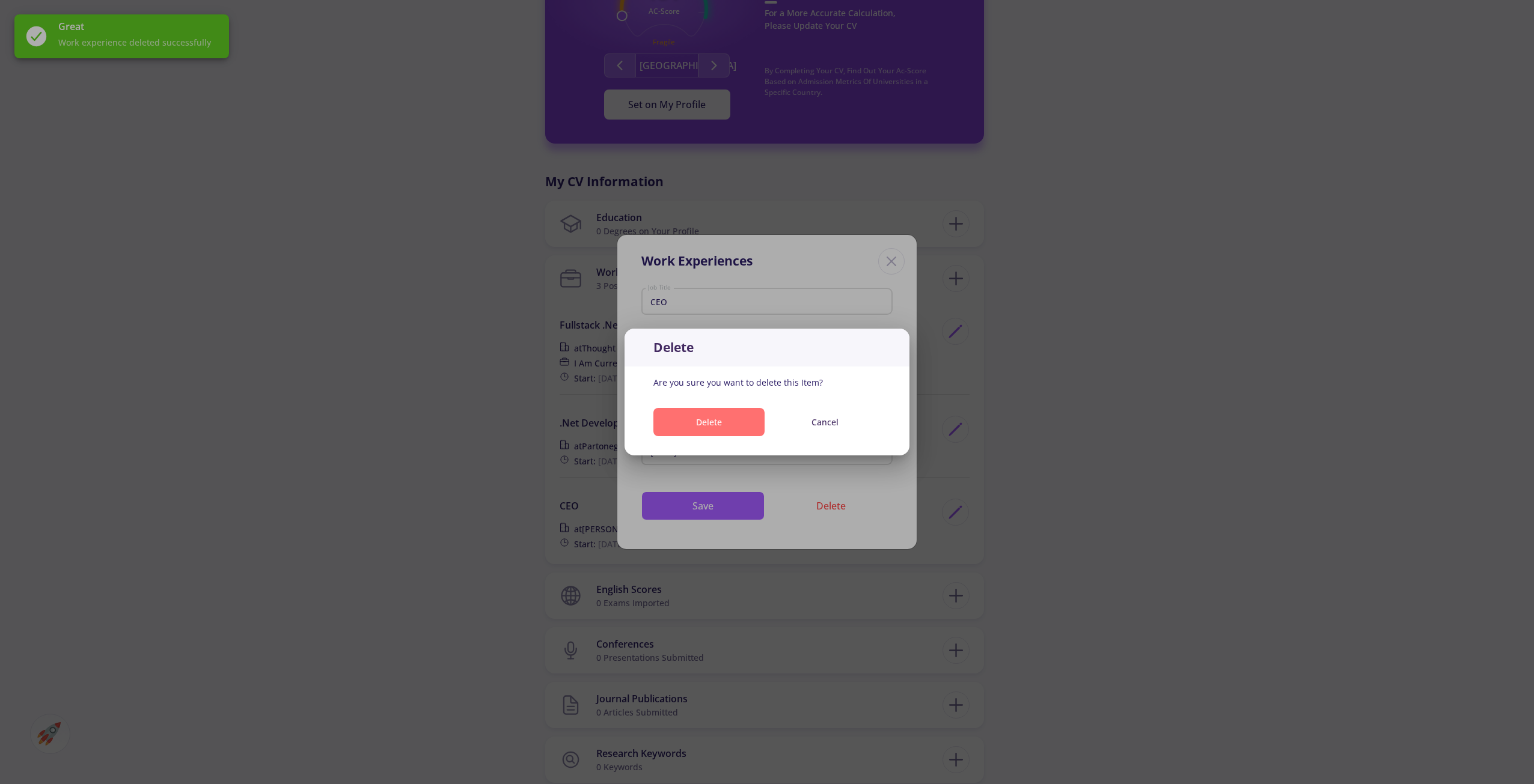
click at [739, 430] on button "Delete" at bounding box center [709, 421] width 111 height 28
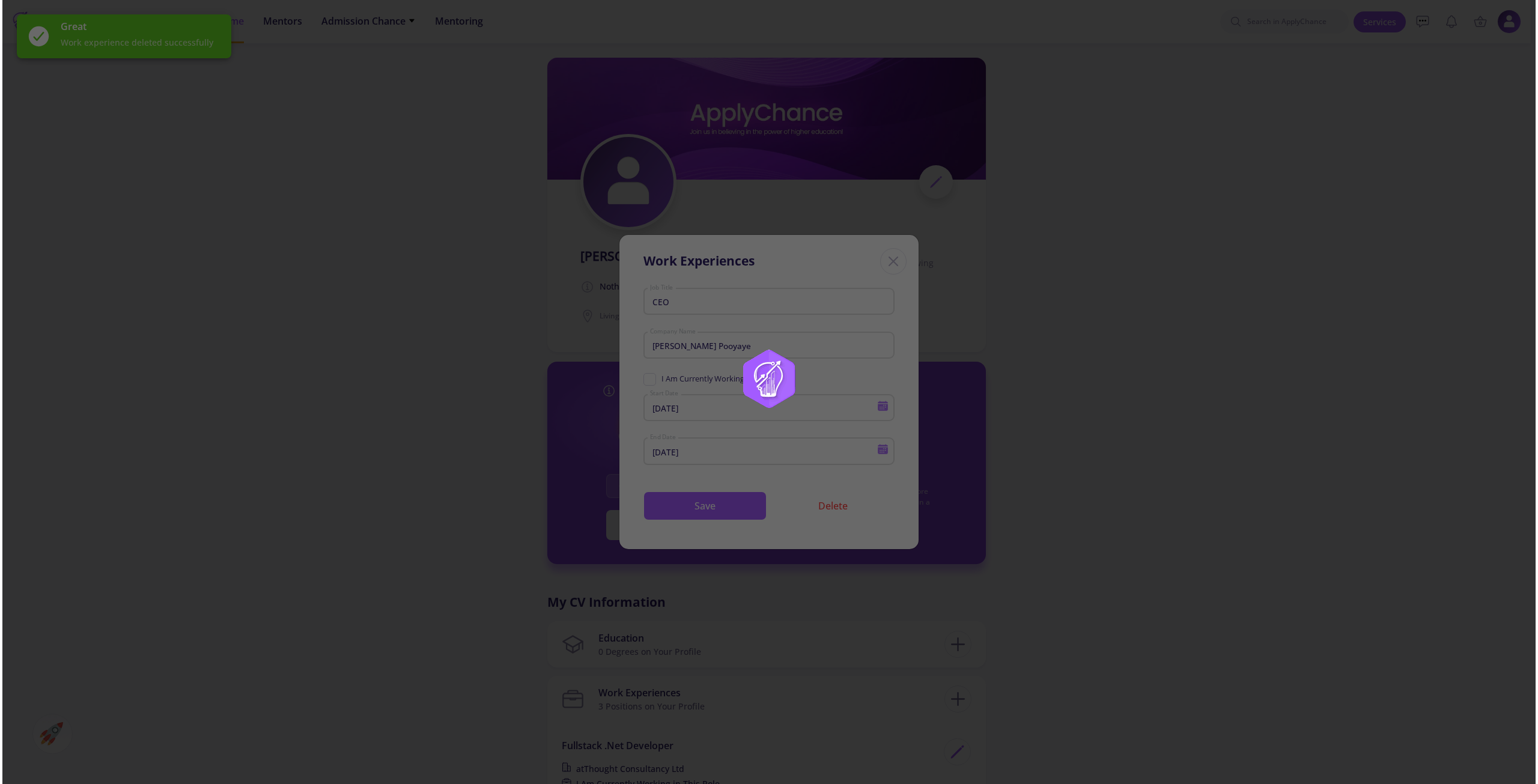
scroll to position [421, 0]
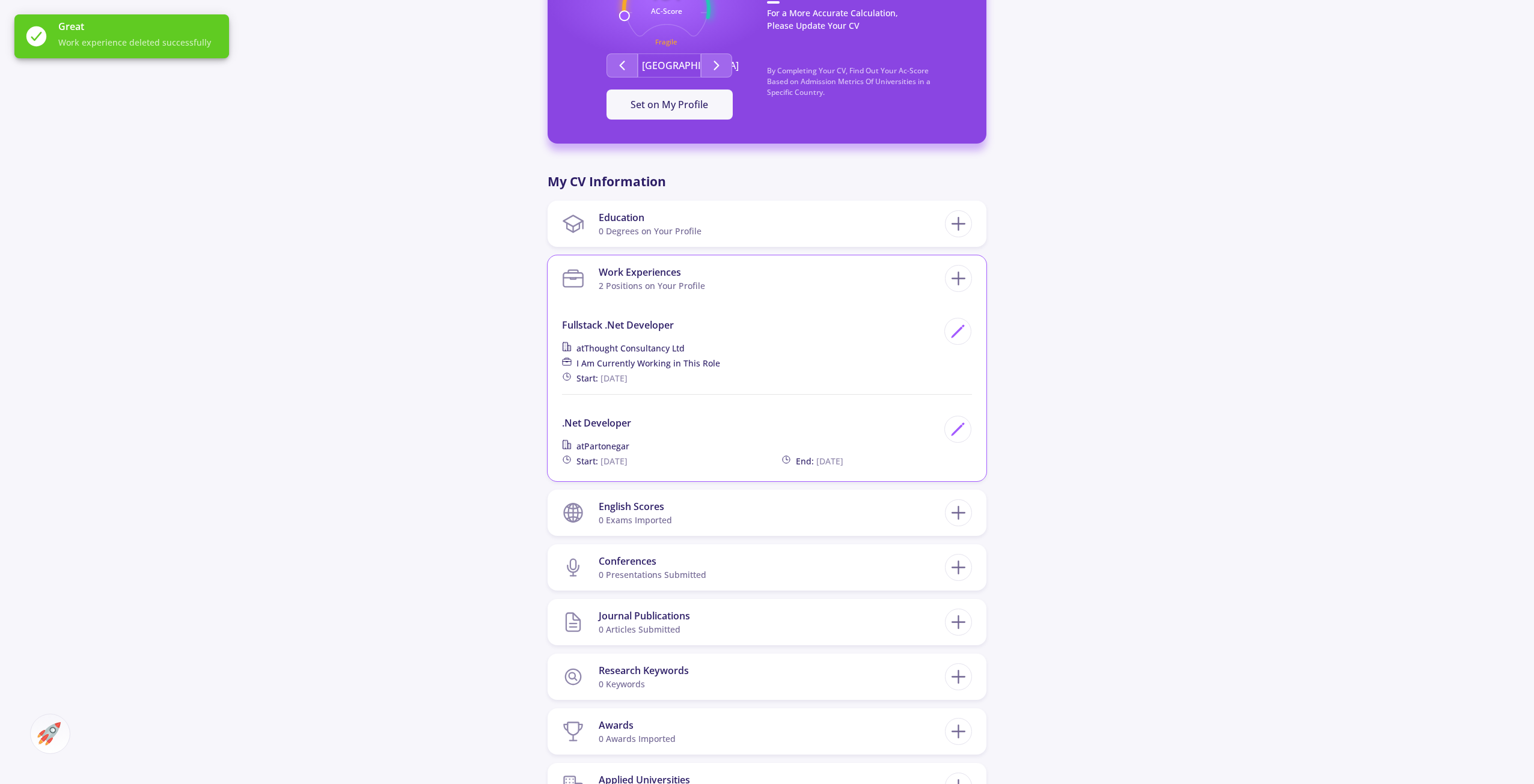
click at [957, 445] on div at bounding box center [955, 441] width 35 height 52
click at [957, 436] on icon at bounding box center [957, 429] width 16 height 16
type input ".net developer"
type input "Partonegar"
type input "3/1/2012"
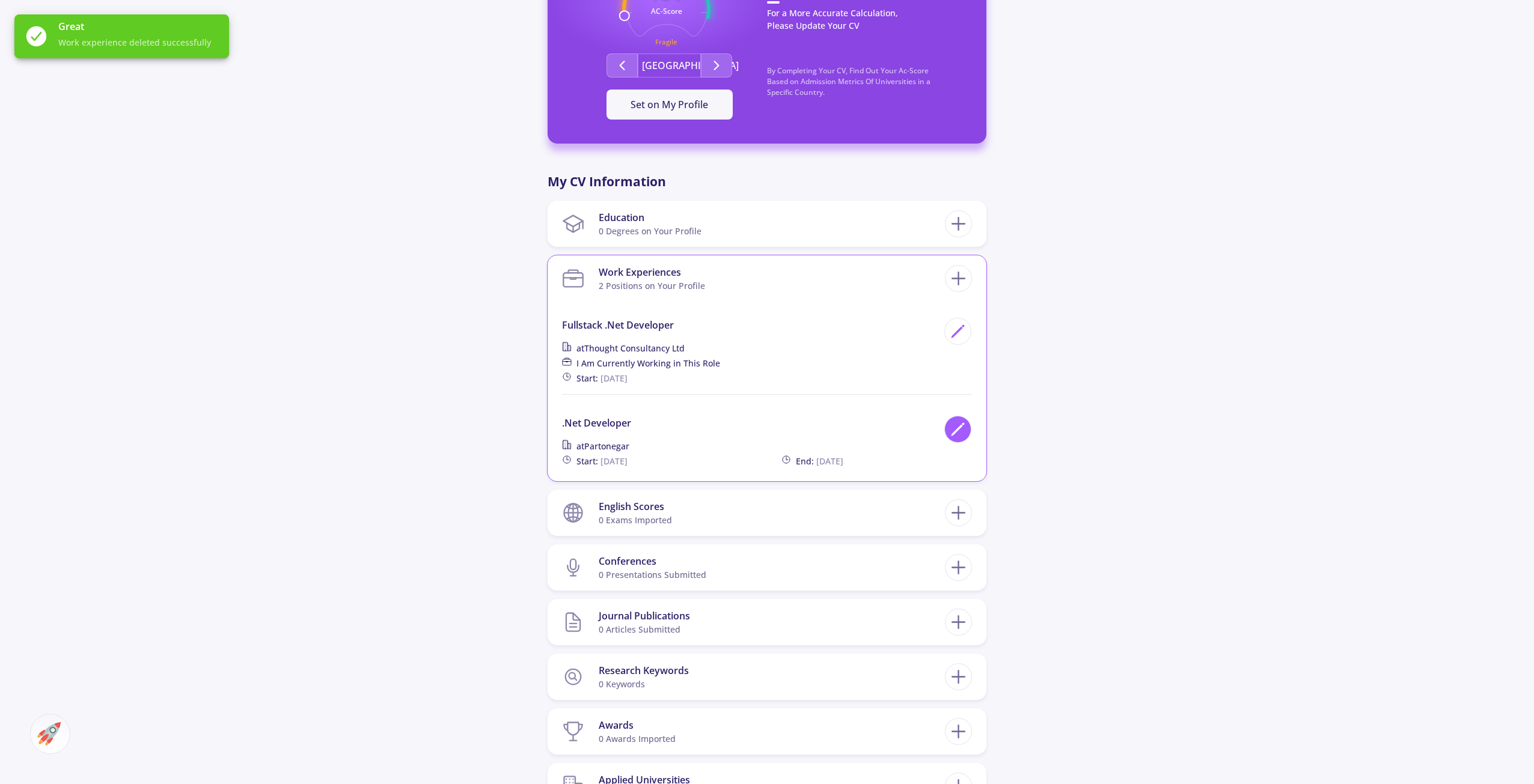
type input "3/1/2015"
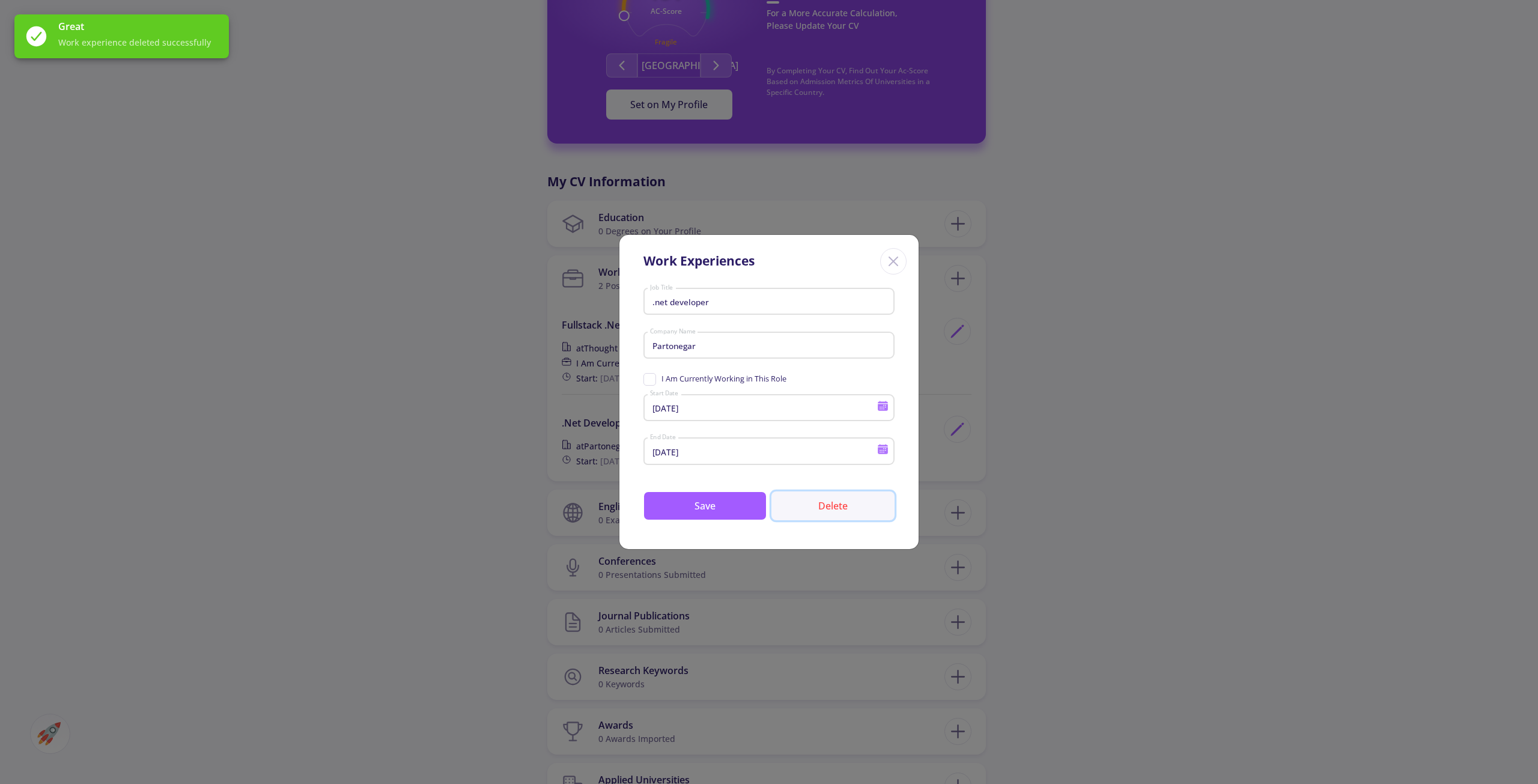
click at [845, 501] on button "Delete" at bounding box center [833, 506] width 123 height 29
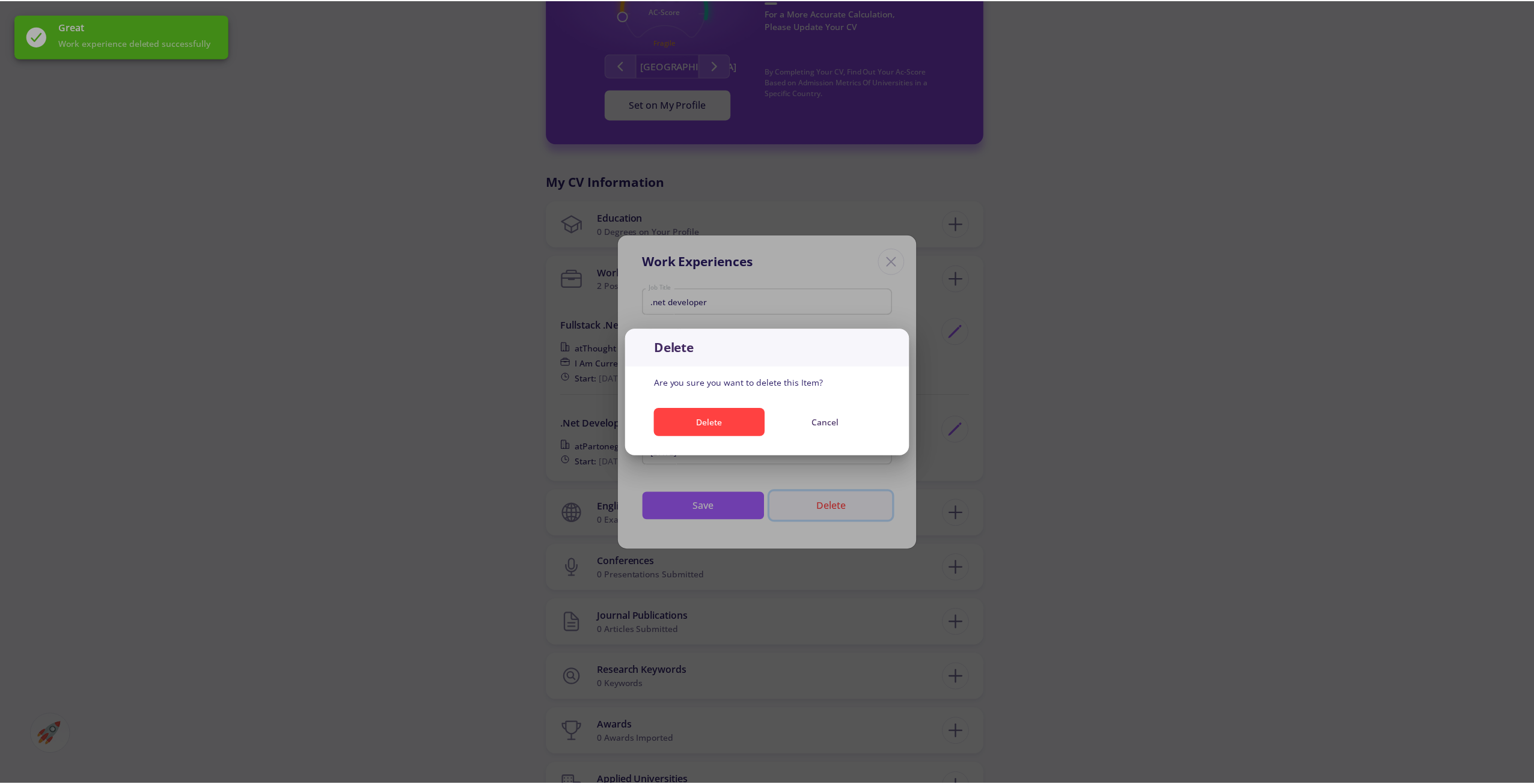
scroll to position [0, 0]
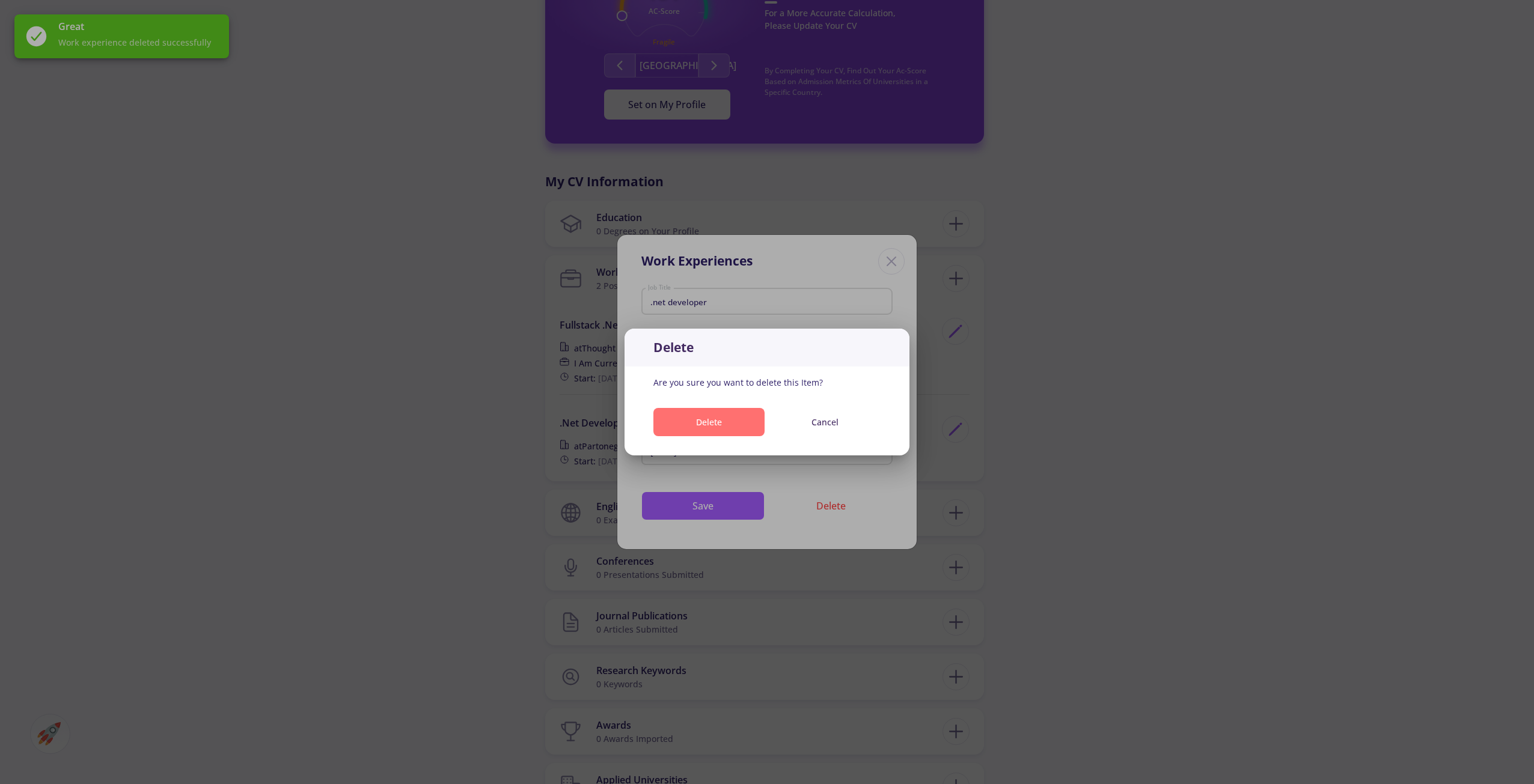
click at [753, 432] on button "Delete" at bounding box center [709, 421] width 111 height 28
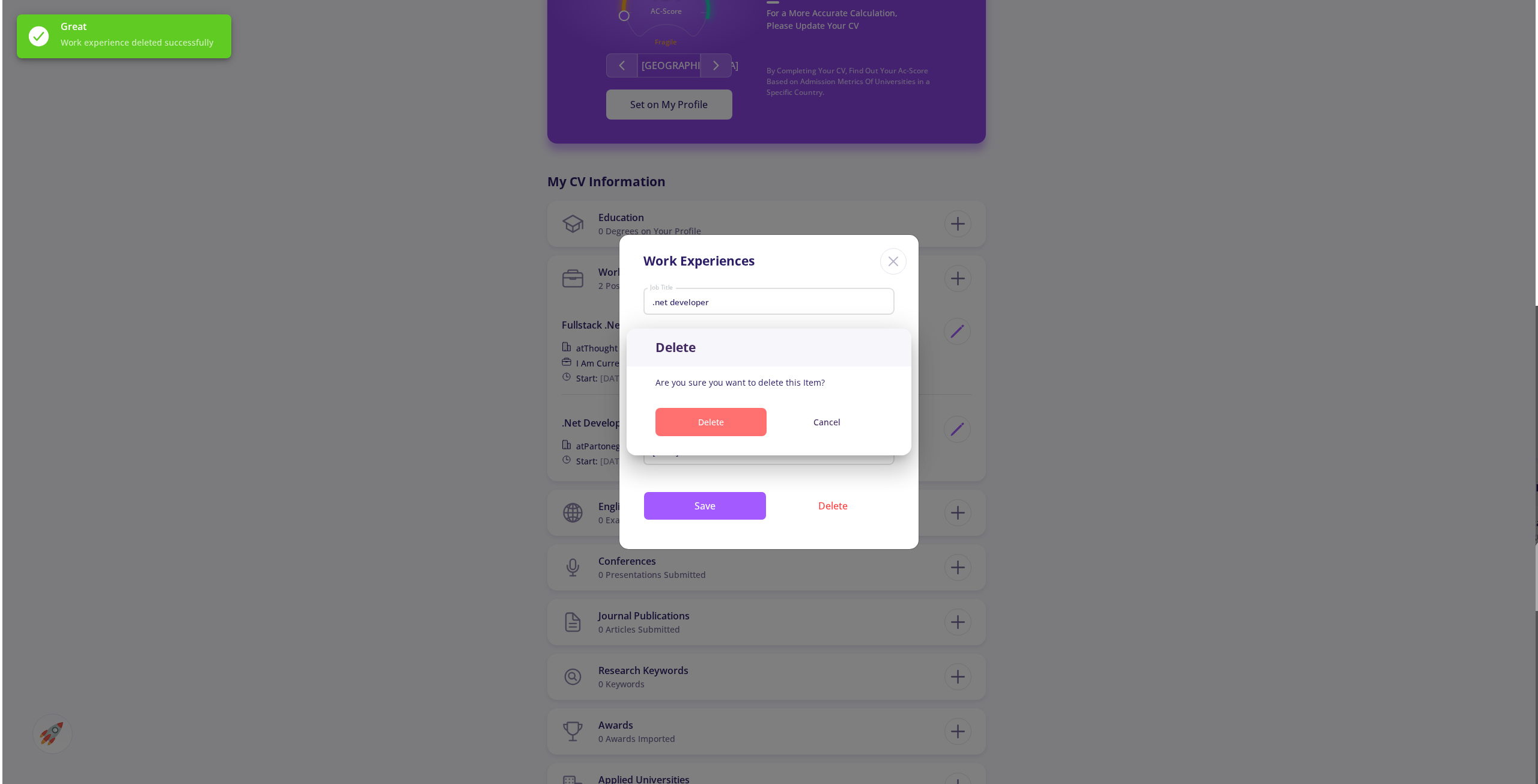
scroll to position [421, 0]
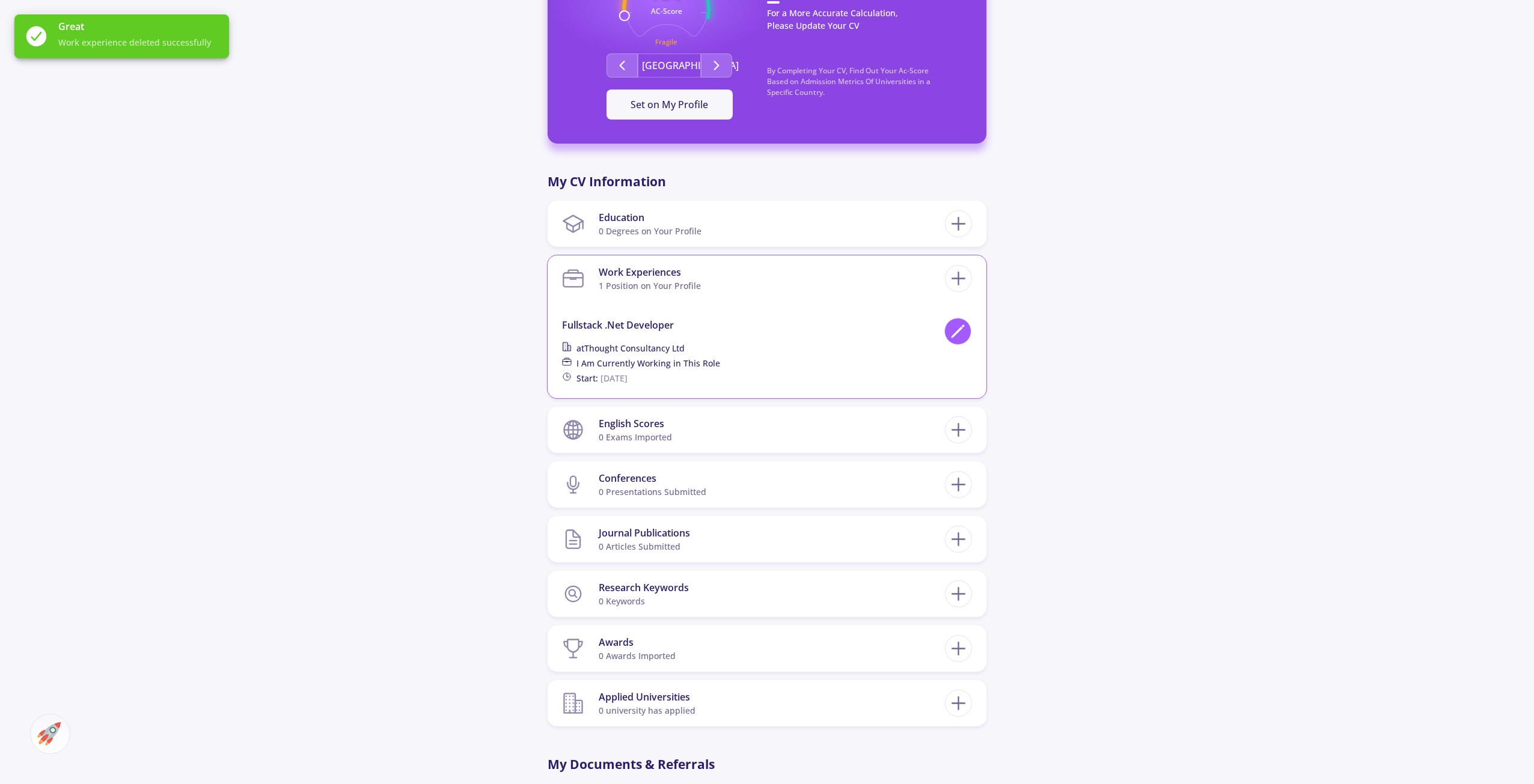
click at [957, 333] on polygon at bounding box center [957, 333] width 10 height 10
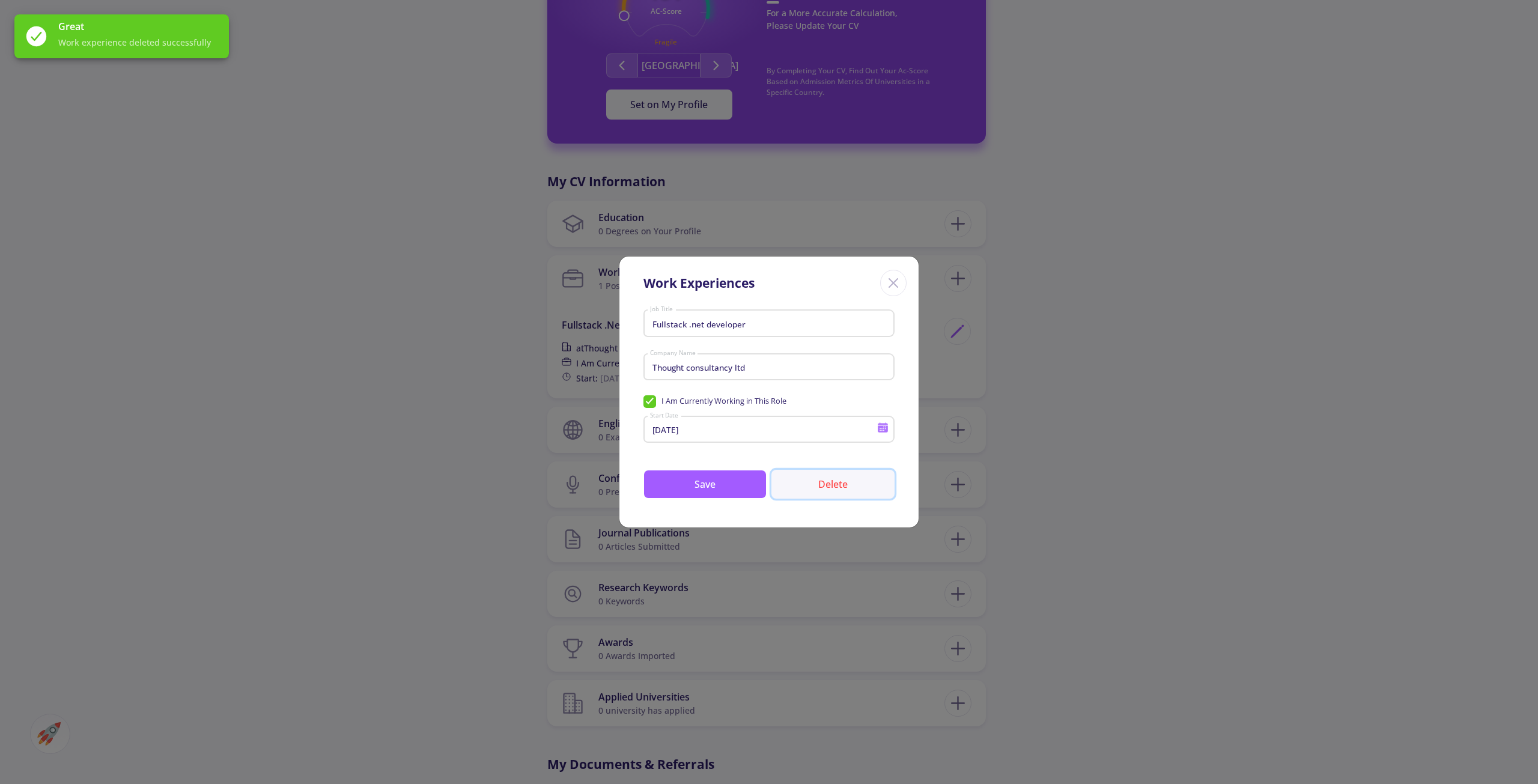
click at [834, 496] on button "Delete" at bounding box center [833, 484] width 123 height 29
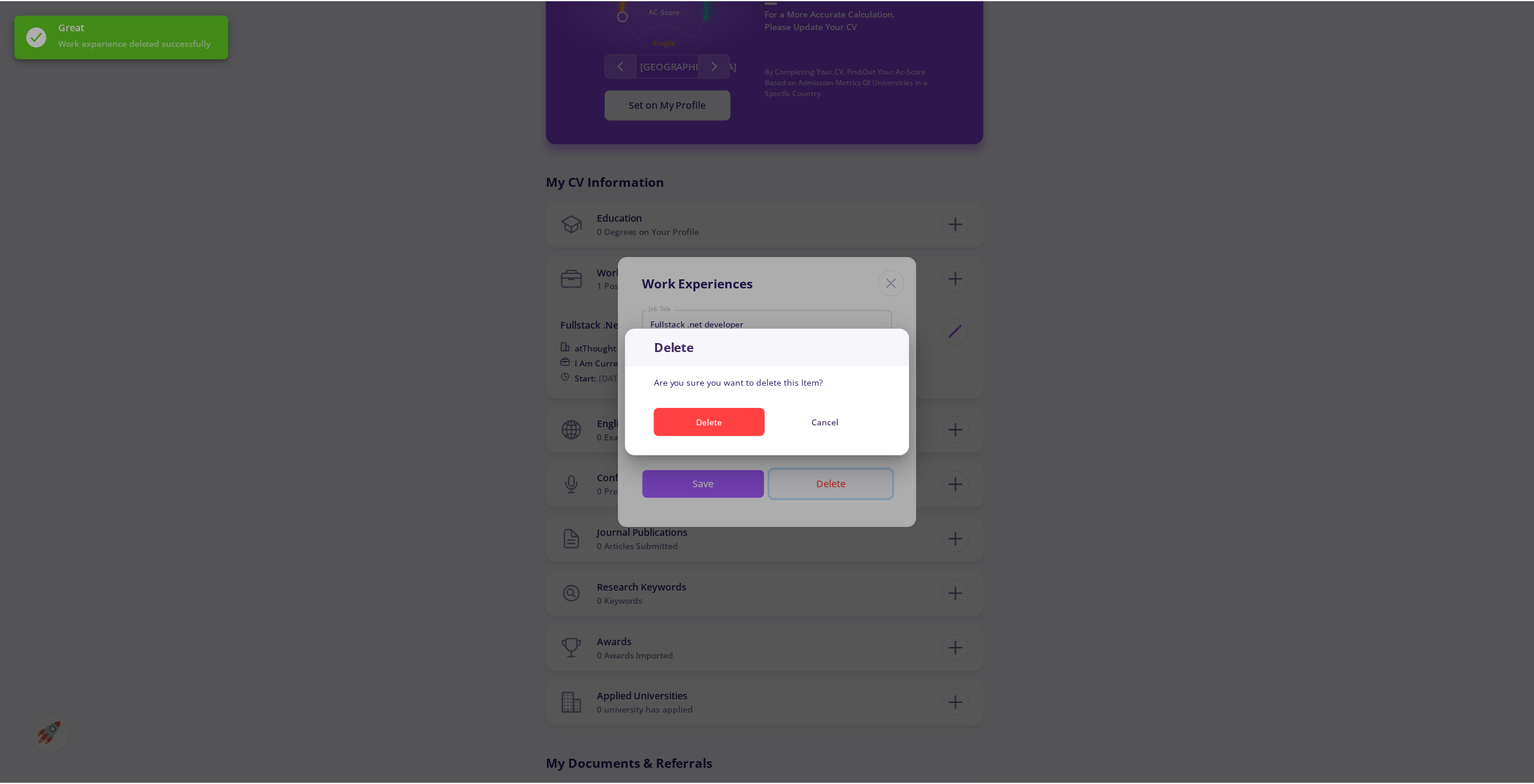
scroll to position [0, 0]
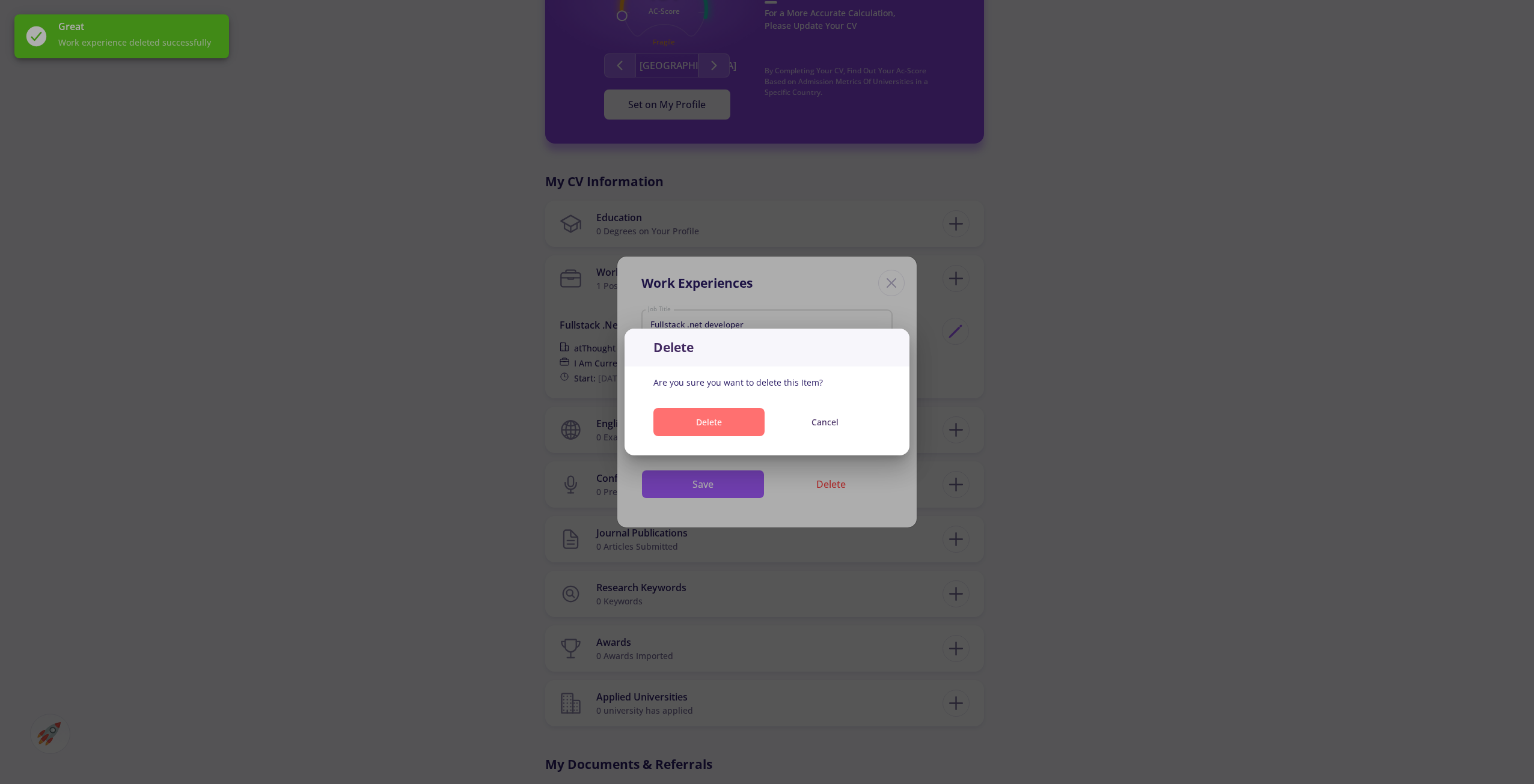
click at [732, 416] on button "Delete" at bounding box center [709, 421] width 111 height 28
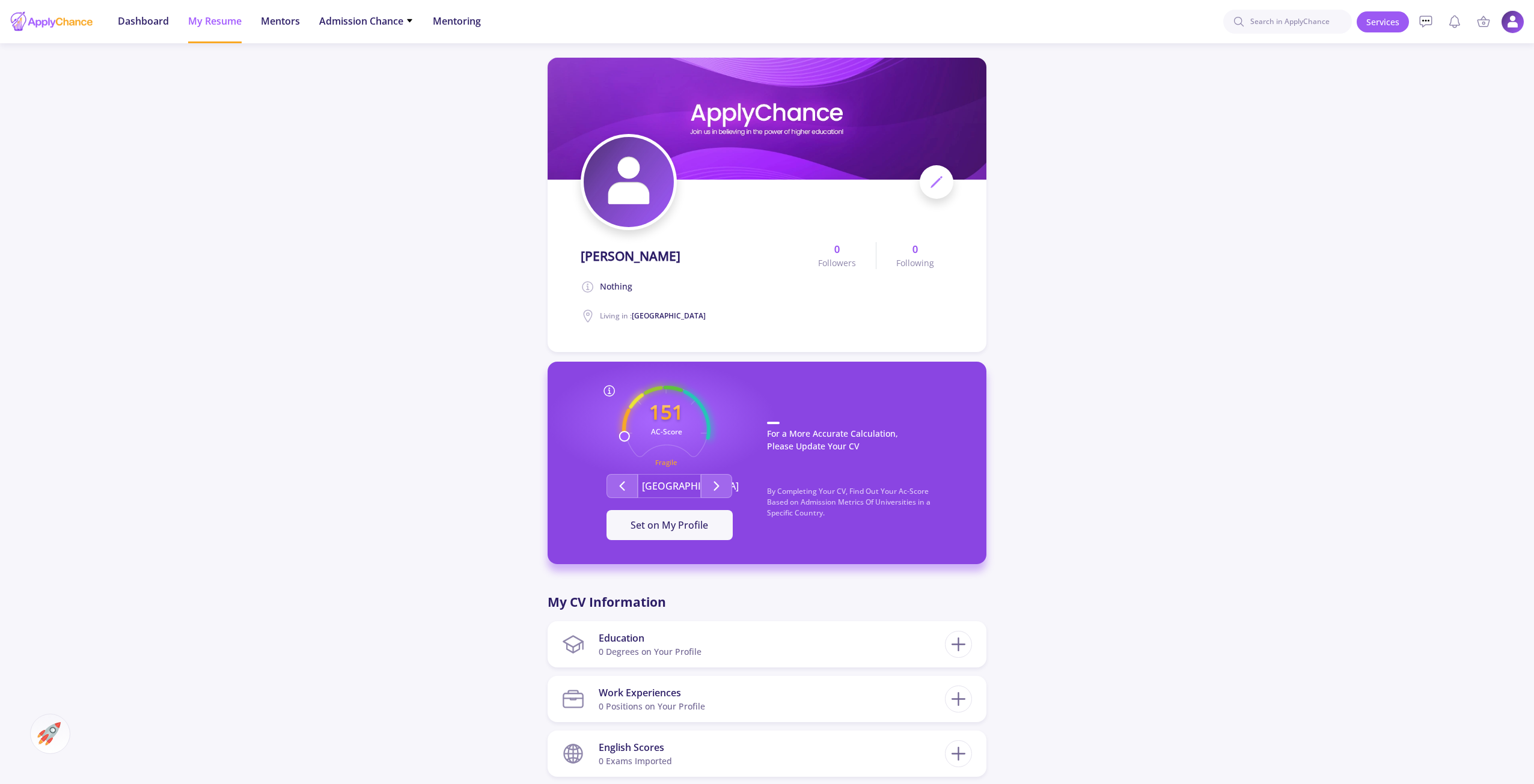
click at [1509, 19] on img at bounding box center [1512, 22] width 23 height 23
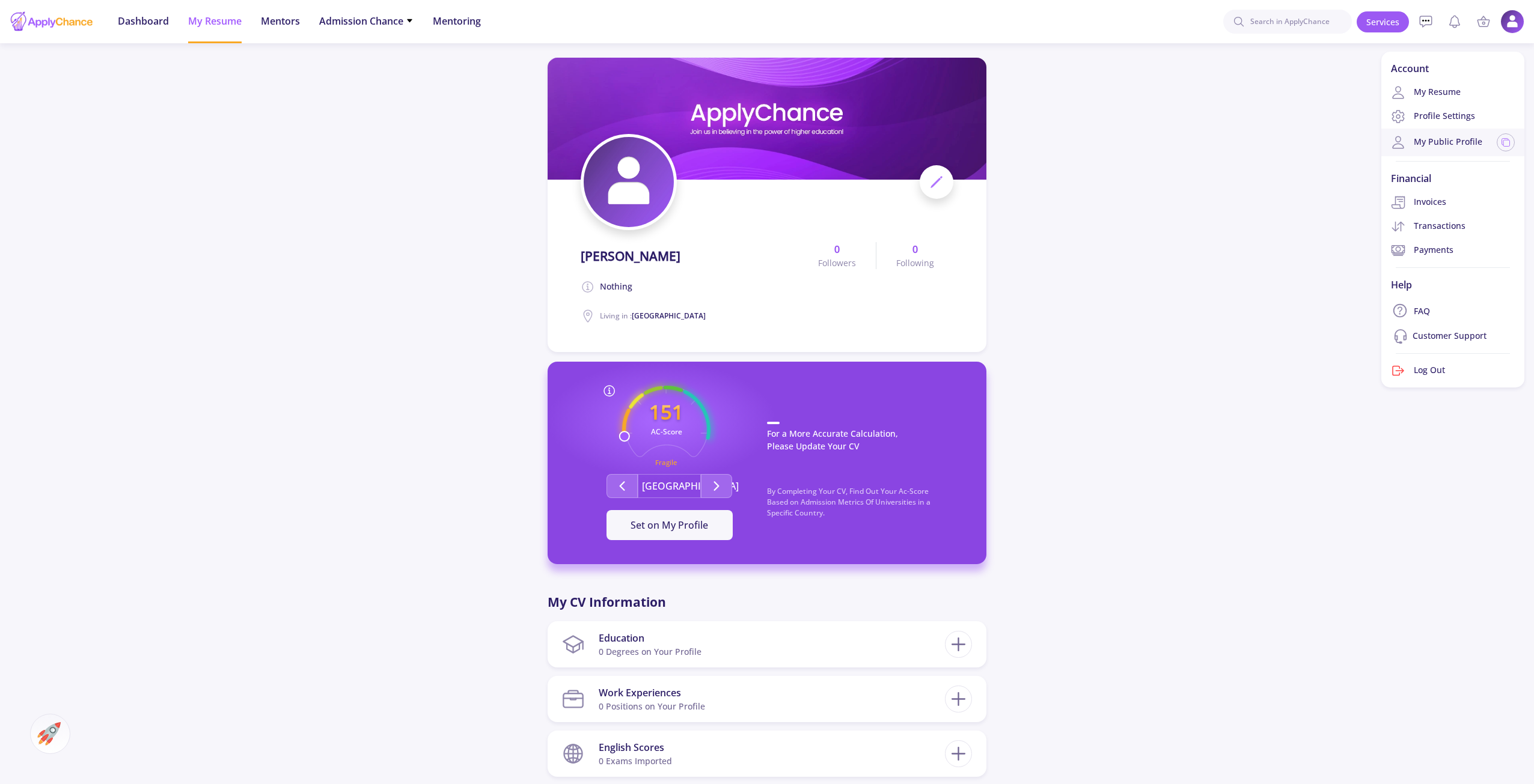
click at [1441, 137] on link "My Public Profile" at bounding box center [1437, 142] width 91 height 14
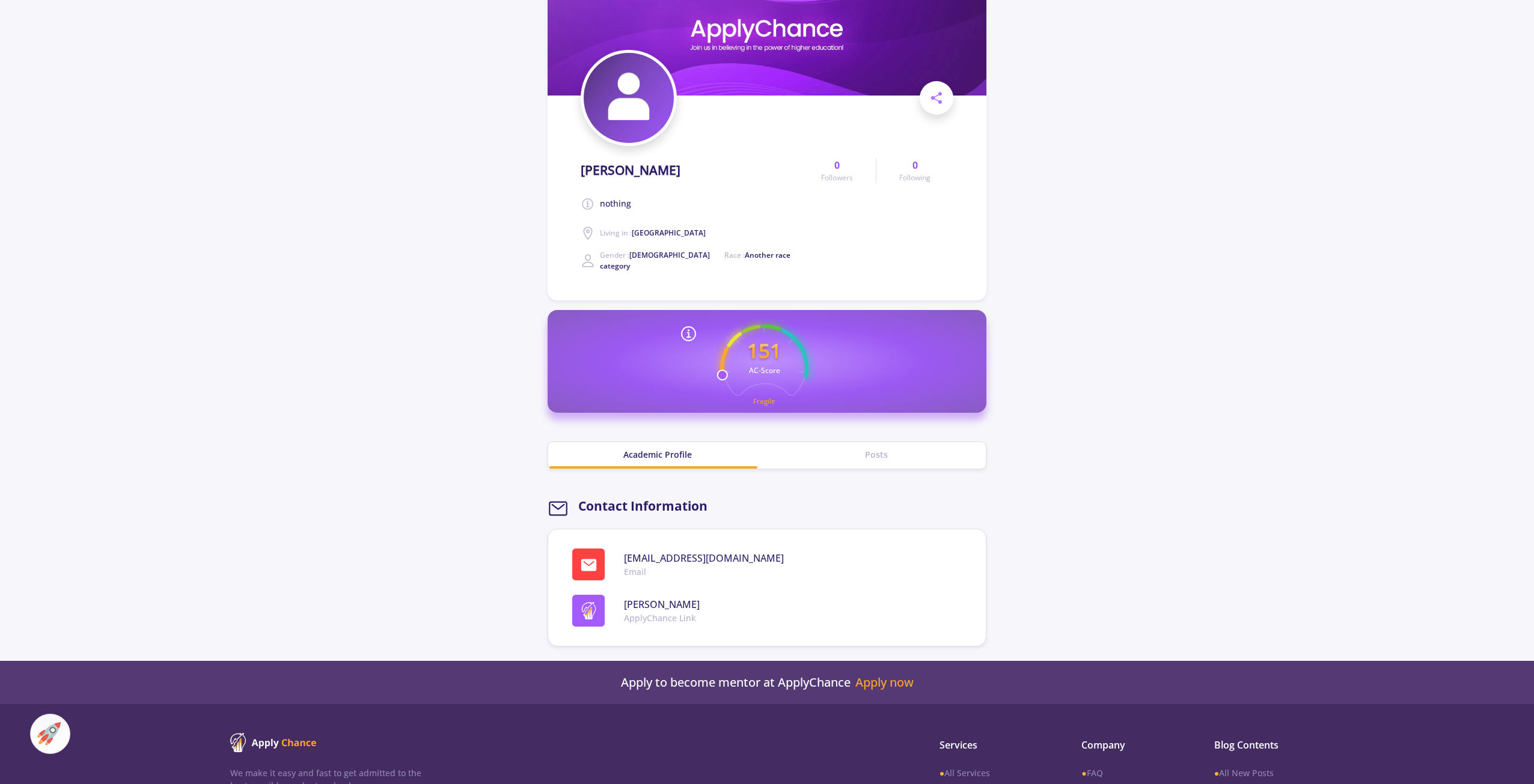
scroll to position [264, 0]
